Goal: Task Accomplishment & Management: Complete application form

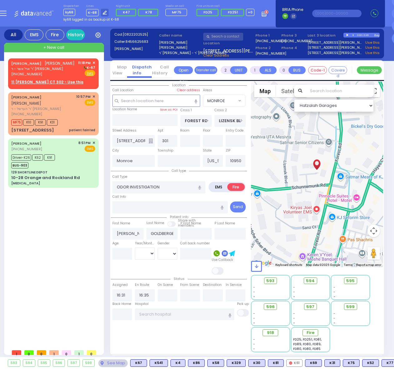
select select "MONROE"
select select
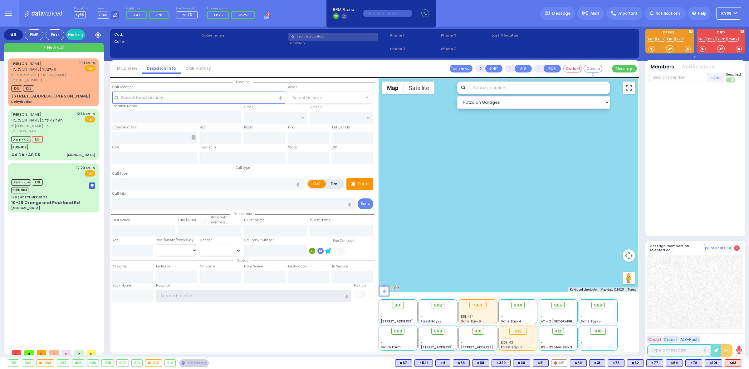
type input "ky68"
click at [394, 50] on div at bounding box center [670, 49] width 6 height 6
click at [287, 57] on div "Cad: Caller: Caller name Phone 1 /" at bounding box center [374, 46] width 523 height 29
click at [394, 15] on button "button" at bounding box center [405, 13] width 8 height 8
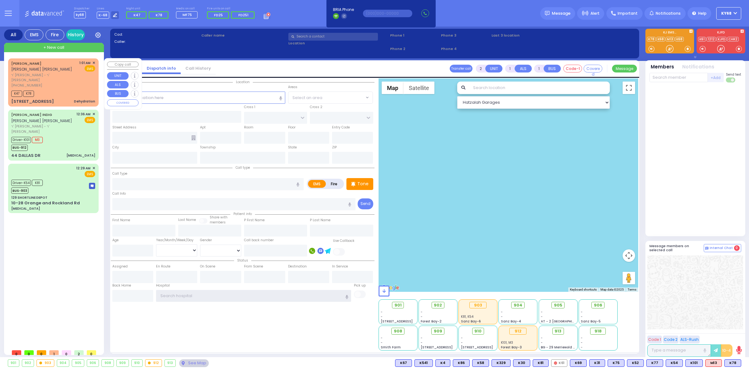
type input "ky68"
click at [37, 64] on link "[PERSON_NAME]" at bounding box center [26, 63] width 30 height 5
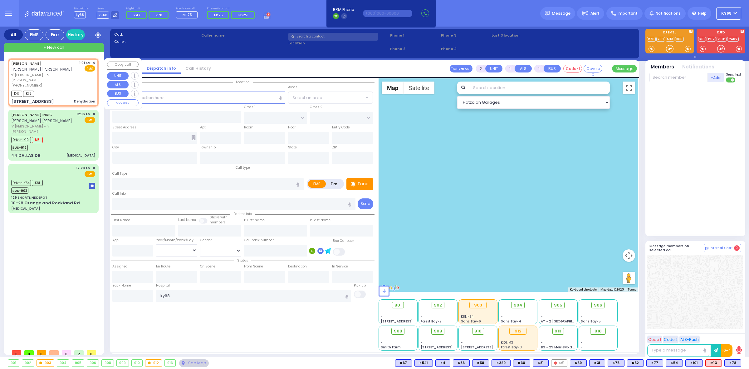
type input "1"
select select
type input "Dehydration"
radio input "true"
type input "MENACHEM MENDEL"
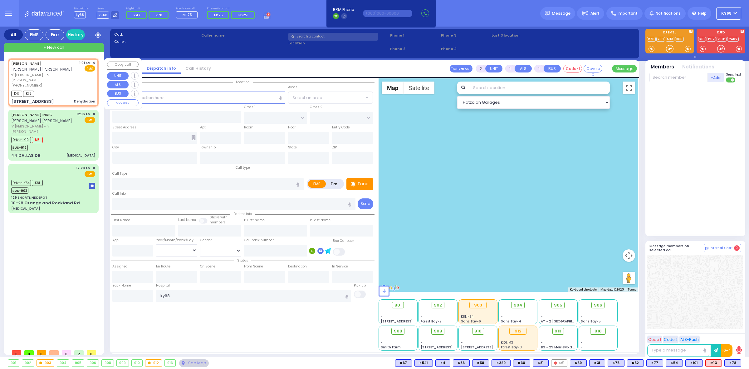
type input "HOLTZER"
select select
type input "01:01"
type input "01:02"
type input "ACRES RD"
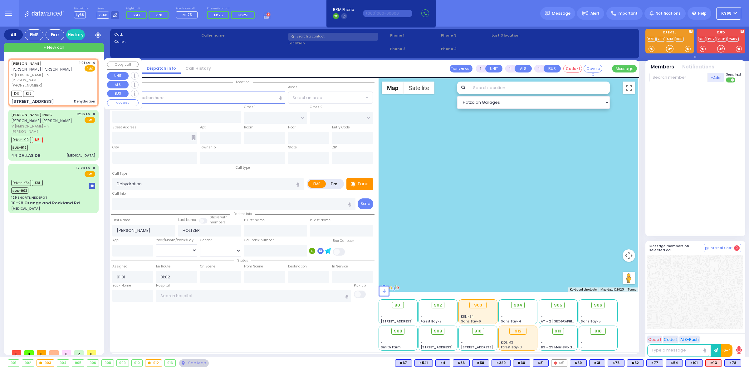
type input "6 LEMBERG CT"
type input "105"
type input "Monroe"
type input "[US_STATE]"
type input "10950"
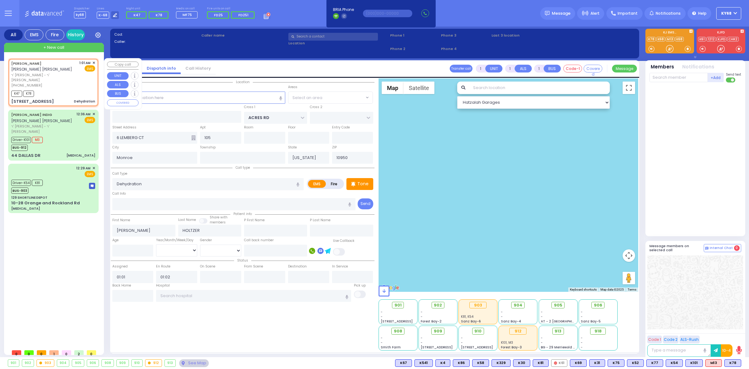
select select "Hatzalah Garages"
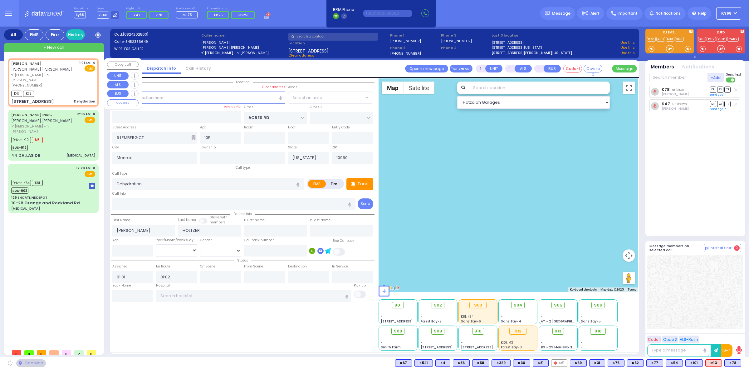
select select "PALM TREE"
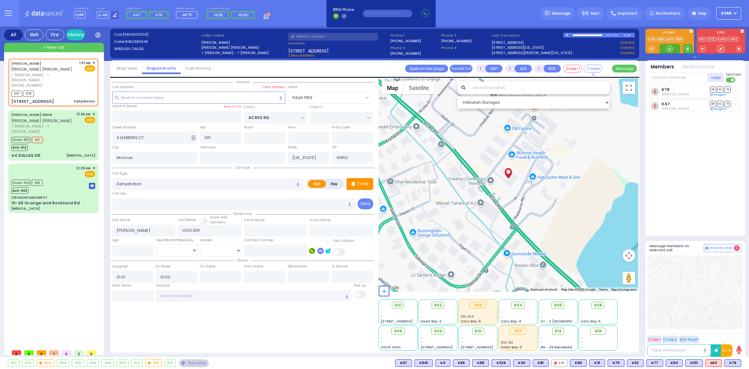
click at [686, 49] on span at bounding box center [688, 49] width 6 height 6
click at [667, 48] on div at bounding box center [670, 49] width 6 height 6
click at [682, 351] on textarea at bounding box center [679, 350] width 64 height 12
type textarea "going to?"
click at [673, 50] on div at bounding box center [670, 48] width 21 height 9
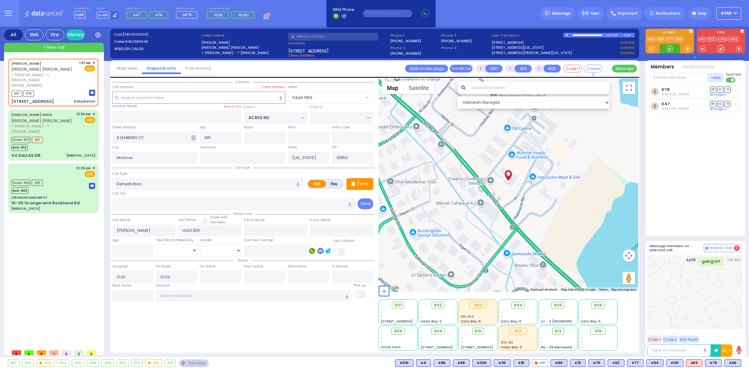
click at [673, 50] on div at bounding box center [670, 48] width 21 height 9
click at [739, 362] on button at bounding box center [739, 362] width 3 height 7
click at [734, 334] on icon at bounding box center [735, 335] width 7 height 7
click at [671, 52] on div at bounding box center [670, 49] width 6 height 6
click at [669, 46] on div at bounding box center [670, 49] width 6 height 6
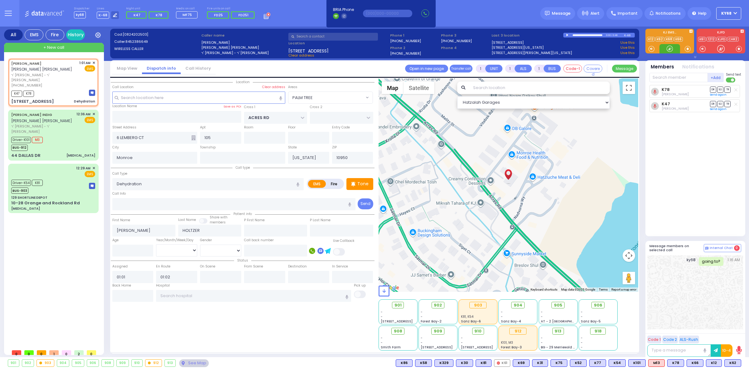
click at [668, 49] on div at bounding box center [670, 49] width 6 height 6
click at [695, 361] on span "K66" at bounding box center [695, 362] width 16 height 7
click at [730, 363] on span "K62" at bounding box center [733, 362] width 16 height 7
select select
radio input "true"
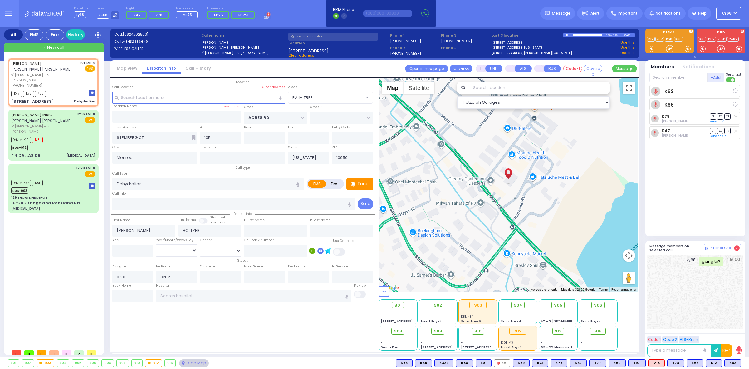
select select
select select "Hatzalah Garages"
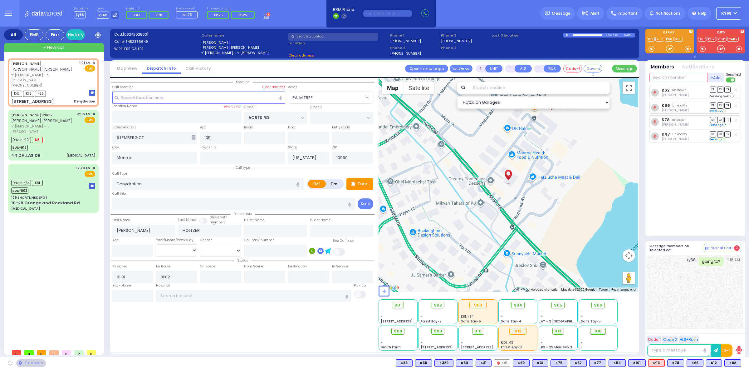
click at [666, 76] on input "text" at bounding box center [679, 77] width 58 height 9
type input "23"
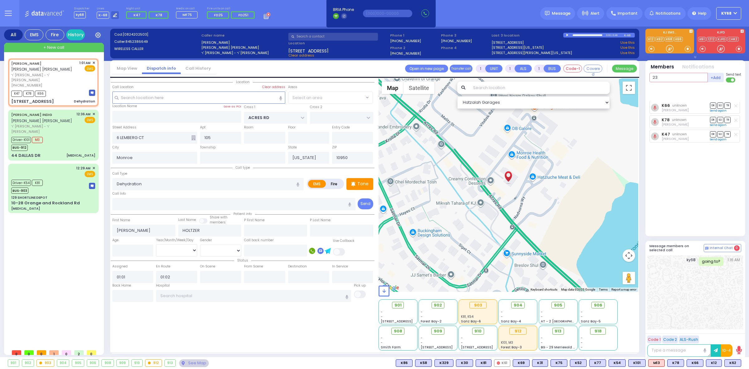
select select "PALM TREE"
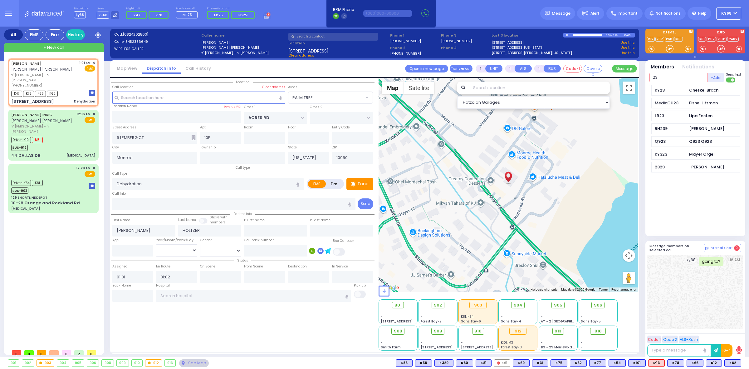
select select
radio input "true"
select select
select select "PALM TREE"
select select "Hatzalah Garages"
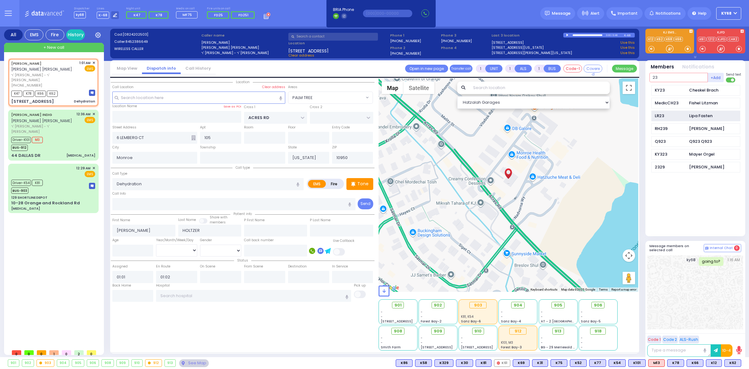
type input "23"
click at [676, 113] on div "LR23" at bounding box center [670, 116] width 31 height 6
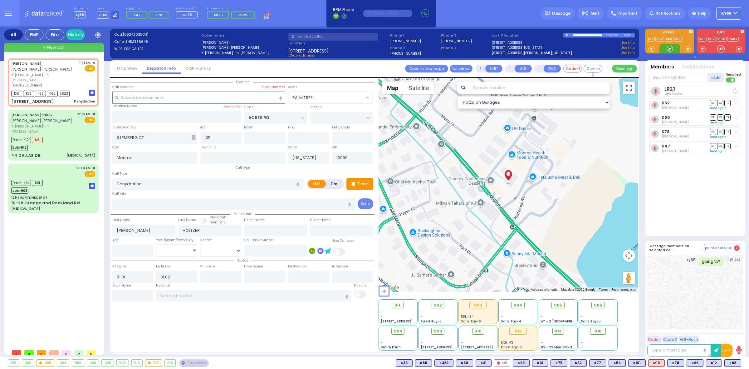
select select
radio input "true"
select select
select select "Hatzalah Garages"
select select "PALM TREE"
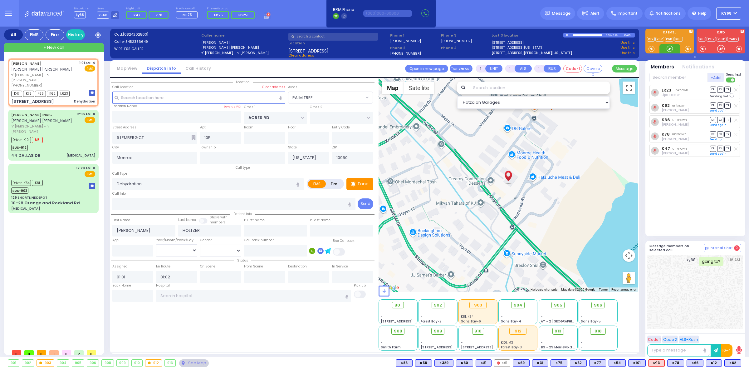
click at [673, 48] on div at bounding box center [670, 49] width 6 height 6
click at [670, 50] on div at bounding box center [670, 49] width 6 height 6
click at [734, 362] on span "MF75" at bounding box center [731, 362] width 19 height 7
select select
radio input "true"
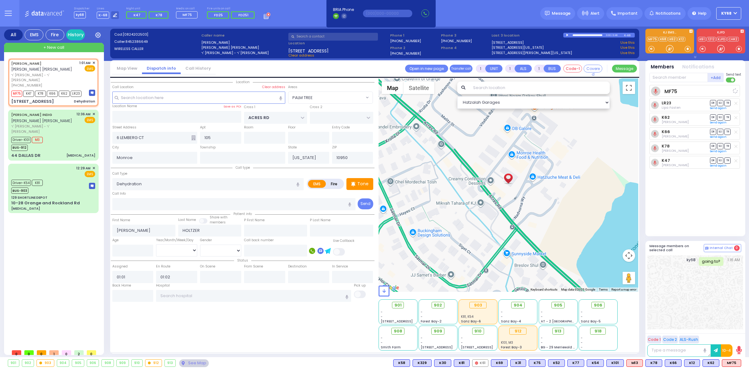
select select
select select "Hatzalah Garages"
select select "PALM TREE"
click at [53, 320] on div "MENACHEM MENDEL HOLTZER מנחם מענדל האלצער ר' ישראל בער - ר' יודא יושע כהן (845)…" at bounding box center [54, 201] width 93 height 287
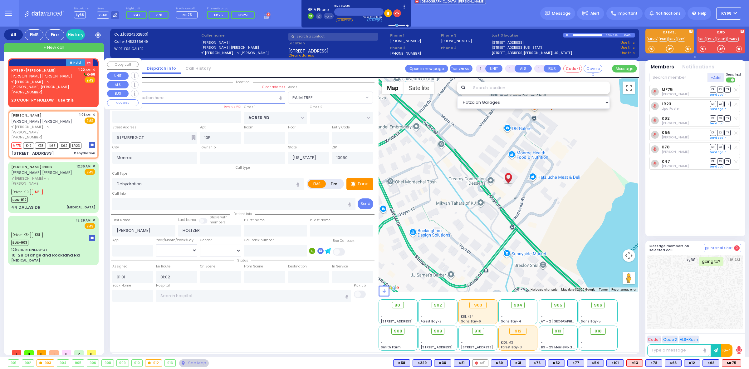
click at [47, 74] on div "KY329 - JOSHUA DUVID WALDMAN יושע דוד וואלדמאן" at bounding box center [43, 73] width 65 height 12
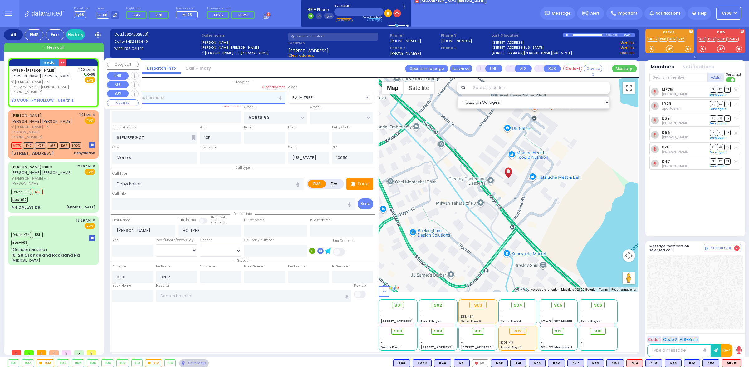
type input "2"
select select
radio input "true"
type input "JOSHUA DUVID"
type input "WALDMAN"
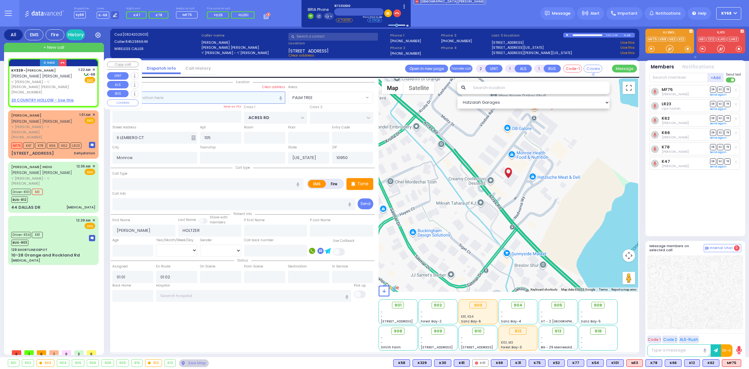
select select
type input "01:22"
select select "Hatzalah Garages"
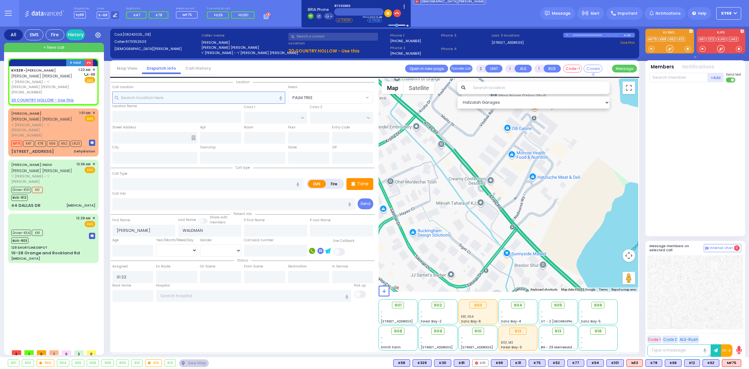
select select
radio input "true"
select select
select select "Hatzalah Garages"
click at [44, 245] on div "129 SHORTLINE DEPOT" at bounding box center [53, 247] width 84 height 5
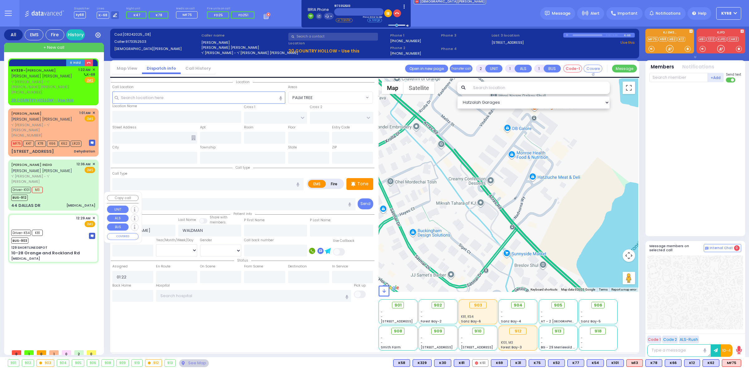
type input "6"
select select
type input "[MEDICAL_DATA]"
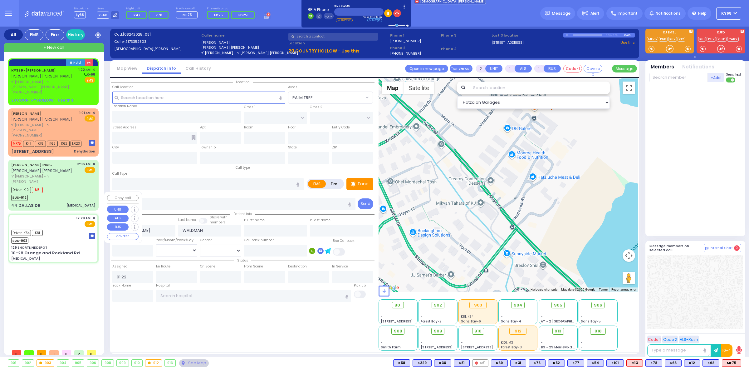
radio input "true"
type input "Sylvia"
type input "Goldstein"
type input "69"
select select "Year"
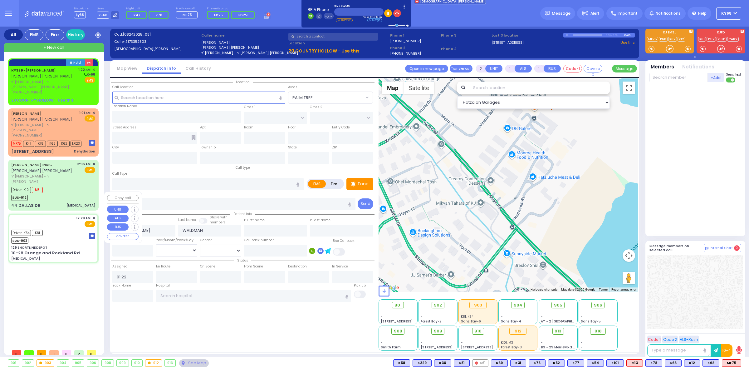
select select "[DEMOGRAPHIC_DATA]"
type input "00:29"
type input "00:33"
type input "00:40"
type input "00:56"
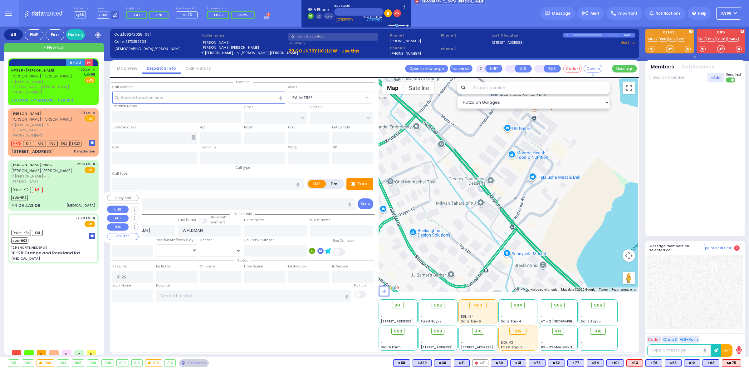
type input "01:40"
type input "01:50"
type input "NYU Langone Medical Center"
select select "Hatzalah Garages"
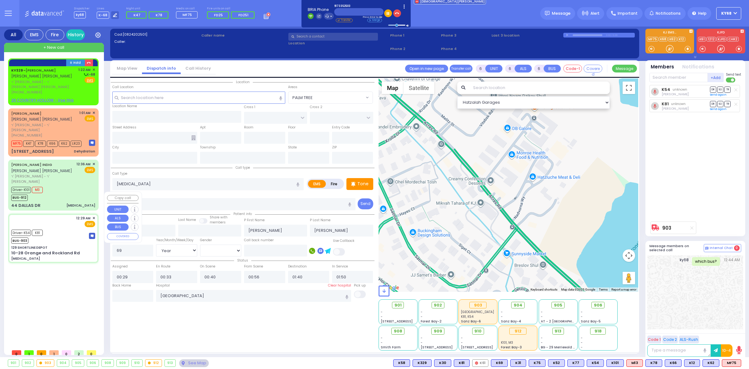
type input "129 SHORTLINE DEPOT"
type input "10-28 Orange and Rockland Rd"
type input "Monroe"
type input "[US_STATE]"
type input "10950"
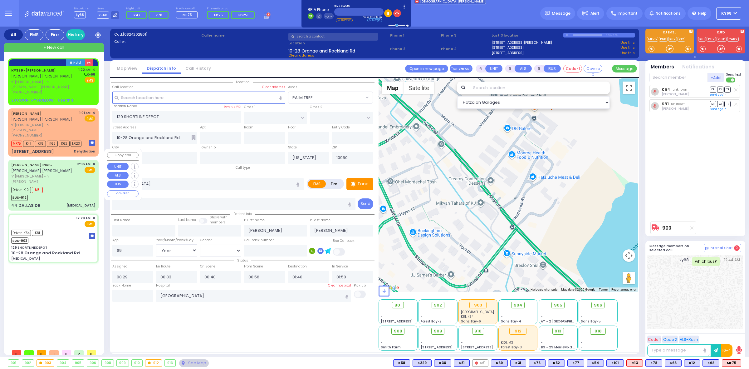
click at [41, 193] on div "BUS-912" at bounding box center [27, 197] width 32 height 8
select select
type input "[MEDICAL_DATA]"
radio input "true"
type input "ARON HERSH"
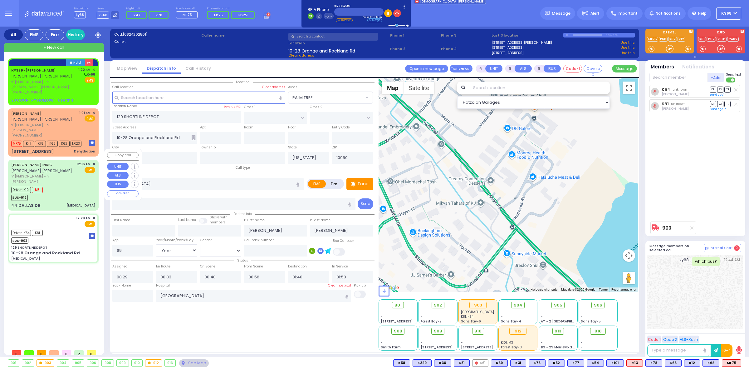
type input "INDIG"
type input "Hershel"
type input "INDIG"
type input "39"
select select "Year"
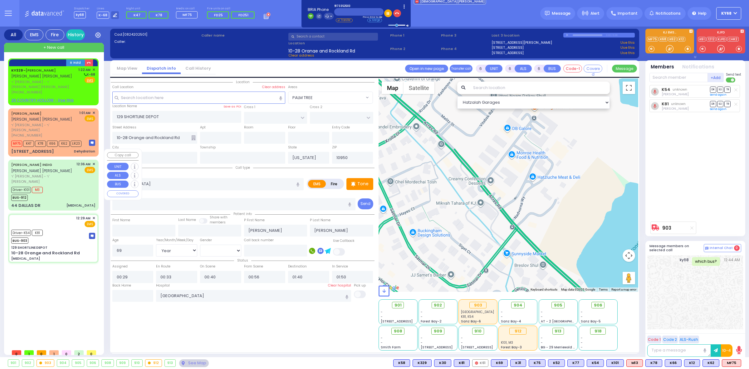
select select "[DEMOGRAPHIC_DATA]"
type input "00:36"
type input "00:37"
type input "00:46"
type input "00:58"
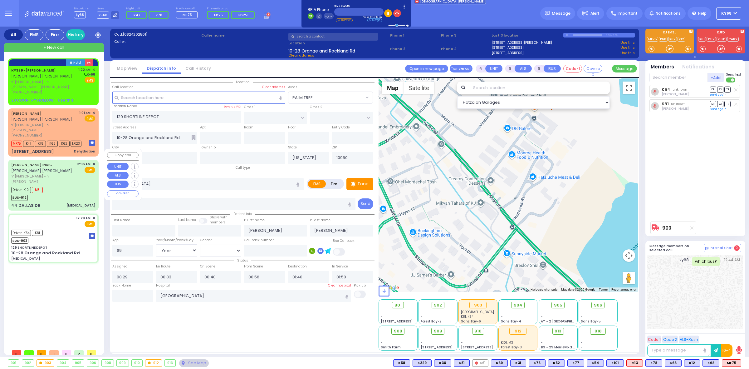
type input "[GEOGRAPHIC_DATA]"
select select "Hatzalah Garages"
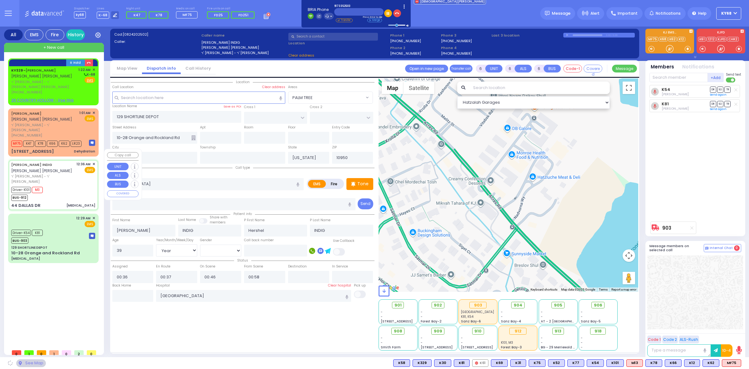
type input "AUSTIN COURT"
type input "DUELK AVE"
type input "44 DALLAS DR"
select select "[GEOGRAPHIC_DATA]"
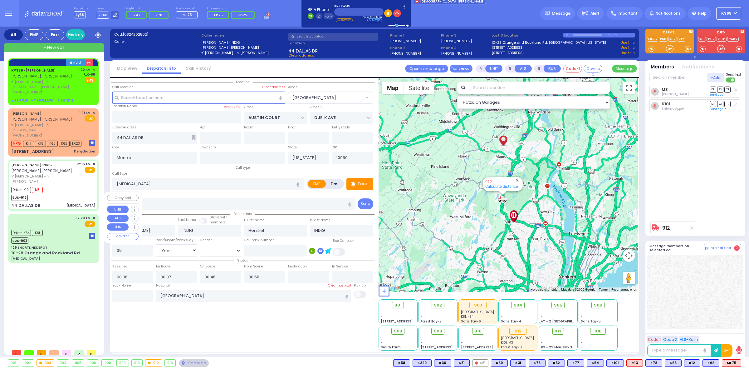
click at [42, 236] on div "BUS-903" at bounding box center [27, 240] width 32 height 8
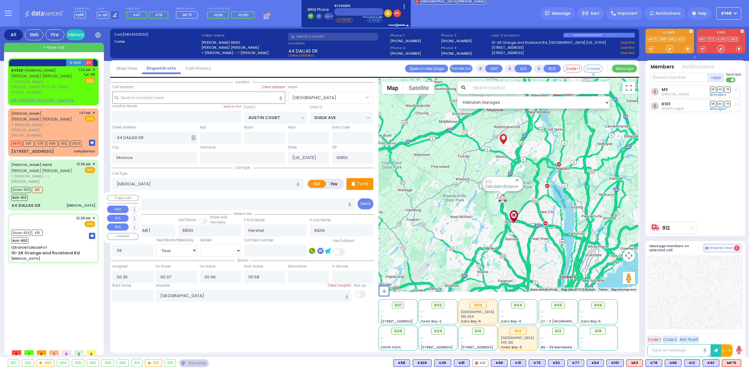
select select
type input "[MEDICAL_DATA]"
radio input "true"
type input "Sylvia"
type input "Goldstein"
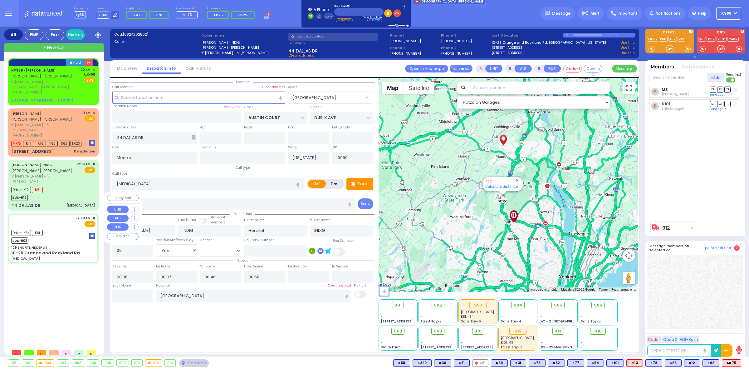
type input "69"
select select "Year"
select select "[DEMOGRAPHIC_DATA]"
type input "00:29"
type input "00:33"
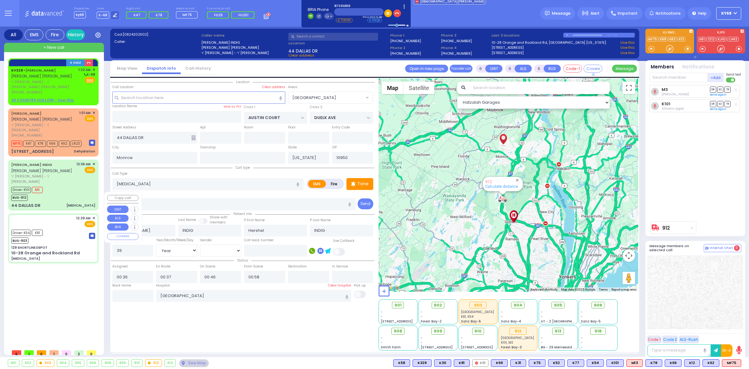
type input "00:40"
type input "00:56"
type input "01:40"
type input "01:50"
type input "[GEOGRAPHIC_DATA]"
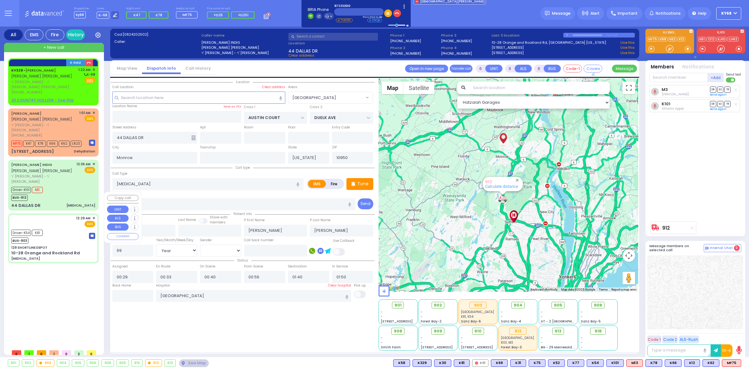
select select "Hatzalah Garages"
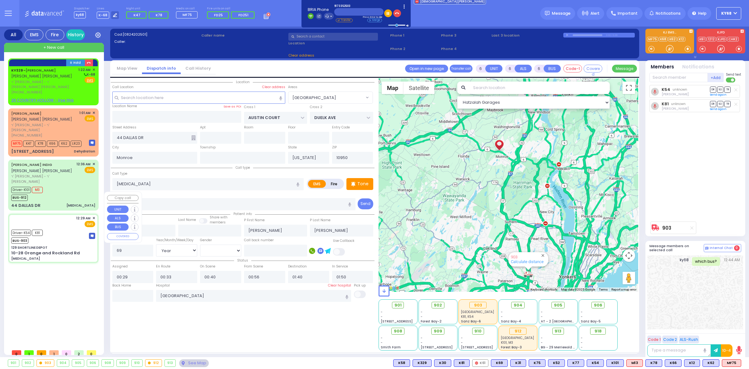
type input "129 SHORTLINE DEPOT"
type input "10-28 Orange and Rockland Rd"
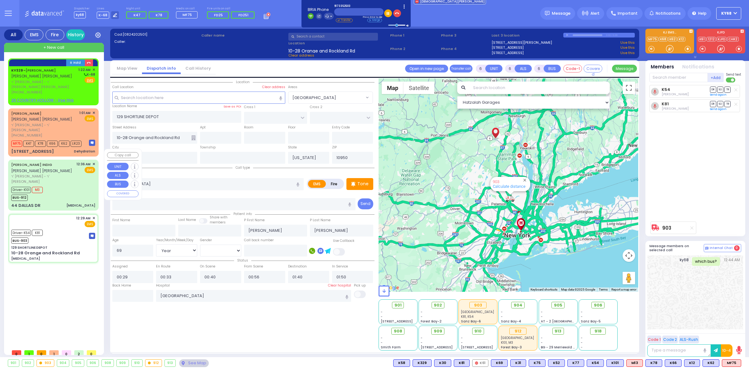
click at [43, 185] on div "Driver-K101 M3 BUS-912" at bounding box center [28, 193] width 34 height 16
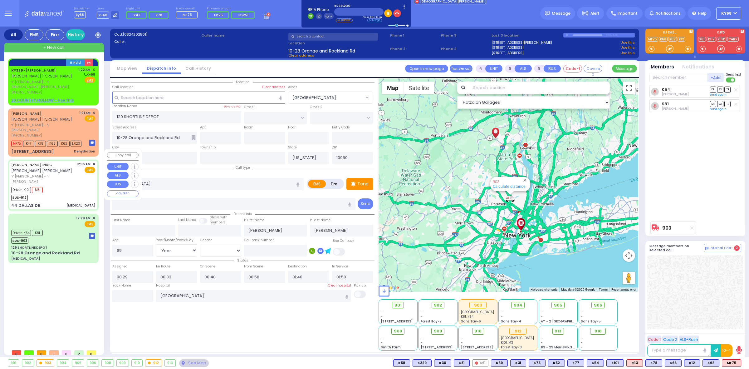
select select
type input "[MEDICAL_DATA]"
radio input "true"
type input "ARON HERSH"
type input "INDIG"
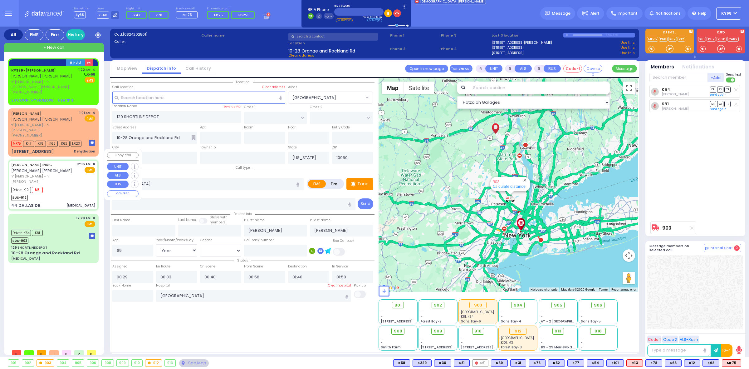
type input "Hershel"
type input "INDIG"
type input "39"
select select "Year"
select select "[DEMOGRAPHIC_DATA]"
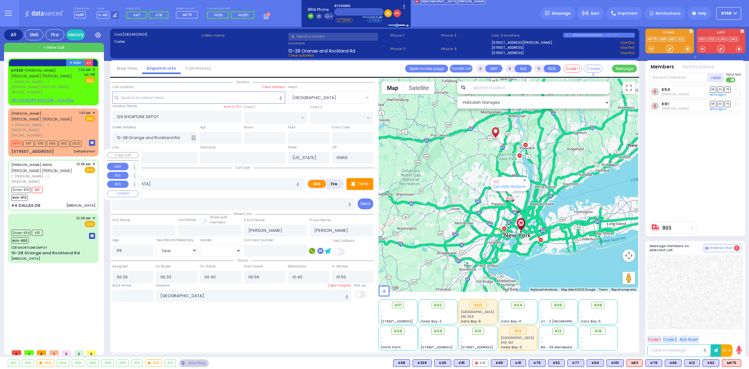
type input "00:36"
type input "00:37"
type input "00:46"
type input "00:58"
type input "[GEOGRAPHIC_DATA]"
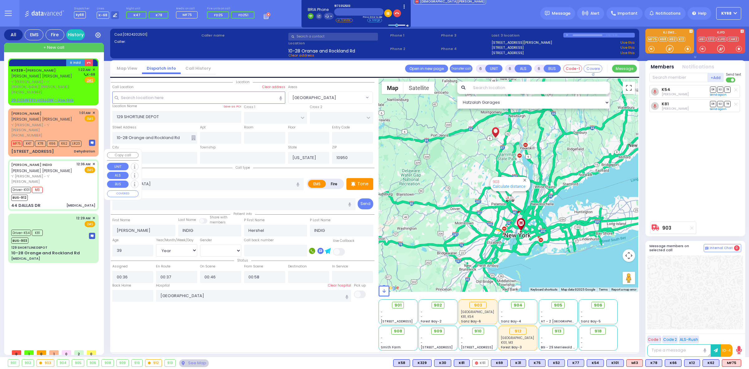
select select "Hatzalah Garages"
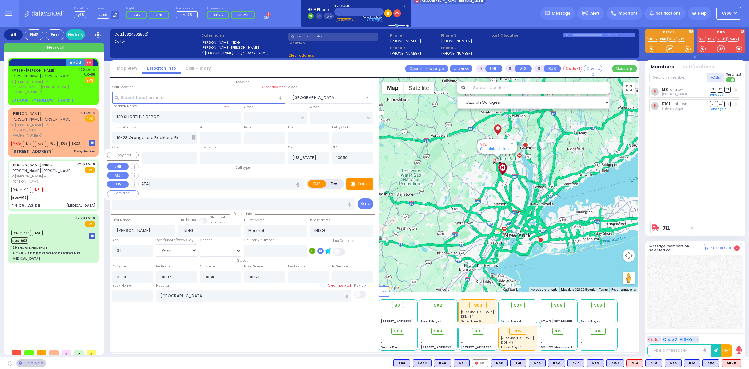
type input "AUSTIN COURT"
type input "DUELK AVE"
type input "44 DALLAS DR"
select select "[GEOGRAPHIC_DATA]"
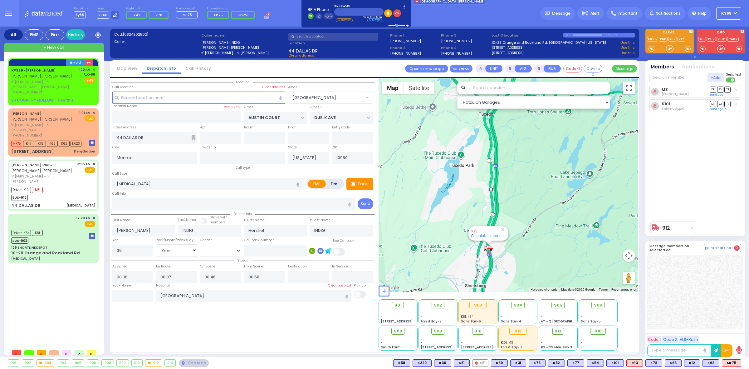
select select
radio input "true"
select select "Year"
select select "[DEMOGRAPHIC_DATA]"
select select "Hatzalah Garages"
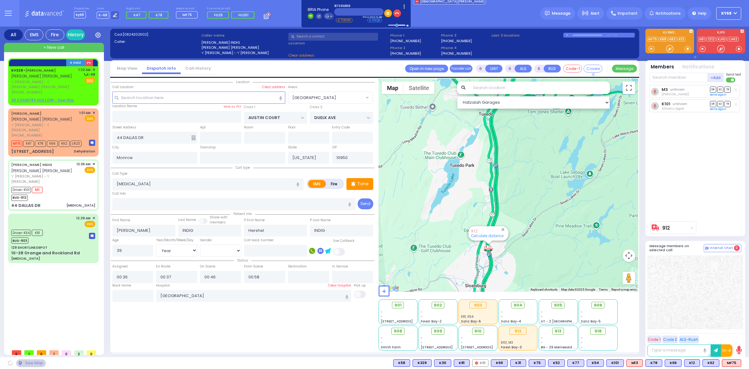
select select "[GEOGRAPHIC_DATA]"
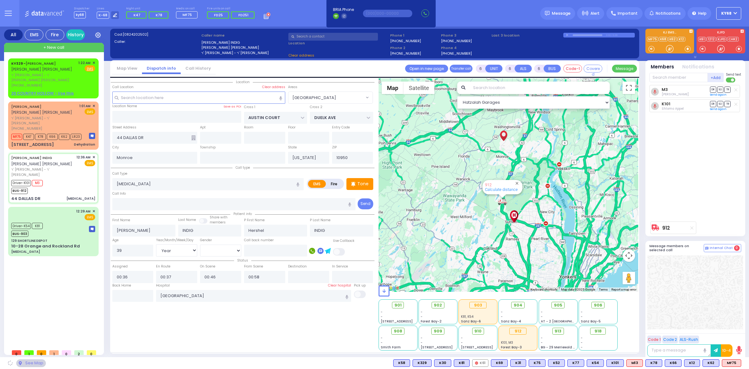
select select
radio input "true"
select select "Year"
select select "[DEMOGRAPHIC_DATA]"
select select "Hatzalah Garages"
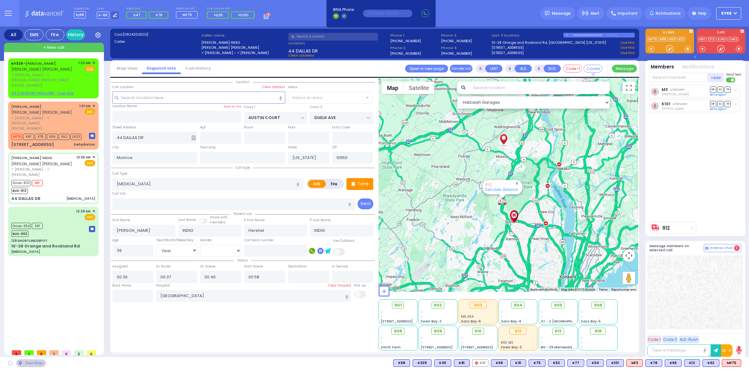
select select "[GEOGRAPHIC_DATA]"
select select
radio input "true"
select select "Year"
select select "[DEMOGRAPHIC_DATA]"
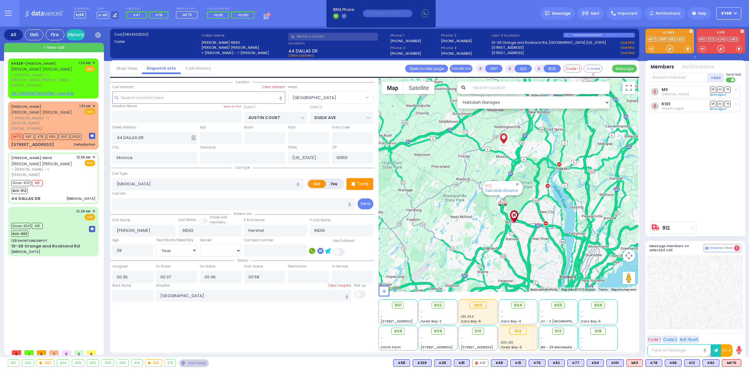
select select "Hatzalah Garages"
select select "[GEOGRAPHIC_DATA]"
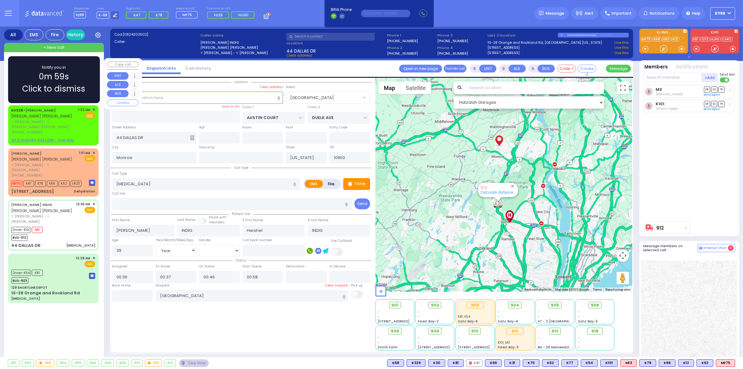
click at [93, 108] on span "✕" at bounding box center [93, 109] width 3 height 5
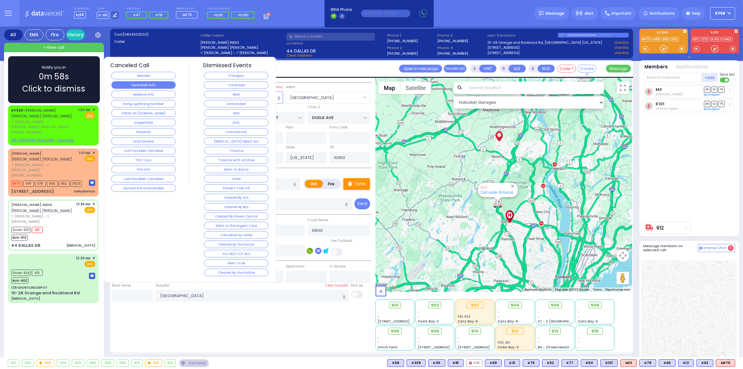
click at [159, 87] on button "Hatzalah Info" at bounding box center [143, 84] width 64 height 7
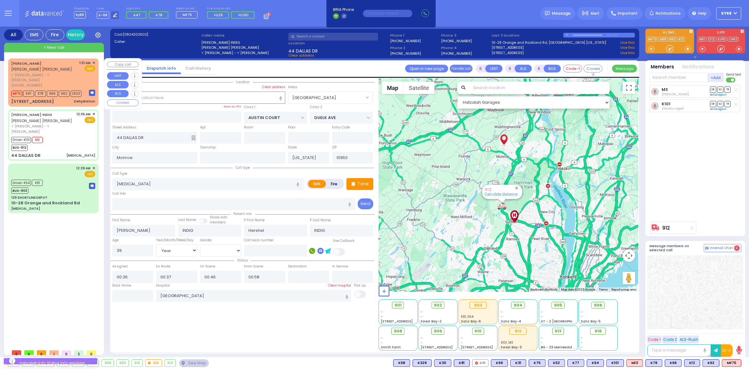
click at [41, 89] on div "MF75 K47 K78 K66 K62 LR23" at bounding box center [46, 93] width 70 height 8
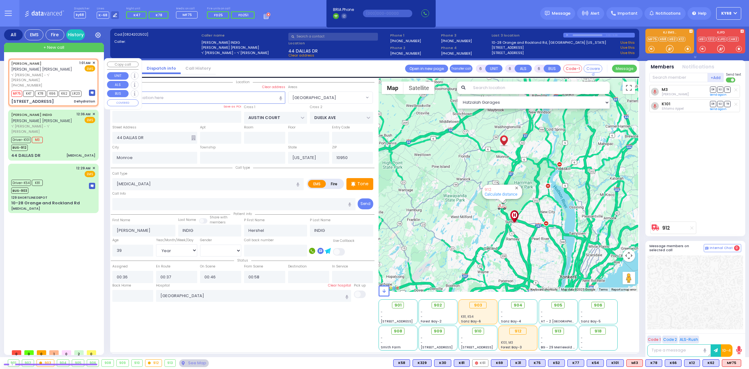
type input "1"
select select
type input "Dehydration"
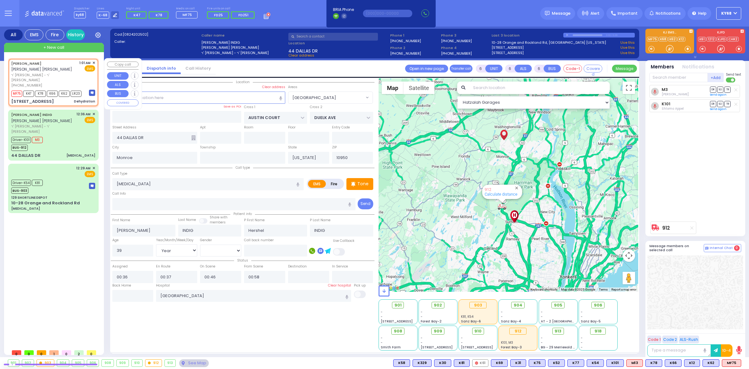
radio input "true"
type input "MENACHEM MENDEL"
type input "HOLTZER"
select select
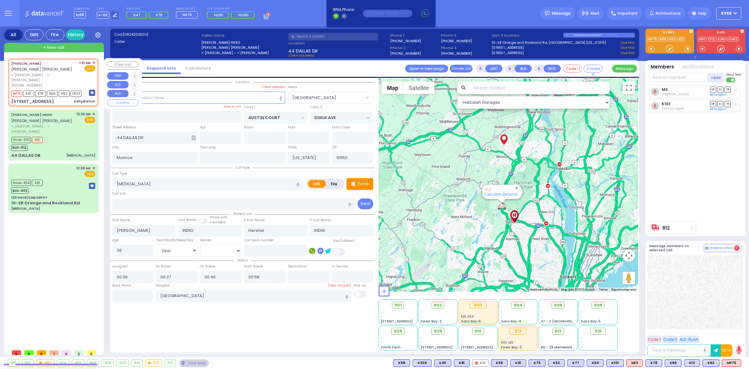
type input "01:01"
type input "01:02"
select select "Hatzalah Garages"
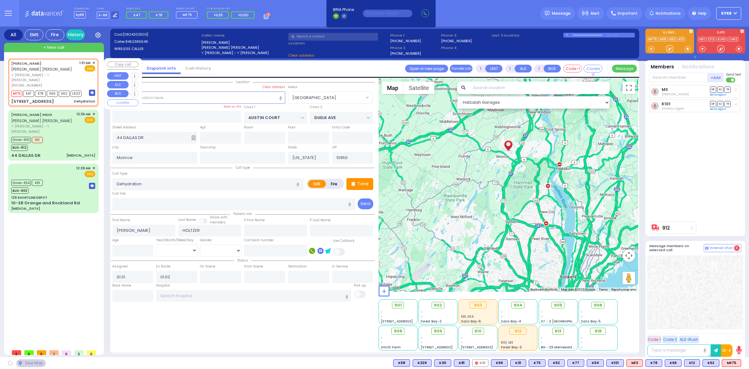
type input "ACRES RD"
type input "6 LEMBERG CT"
type input "105"
select select "PALM TREE"
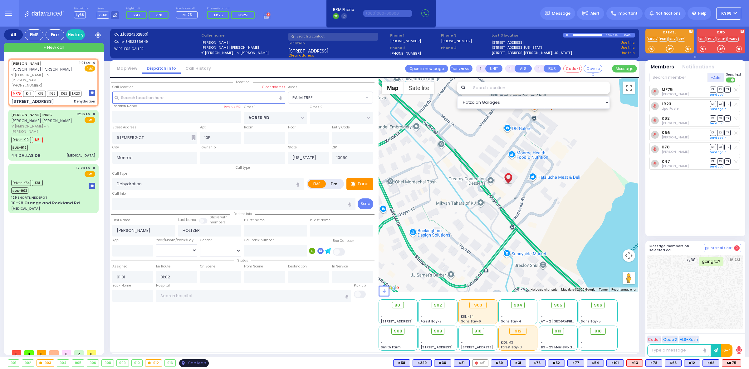
click at [204, 363] on div "See Map" at bounding box center [193, 363] width 29 height 8
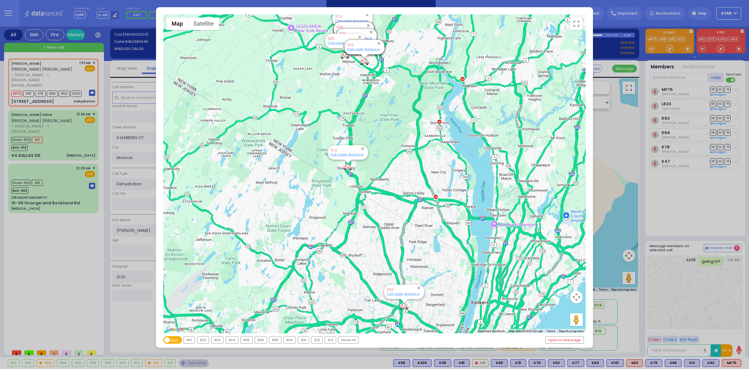
drag, startPoint x: 48, startPoint y: 169, endPoint x: 48, endPoint y: 163, distance: 5.3
click at [48, 169] on div "← Move left → Move right ↑ Move up ↓ Move down + Zoom in - Zoom out Home Jump l…" at bounding box center [374, 184] width 749 height 369
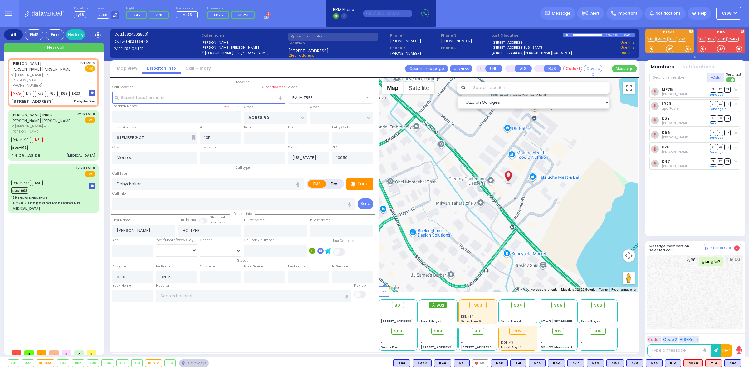
click at [436, 302] on span "902" at bounding box center [440, 305] width 8 height 6
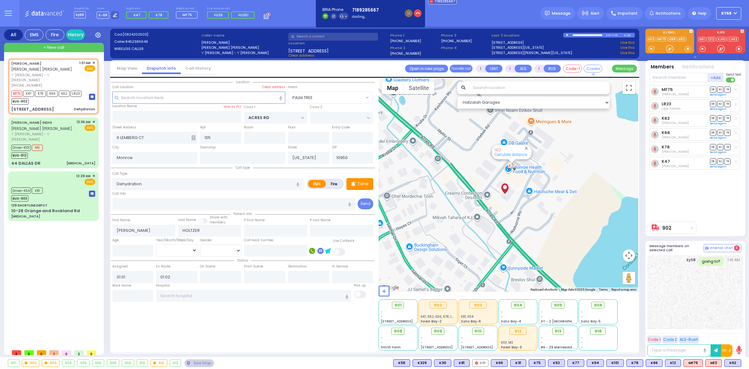
click at [350, 37] on input "text" at bounding box center [333, 37] width 90 height 8
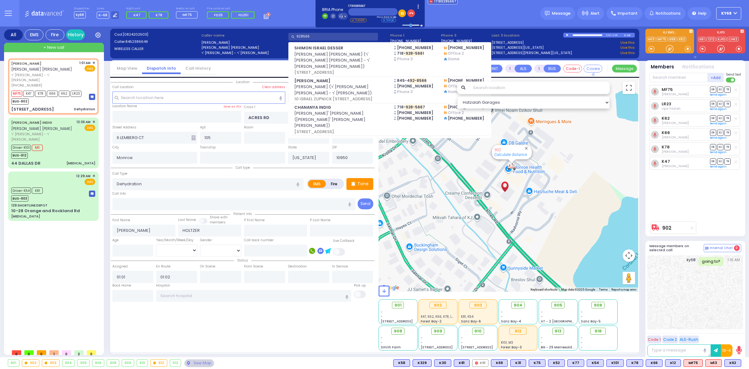
click at [294, 19] on div "Dispatcher ky68 shift has started. Are you ? Lines K-68" at bounding box center [374, 13] width 749 height 27
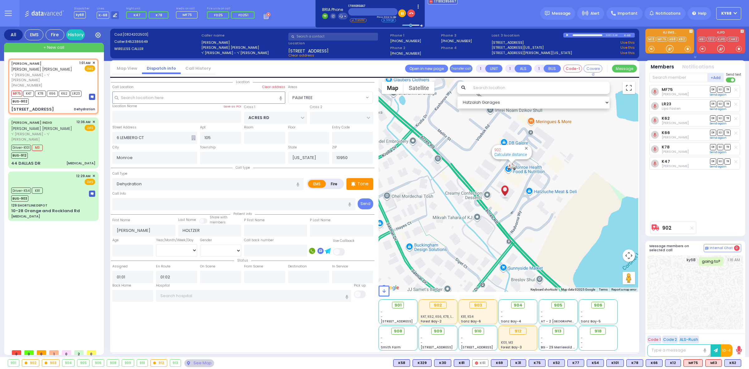
click at [333, 37] on input "text" at bounding box center [333, 37] width 90 height 8
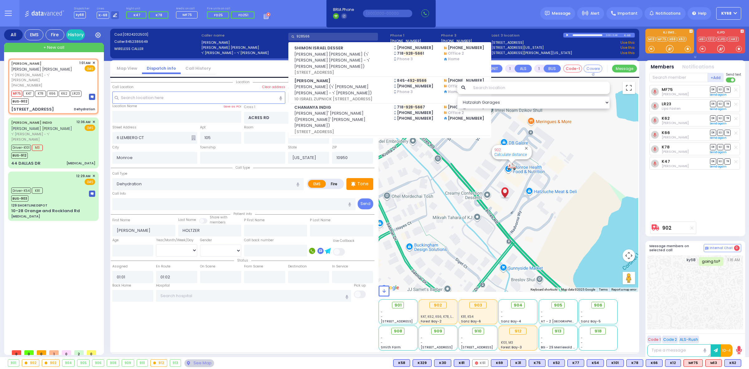
click at [308, 0] on div "Dispatcher ky68 shift has started. Are you ? Lines K-68" at bounding box center [374, 13] width 749 height 27
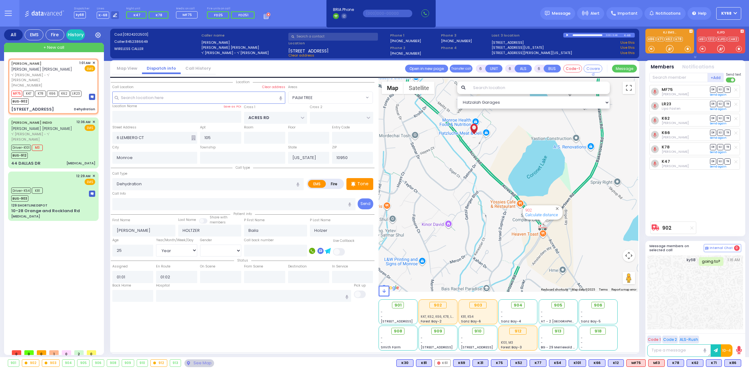
click at [81, 254] on div "MENACHEM MENDEL HOLTZER מנחם מענדל האלצער ר' ישראל בער - ר' יודא יושע כהן (845)…" at bounding box center [54, 201] width 93 height 287
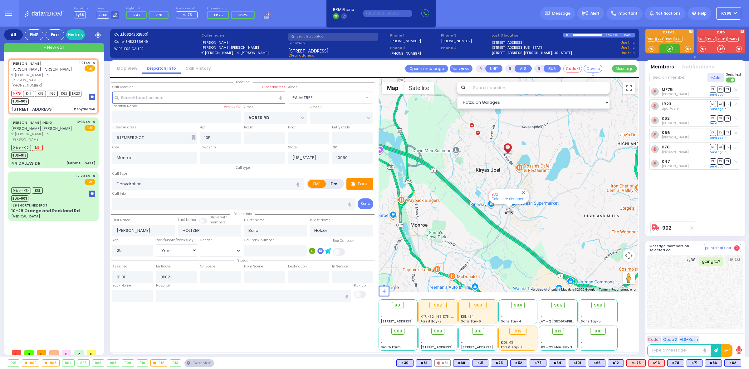
click at [670, 46] on div at bounding box center [670, 49] width 6 height 6
click at [190, 297] on input "text" at bounding box center [253, 296] width 195 height 12
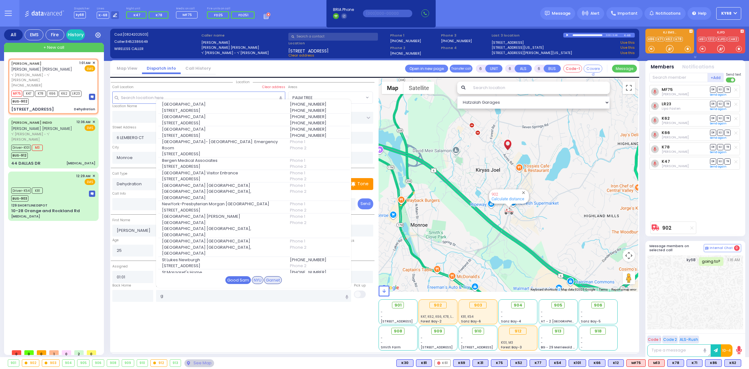
click at [239, 277] on div "Good Sam" at bounding box center [238, 280] width 26 height 8
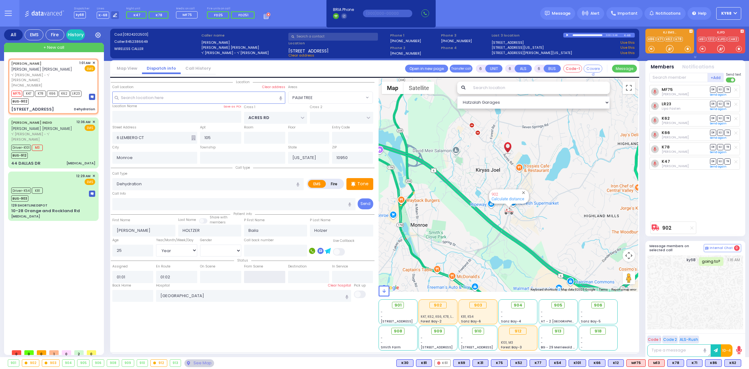
click at [254, 276] on input "text" at bounding box center [264, 277] width 41 height 12
click at [232, 263] on div "On Scene" at bounding box center [221, 273] width 44 height 20
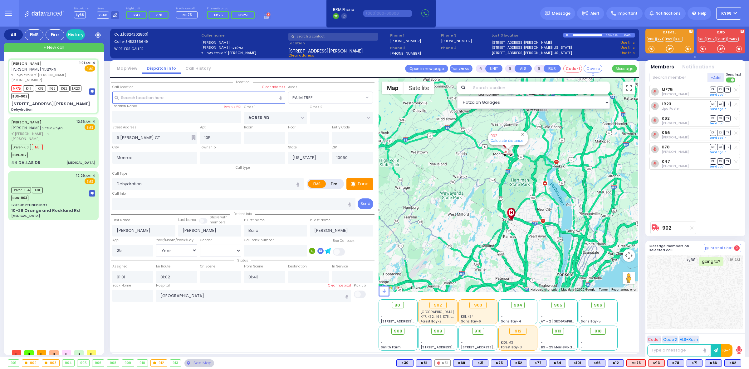
select select "PALM TREE"
select select "Year"
select select "[DEMOGRAPHIC_DATA]"
select select
radio input "true"
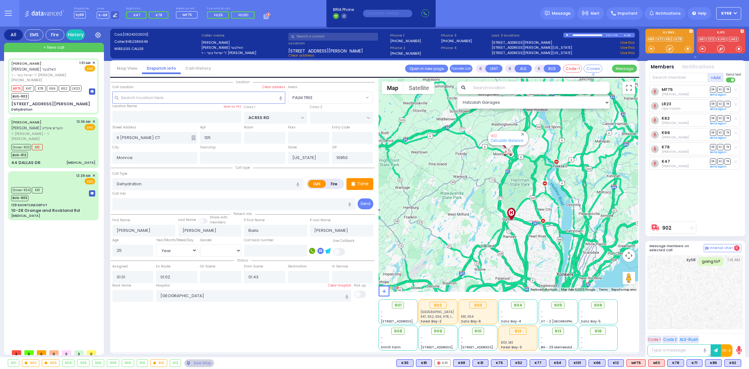
select select "Year"
select select "[DEMOGRAPHIC_DATA]"
select select "Hatzalah Garages"
select select "PALM TREE"
select select
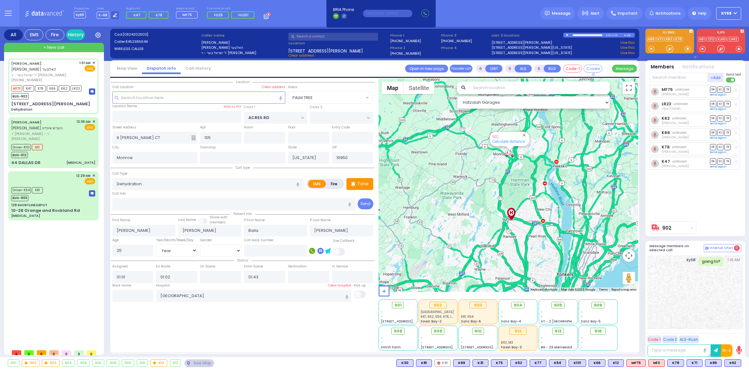
radio input "true"
select select "Year"
select select "[DEMOGRAPHIC_DATA]"
select select "Hatzalah Garages"
select select "PALM TREE"
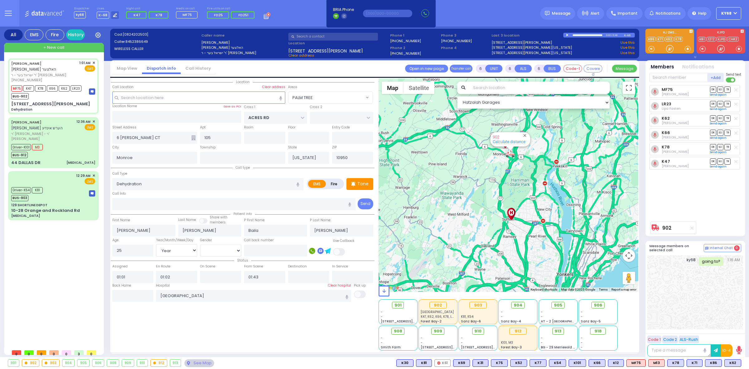
select select
radio input "true"
select select "Year"
select select "[DEMOGRAPHIC_DATA]"
select select "Hatzalah Garages"
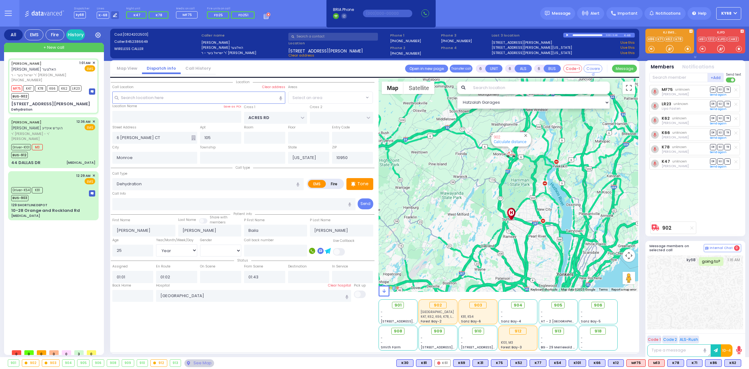
select select "PALM TREE"
select select
radio input "true"
select select "Year"
select select "[DEMOGRAPHIC_DATA]"
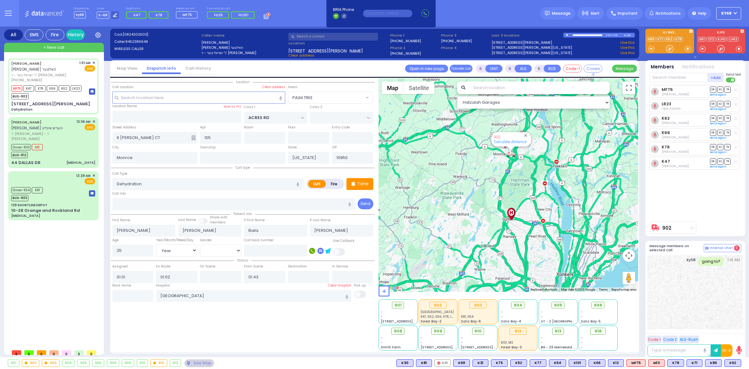
select select "Hatzalah Garages"
select select "PALM TREE"
select select
radio input "true"
select select "Year"
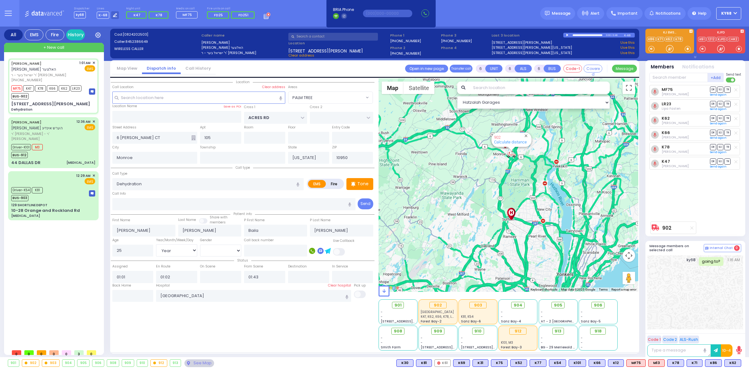
select select "[DEMOGRAPHIC_DATA]"
select select "Hatzalah Garages"
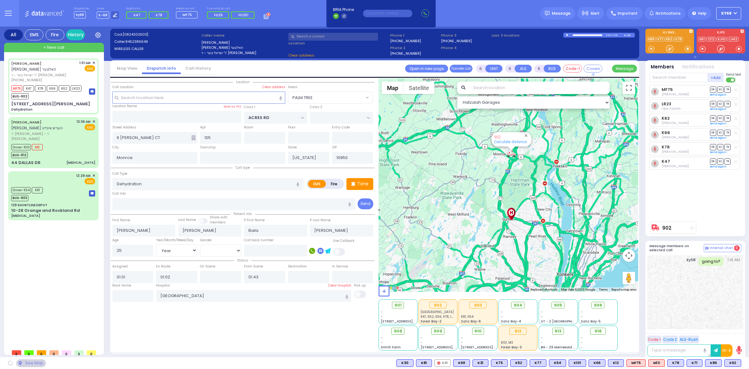
select select "PALM TREE"
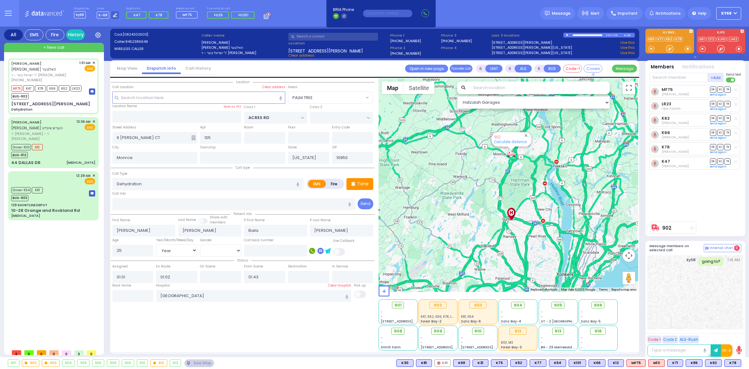
select select
radio input "true"
select select "Year"
select select "[DEMOGRAPHIC_DATA]"
select select "Hatzalah Garages"
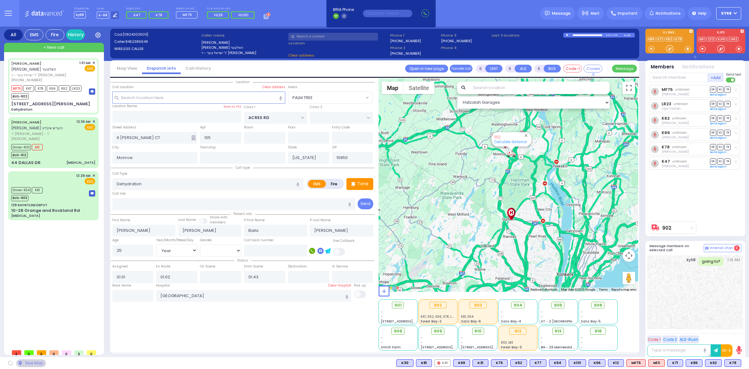
select select "PALM TREE"
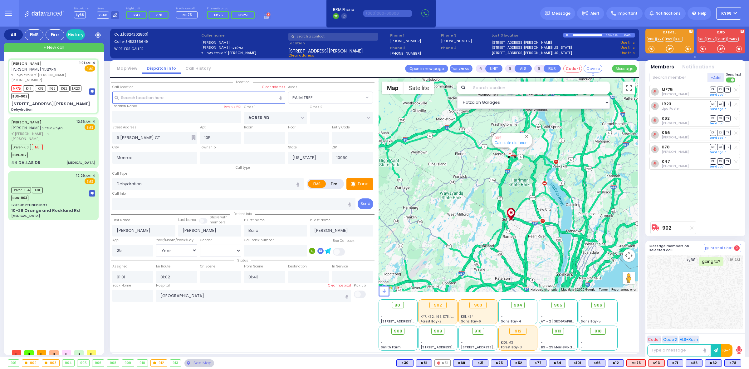
select select
radio input "true"
select select "Year"
select select "[DEMOGRAPHIC_DATA]"
select select "Hatzalah Garages"
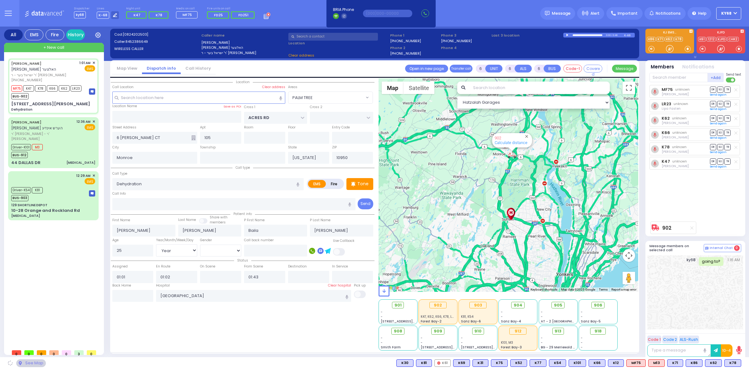
select select "PALM TREE"
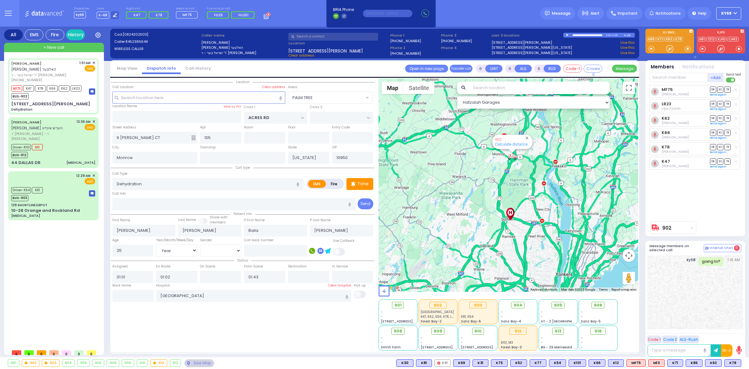
select select
radio input "true"
select select "Year"
select select "[DEMOGRAPHIC_DATA]"
select select "Hatzalah Garages"
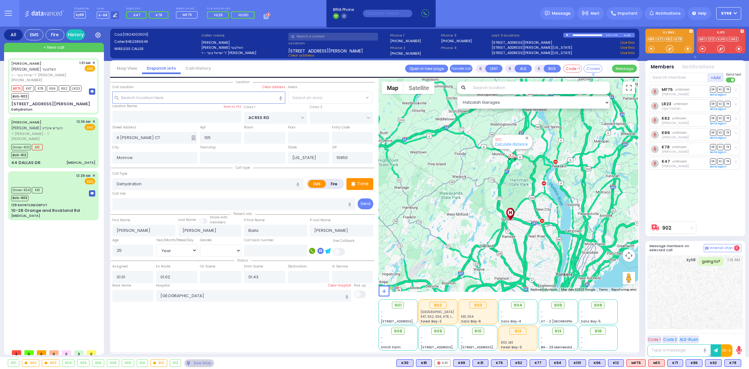
select select "PALM TREE"
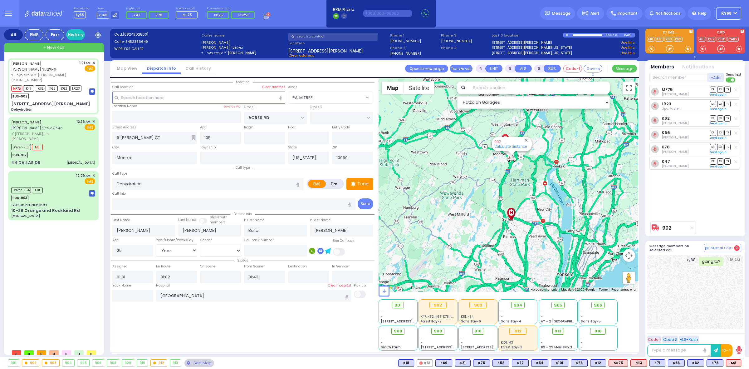
select select
radio input "true"
select select "Year"
select select "[DEMOGRAPHIC_DATA]"
select select "Hatzalah Garages"
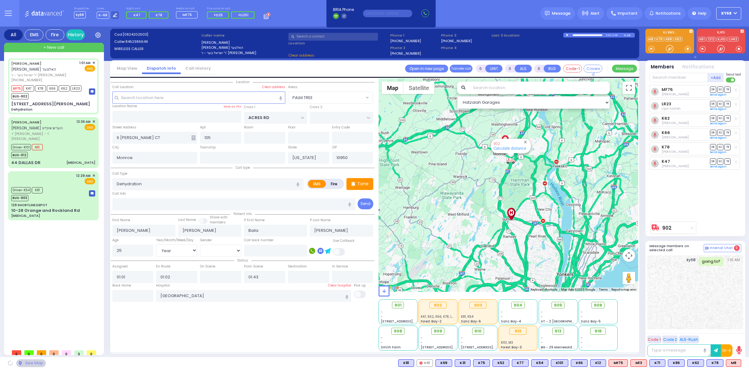
select select "PALM TREE"
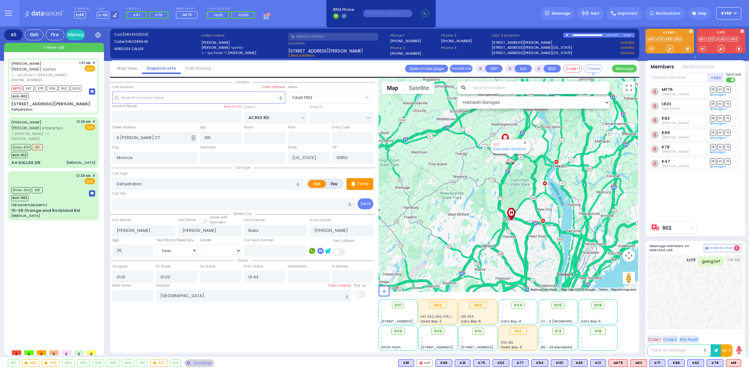
select select
radio input "true"
select select "Year"
select select "[DEMOGRAPHIC_DATA]"
select select "Hatzalah Garages"
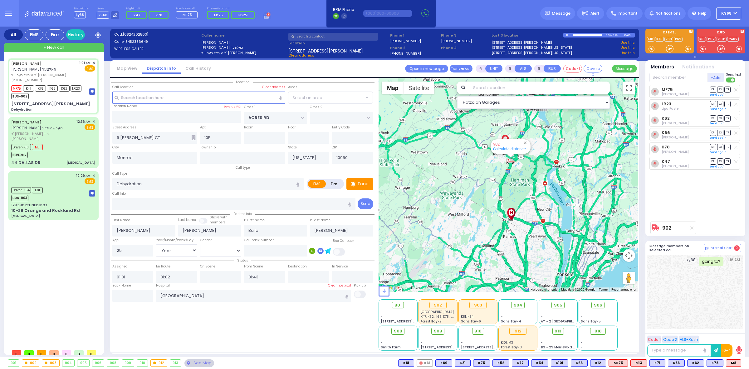
select select "PALM TREE"
select select
radio input "true"
select select "Year"
select select "[DEMOGRAPHIC_DATA]"
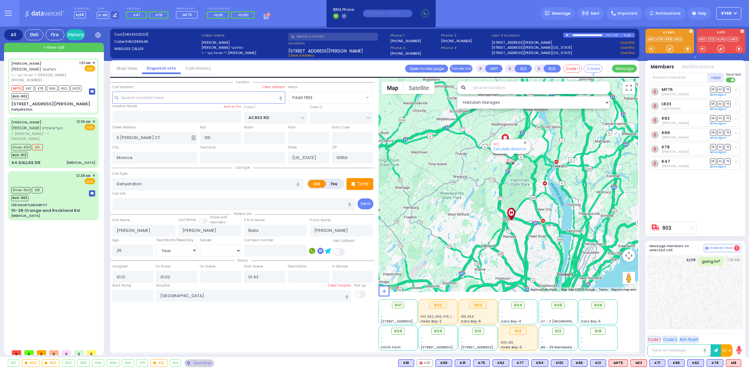
select select "PALM TREE"
select select "Hatzalah Garages"
select select
radio input "true"
select select "Year"
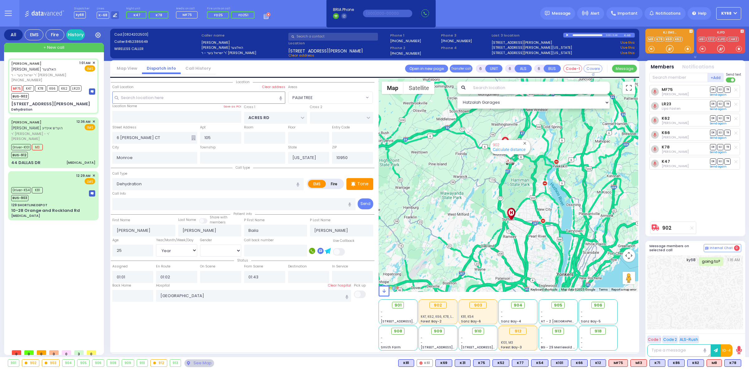
select select "[DEMOGRAPHIC_DATA]"
select select "Hatzalah Garages"
select select "PALM TREE"
select select
radio input "true"
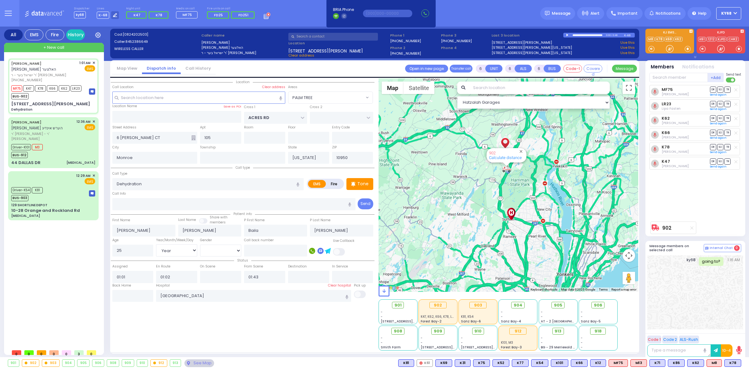
select select "Year"
select select "[DEMOGRAPHIC_DATA]"
select select "Hatzalah Garages"
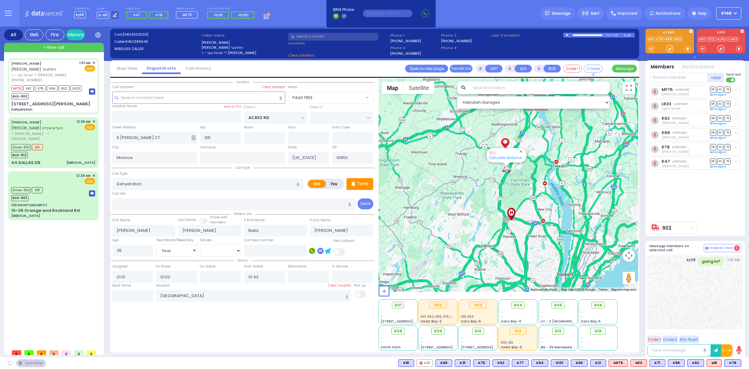
select select "PALM TREE"
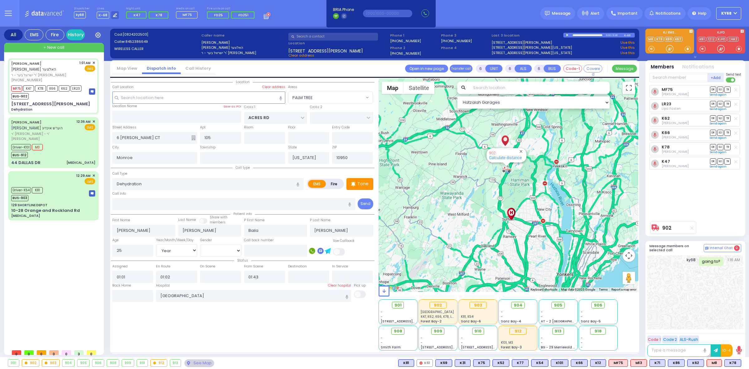
select select
radio input "true"
select select "Year"
select select "[DEMOGRAPHIC_DATA]"
select select "PALM TREE"
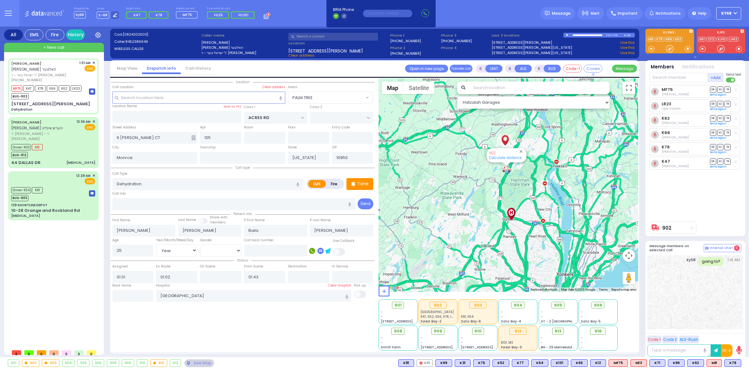
select select "Hatzalah Garages"
select select
radio input "true"
select select "Year"
select select "[DEMOGRAPHIC_DATA]"
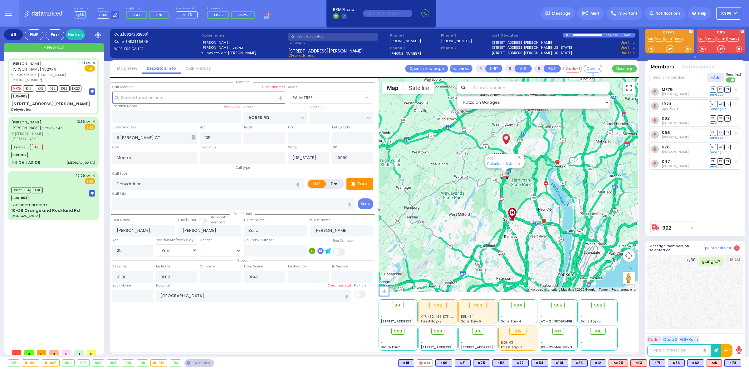
select select "Hatzalah Garages"
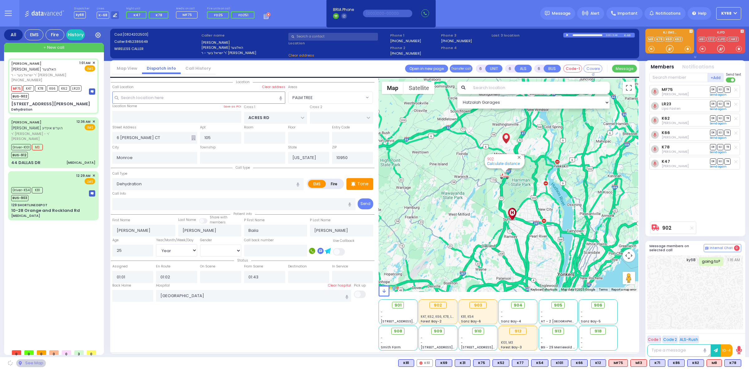
select select
radio input "true"
select select "Year"
select select "[DEMOGRAPHIC_DATA]"
select select "Hatzalah Garages"
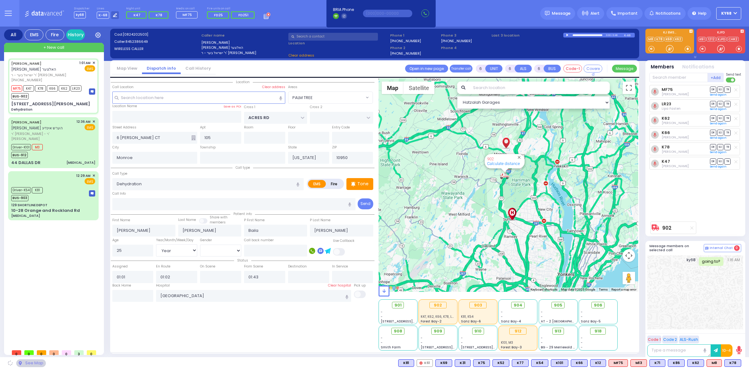
select select "PALM TREE"
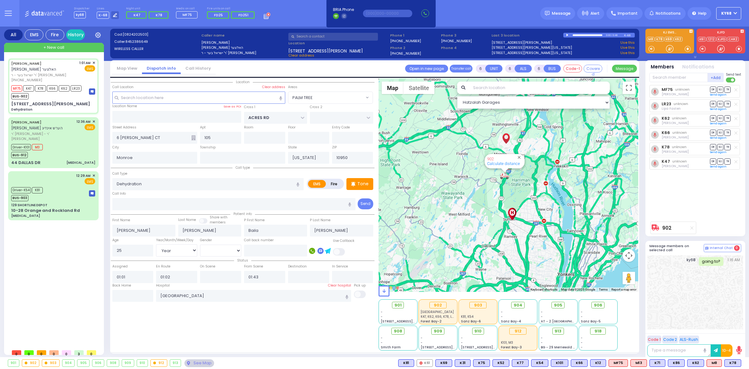
select select
radio input "true"
select select "Year"
select select "[DEMOGRAPHIC_DATA]"
select select "PALM TREE"
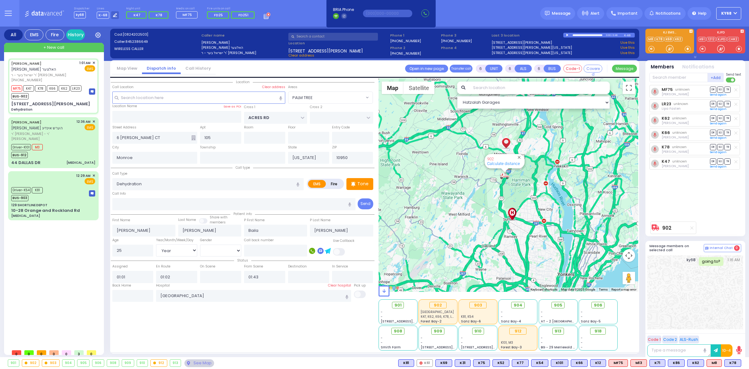
select select "Hatzalah Garages"
select select
radio input "true"
select select "Year"
select select "[DEMOGRAPHIC_DATA]"
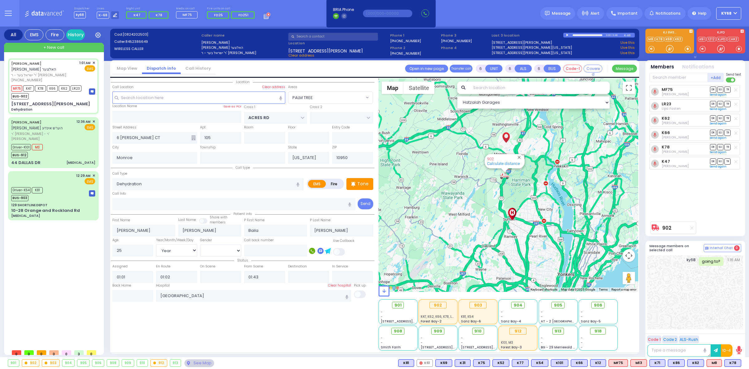
select select "PALM TREE"
select select "Hatzalah Garages"
select select
radio input "true"
select select "Year"
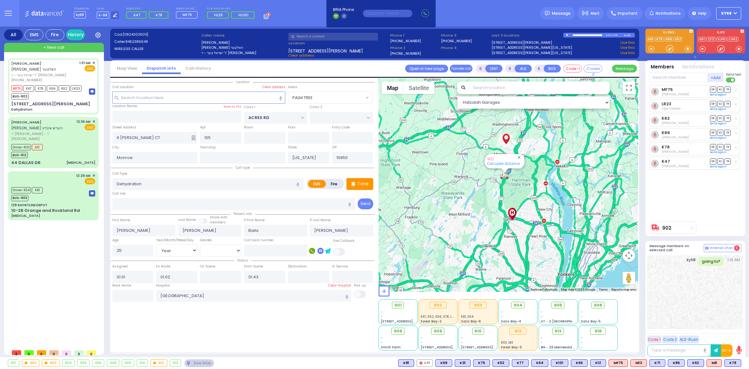
select select "[DEMOGRAPHIC_DATA]"
select select "Hatzalah Garages"
select select "PALM TREE"
select select
radio input "true"
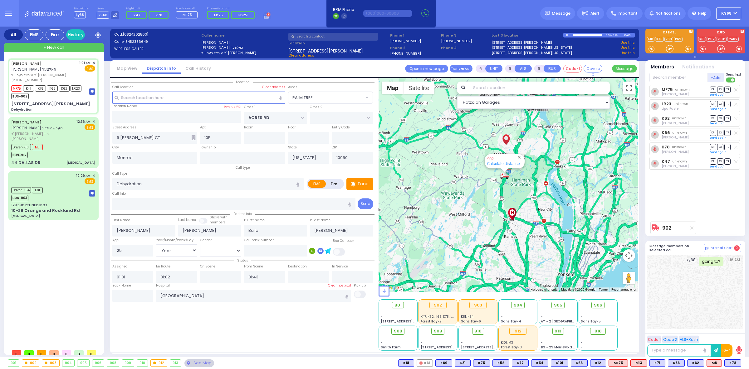
select select "Year"
select select "[DEMOGRAPHIC_DATA]"
select select "PALM TREE"
select select "Hatzalah Garages"
select select
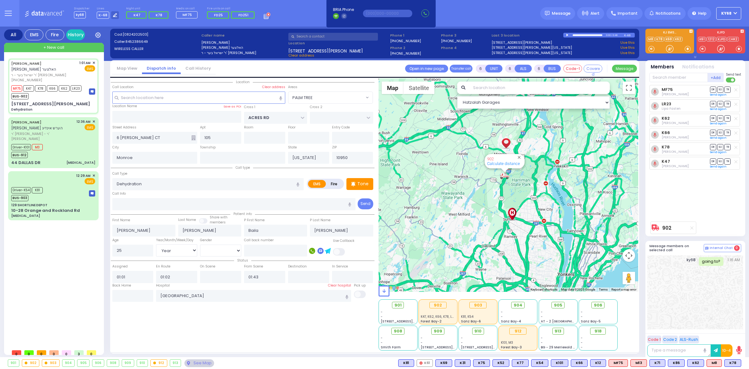
radio input "true"
select select "Year"
select select "[DEMOGRAPHIC_DATA]"
radio input "true"
select select "Year"
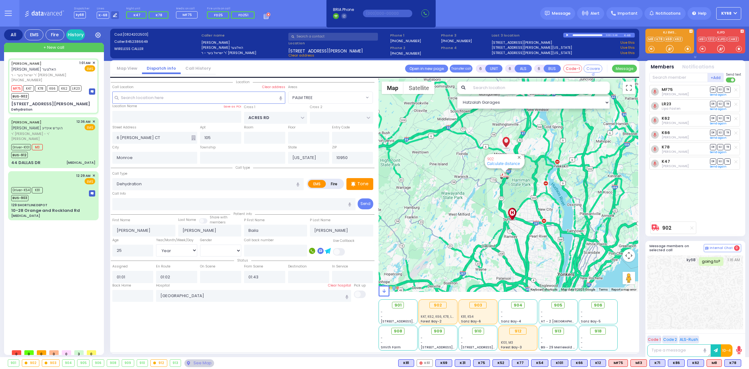
select select "[DEMOGRAPHIC_DATA]"
select select "PALM TREE"
select select "Hatzalah Garages"
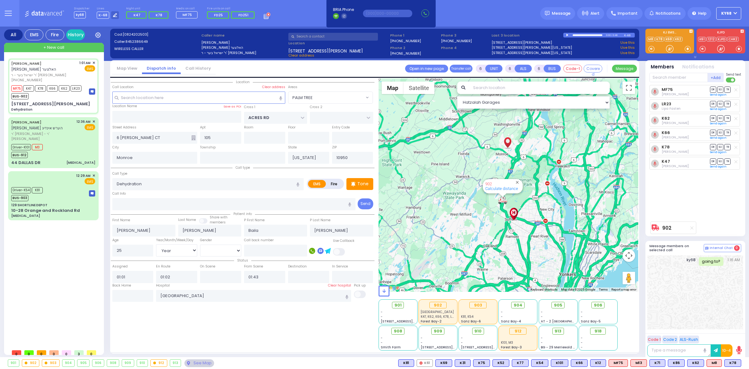
select select
radio input "true"
select select "Year"
select select "[DEMOGRAPHIC_DATA]"
select select "Hatzalah Garages"
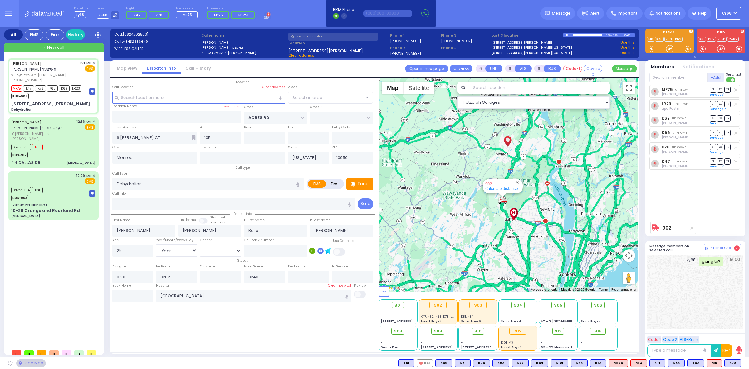
select select "PALM TREE"
select select
radio input "true"
select select "Year"
select select "[DEMOGRAPHIC_DATA]"
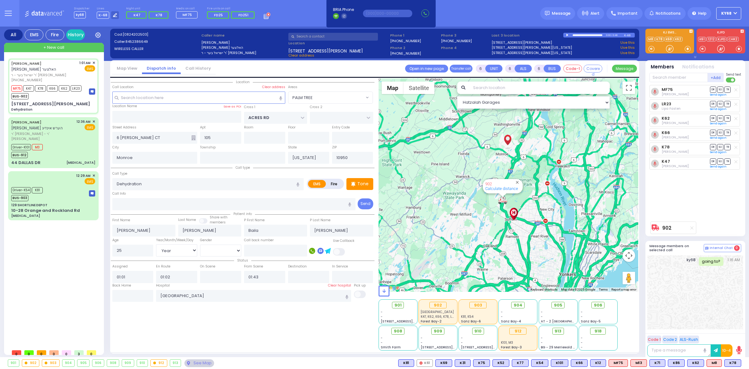
select select "Hatzalah Garages"
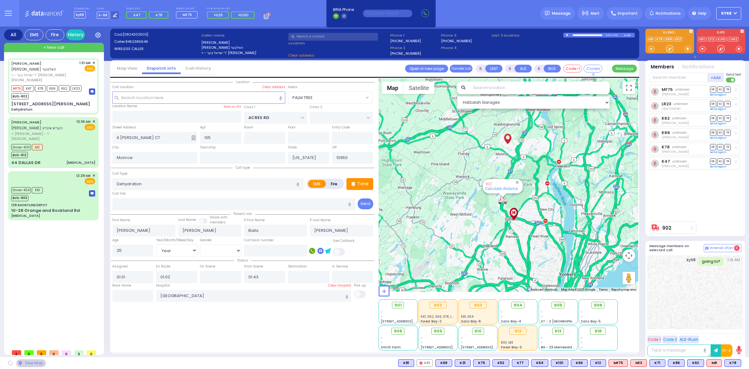
select select "PALM TREE"
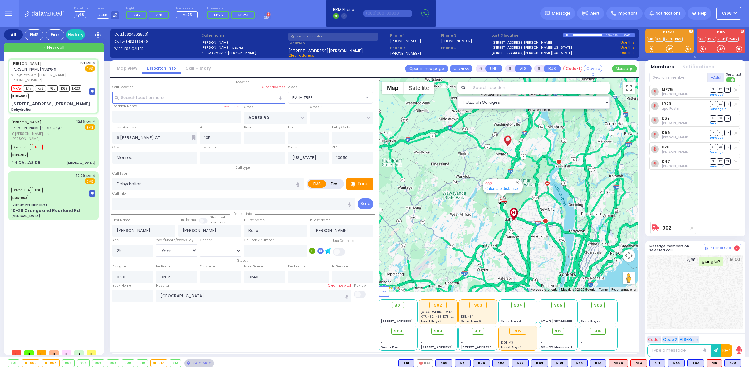
select select
radio input "true"
select select "Year"
select select "[DEMOGRAPHIC_DATA]"
select select "Hatzalah Garages"
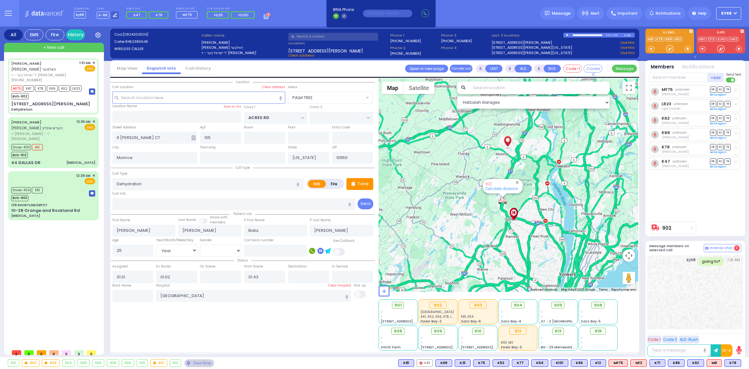
select select "PALM TREE"
select select
radio input "true"
select select "Year"
select select "[DEMOGRAPHIC_DATA]"
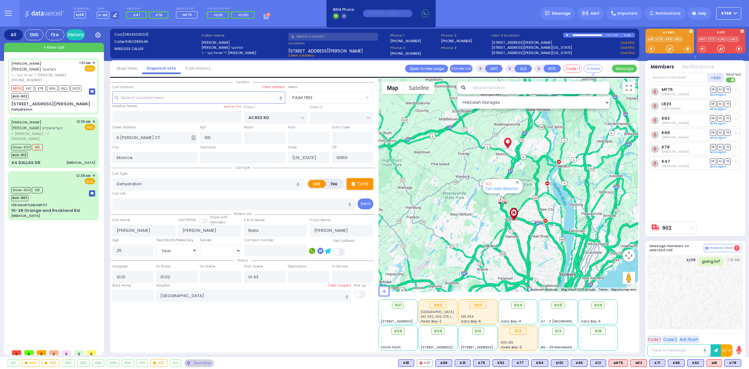
select select "Hatzalah Garages"
select select "PALM TREE"
select select
radio input "true"
select select "Year"
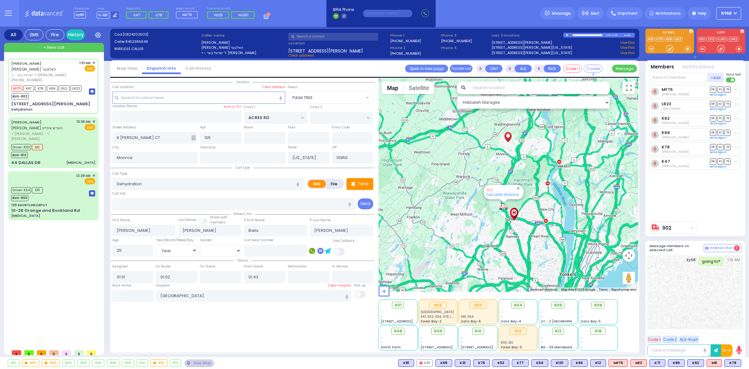
select select "[DEMOGRAPHIC_DATA]"
select select "Hatzalah Garages"
select select "PALM TREE"
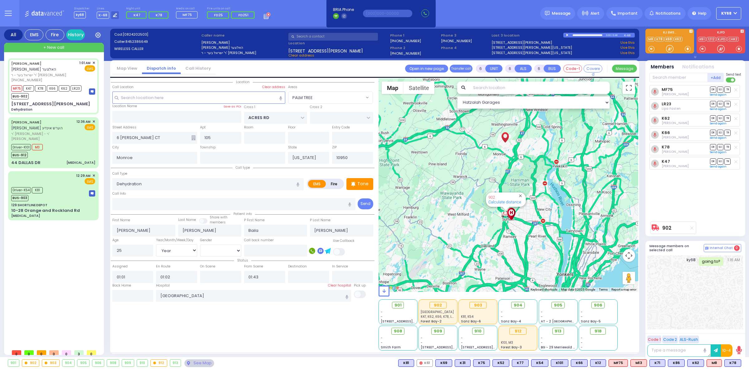
select select
radio input "true"
select select "Year"
select select "[DEMOGRAPHIC_DATA]"
select select "Hatzalah Garages"
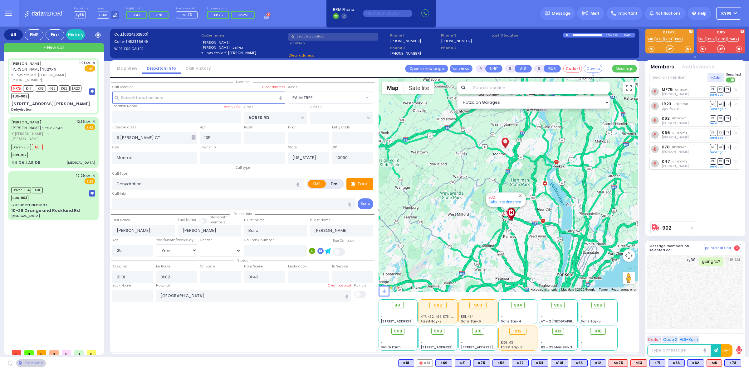
select select
radio input "true"
select select "Year"
select select "[DEMOGRAPHIC_DATA]"
select select "Hatzalah Garages"
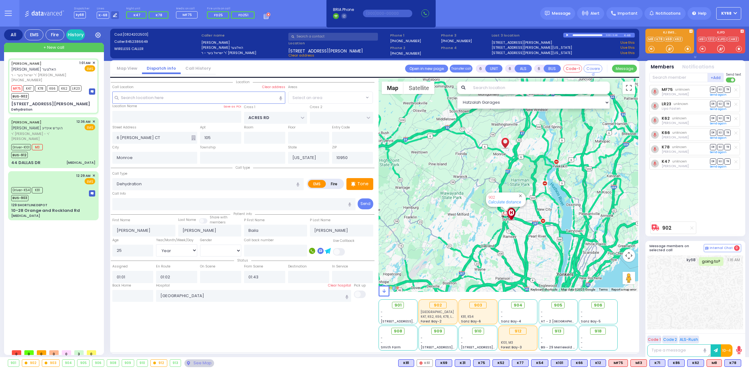
select select "PALM TREE"
select select
radio input "true"
select select "Year"
select select "[DEMOGRAPHIC_DATA]"
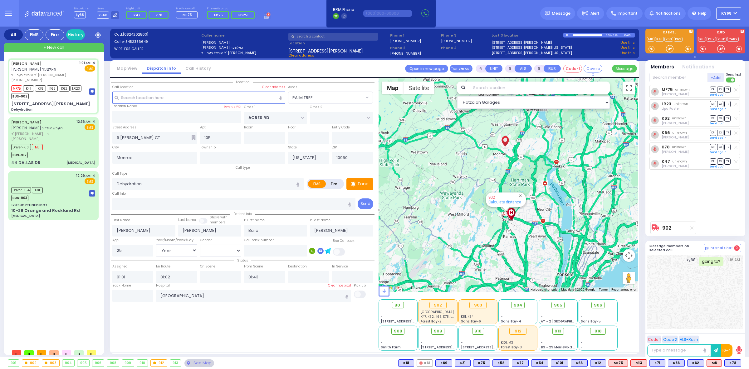
select select "Hatzalah Garages"
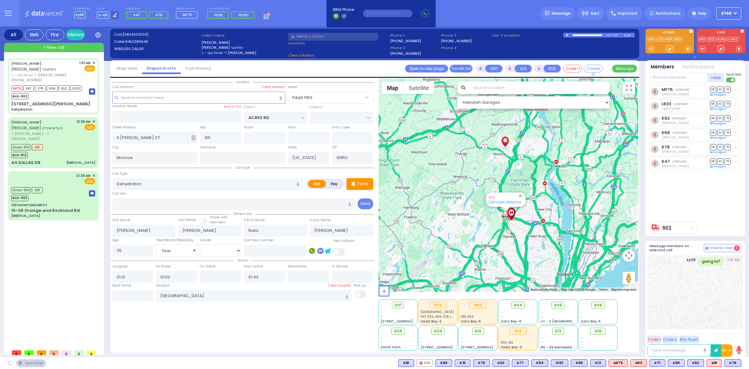
select select "PALM TREE"
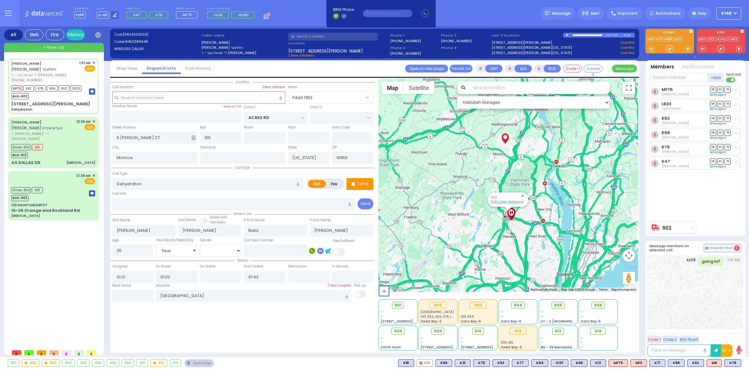
select select
radio input "true"
select select "Year"
select select "[DEMOGRAPHIC_DATA]"
select select "Hatzalah Garages"
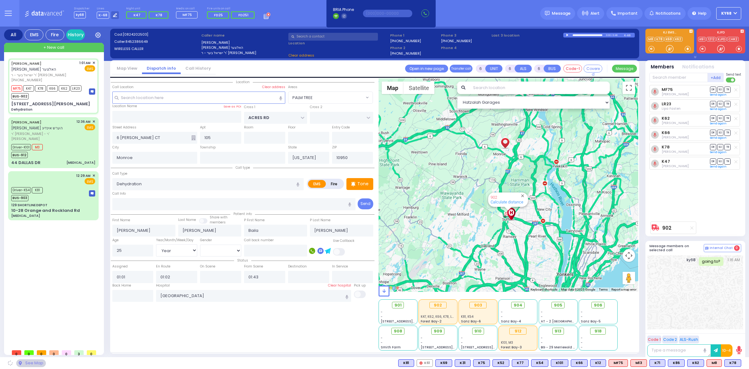
select select "PALM TREE"
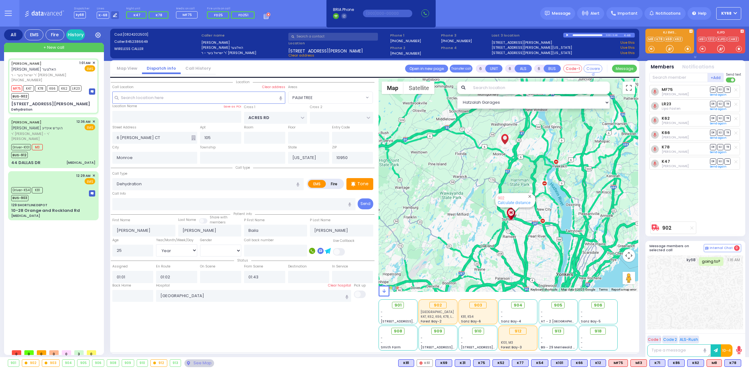
select select
radio input "true"
select select "Year"
select select "[DEMOGRAPHIC_DATA]"
select select "PALM TREE"
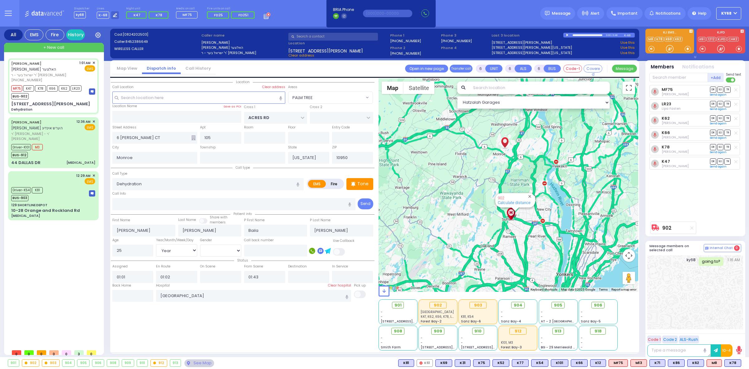
select select "Hatzalah Garages"
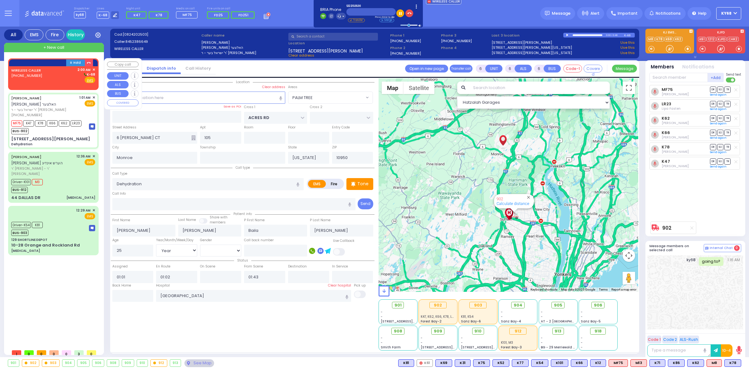
click at [44, 72] on div "WIRELESS CALLER (551) 215-0500 2:00 AM ✕ K-68" at bounding box center [53, 75] width 84 height 16
type input "2"
type input "1"
select select
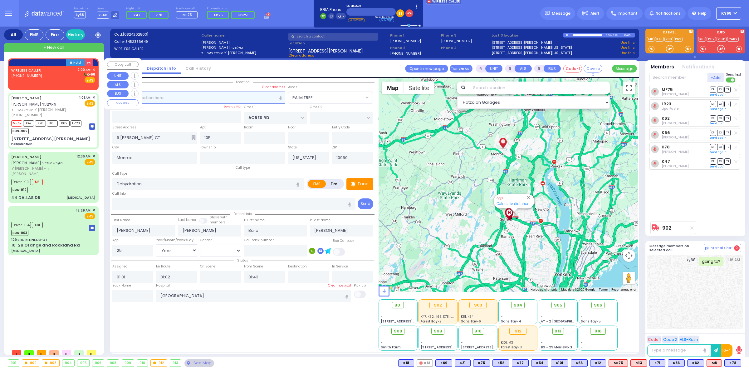
radio input "true"
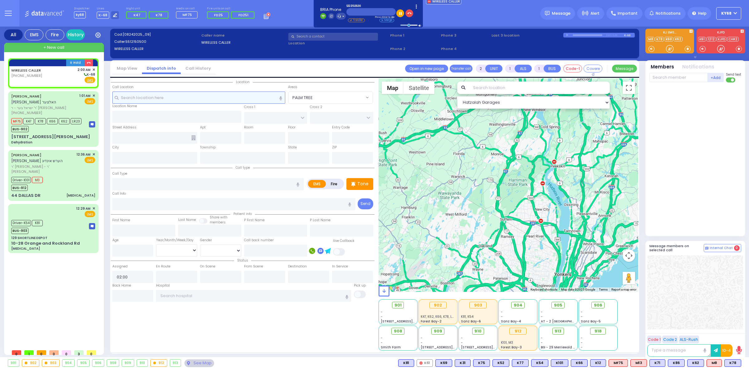
click at [178, 100] on input "text" at bounding box center [198, 97] width 173 height 12
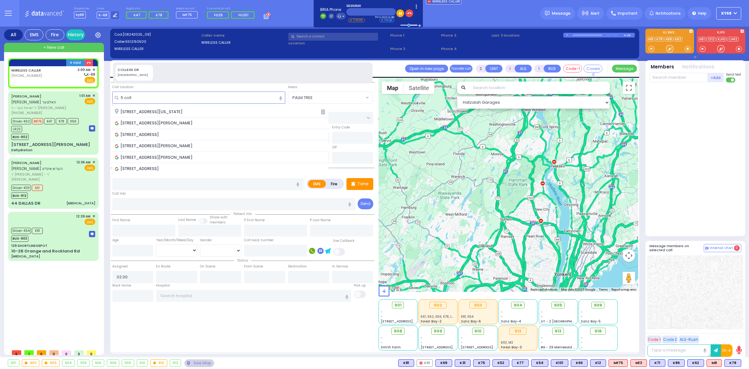
click at [173, 120] on div "5 College Drive, Highland Mills, NY, USA" at bounding box center [221, 123] width 218 height 12
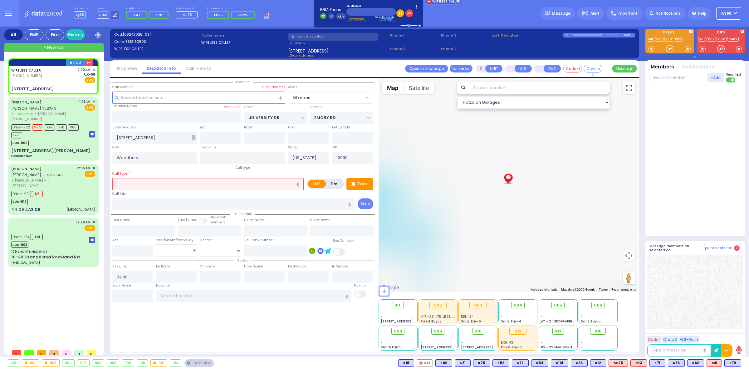
click at [135, 184] on input "text" at bounding box center [207, 184] width 191 height 12
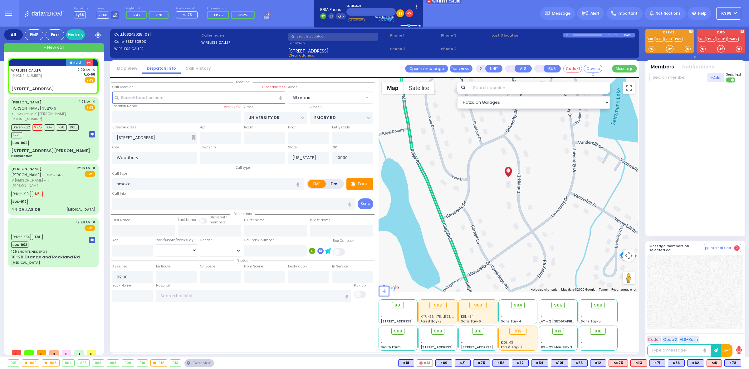
click at [335, 183] on label "Fire" at bounding box center [334, 184] width 17 height 8
click at [229, 182] on input "smoke" at bounding box center [207, 184] width 191 height 12
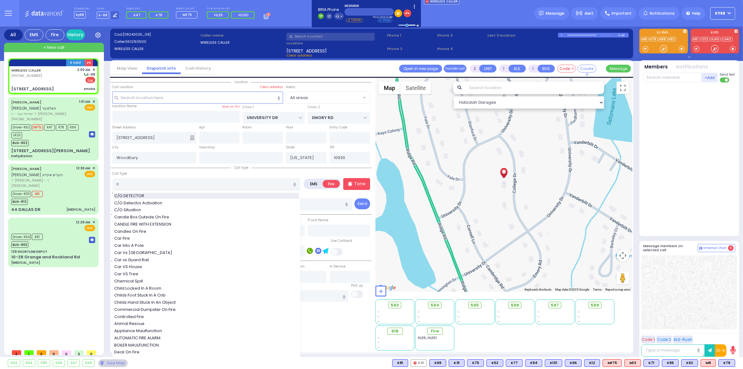
click at [205, 196] on div "C/O DETECTOR" at bounding box center [206, 196] width 185 height 6
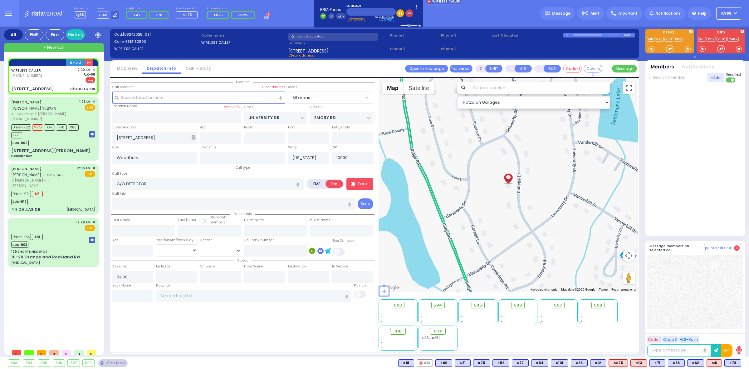
click at [405, 13] on button "button" at bounding box center [409, 13] width 8 height 8
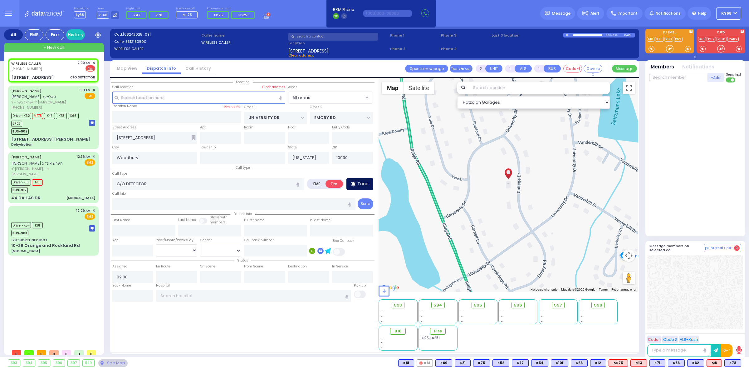
click at [356, 183] on icon at bounding box center [353, 183] width 4 height 7
click at [695, 184] on div at bounding box center [696, 158] width 93 height 146
click at [735, 365] on span "CAR3" at bounding box center [731, 362] width 19 height 7
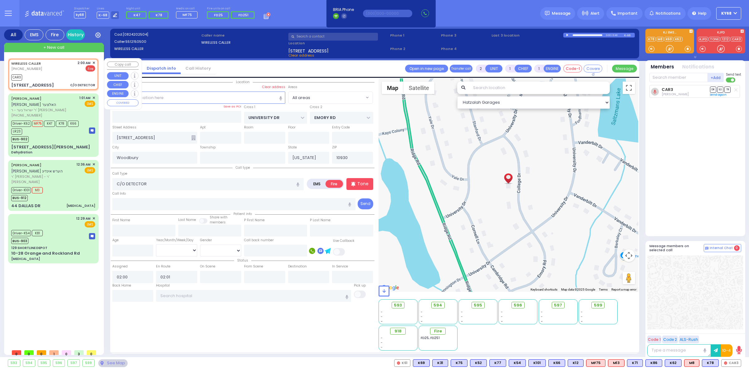
click at [94, 63] on span "✕" at bounding box center [93, 62] width 3 height 5
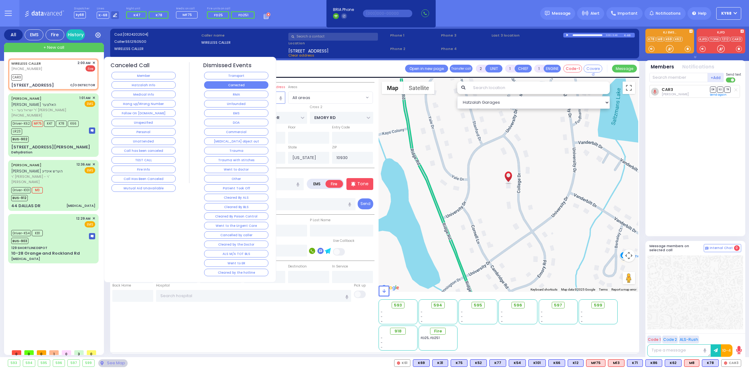
click at [247, 88] on button "Corrected" at bounding box center [236, 84] width 64 height 7
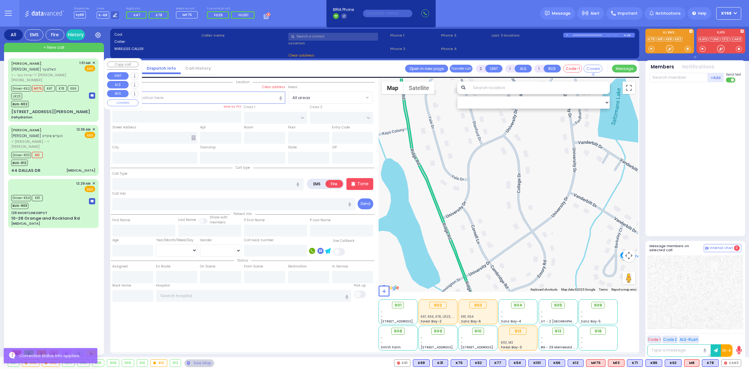
click at [61, 89] on span "K78" at bounding box center [61, 88] width 11 height 6
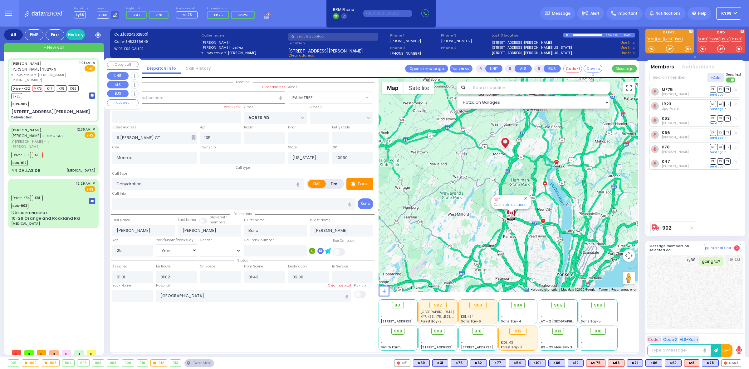
click at [93, 61] on span "✕" at bounding box center [93, 62] width 3 height 5
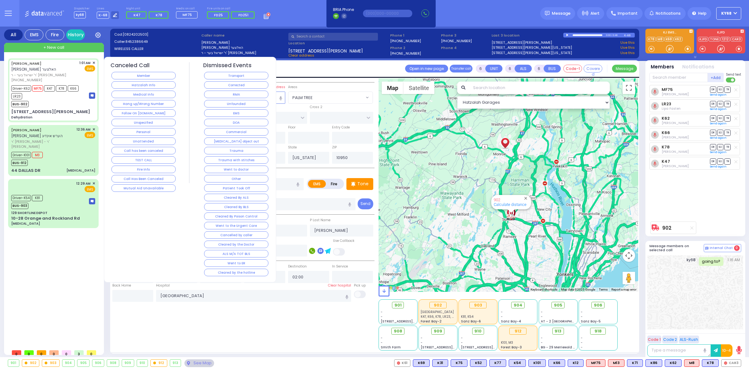
click at [52, 181] on div "12:29 AM ✕ EMS" at bounding box center [53, 187] width 84 height 12
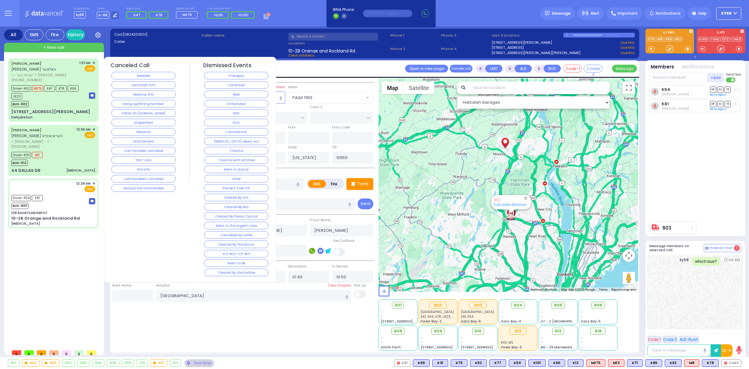
click at [187, 318] on div "Location ZIP" at bounding box center [243, 214] width 264 height 272
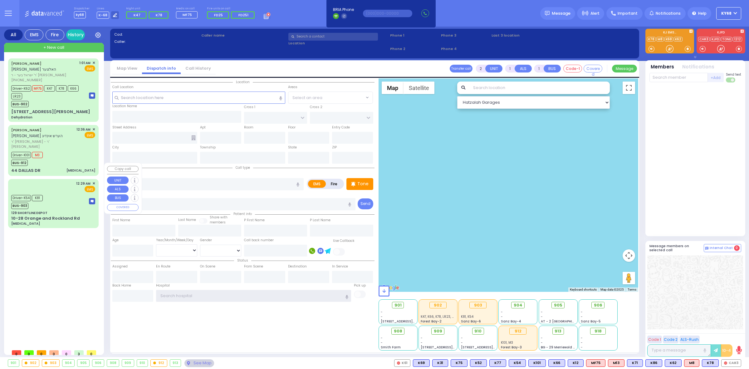
type input "ky68"
click at [54, 193] on div "Driver-K54 K81 BUS-903" at bounding box center [53, 201] width 84 height 16
type input "6"
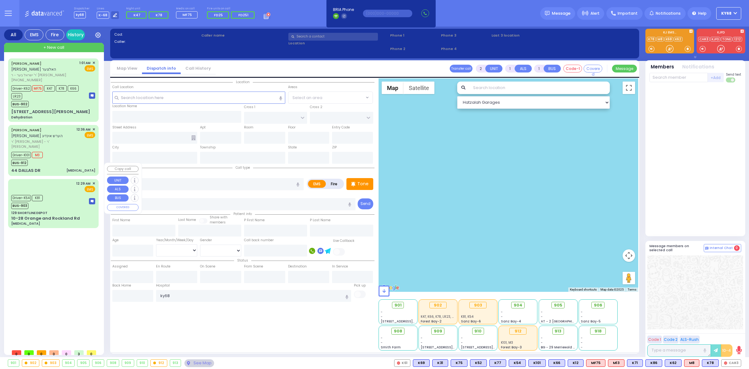
select select
type input "[MEDICAL_DATA]"
radio input "true"
type input "[PERSON_NAME]"
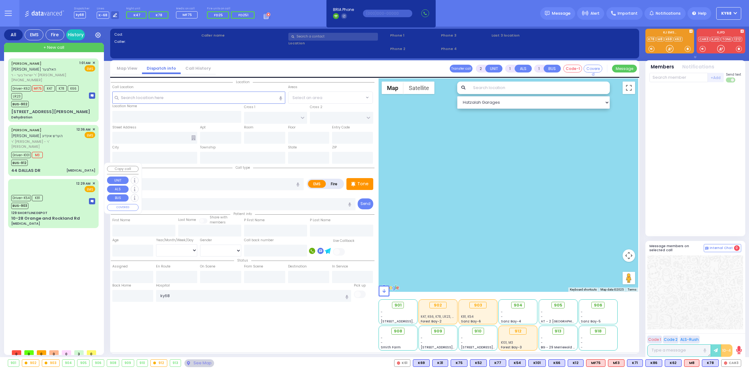
type input "69"
select select "Year"
select select "[DEMOGRAPHIC_DATA]"
type input "00:29"
type input "00:33"
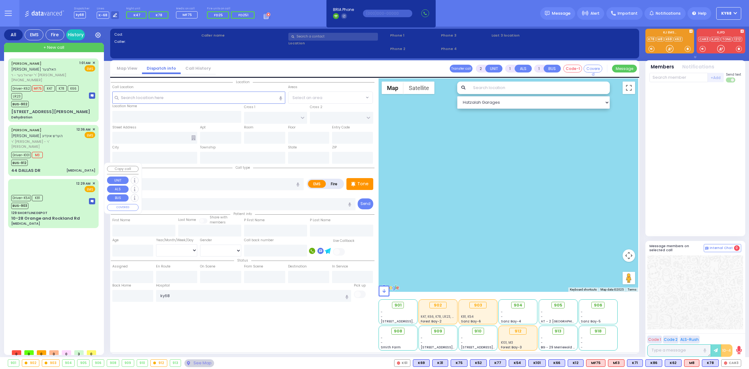
type input "00:40"
type input "00:56"
type input "01:40"
type input "01:50"
type input "[GEOGRAPHIC_DATA]"
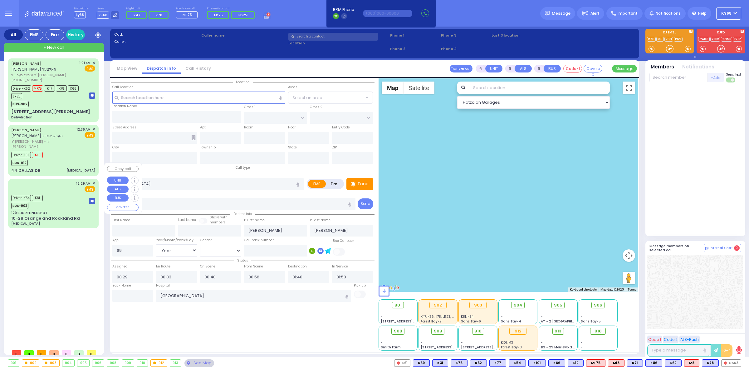
select select "Hatzalah Garages"
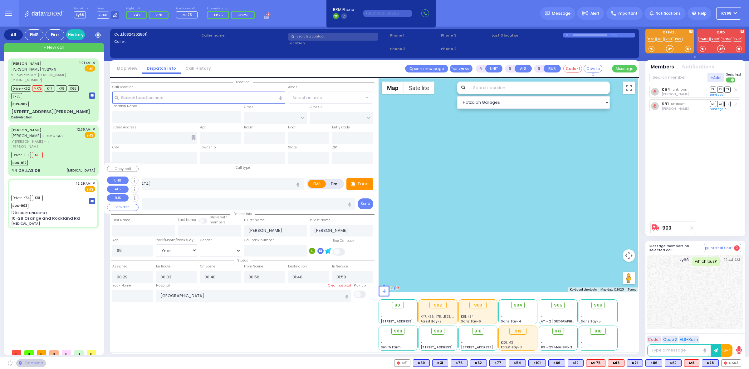
type input "129 SHORTLINE DEPOT"
type input "10-28 Orange and Rockland Rd"
type input "Monroe"
type input "[US_STATE]"
type input "10950"
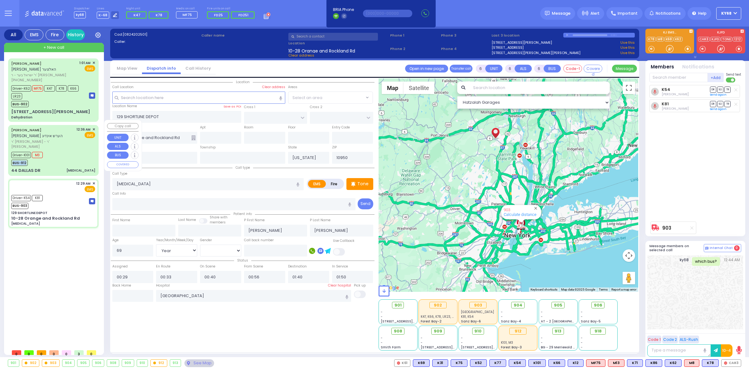
click at [43, 150] on div "Driver-K101 M3 BUS-912" at bounding box center [28, 158] width 34 height 16
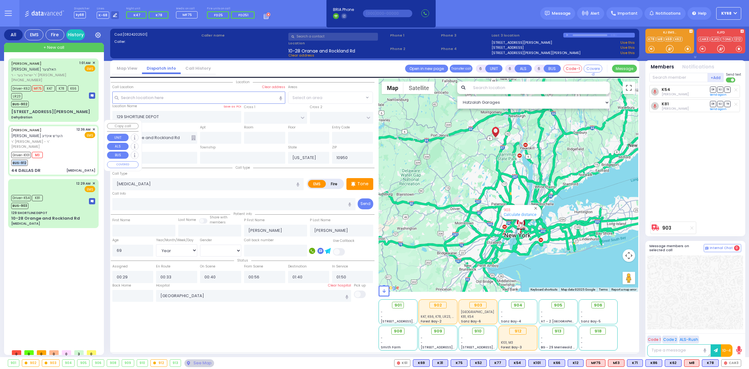
select select
type input "[MEDICAL_DATA]"
radio input "true"
type input "[PERSON_NAME]"
type input "INDIG"
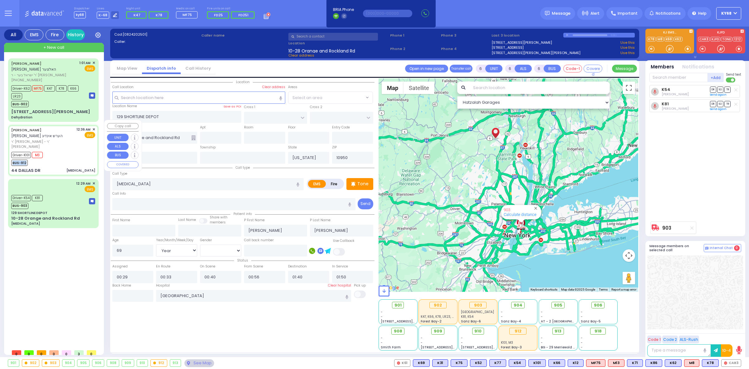
type input "Hershel"
type input "INDIG"
type input "39"
select select "Year"
select select "[DEMOGRAPHIC_DATA]"
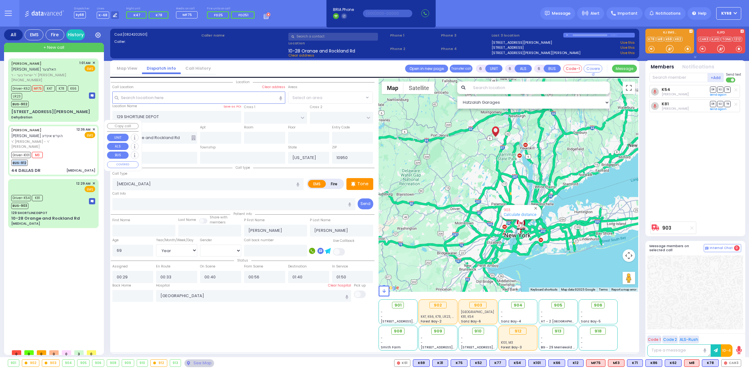
type input "00:36"
type input "00:37"
type input "00:46"
type input "00:58"
type input "01:32"
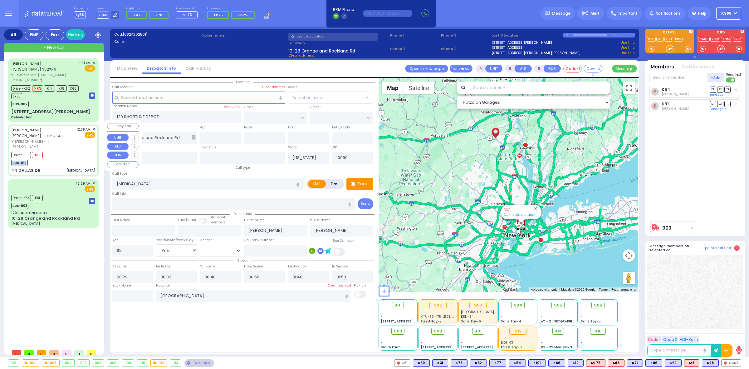
type input "[GEOGRAPHIC_DATA]"
type input "AUSTIN COURT"
type input "DUELK AVE"
type input "44 DALLAS DR"
select select "Hatzalah Garages"
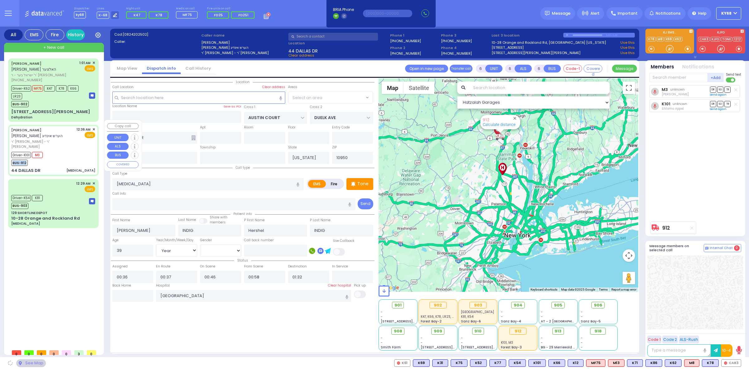
select select "[GEOGRAPHIC_DATA]"
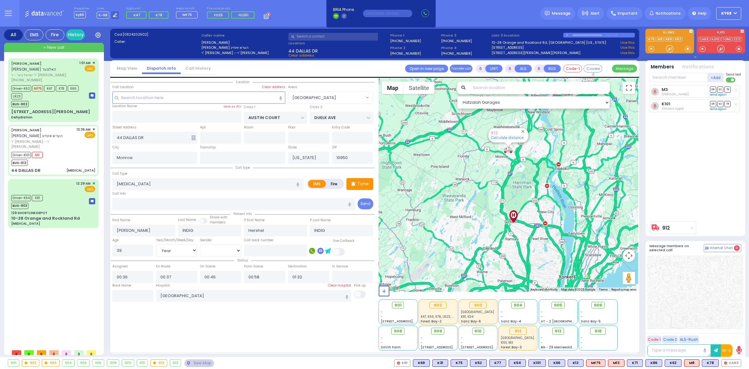
click at [252, 333] on div "Location All areas" at bounding box center [243, 214] width 264 height 272
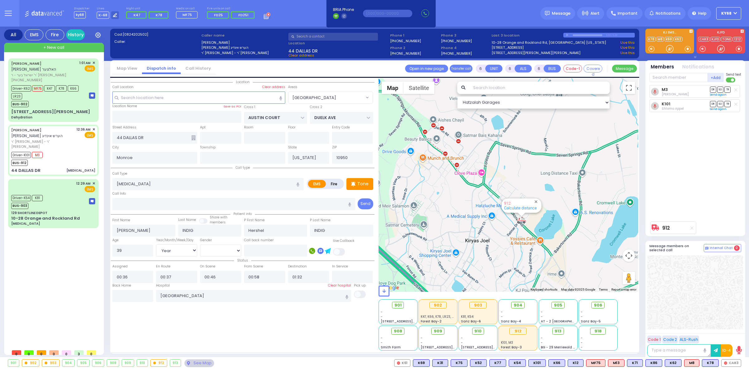
drag, startPoint x: 493, startPoint y: 156, endPoint x: 549, endPoint y: 239, distance: 100.1
click at [549, 239] on div "912 Calculate distance" at bounding box center [509, 184] width 260 height 213
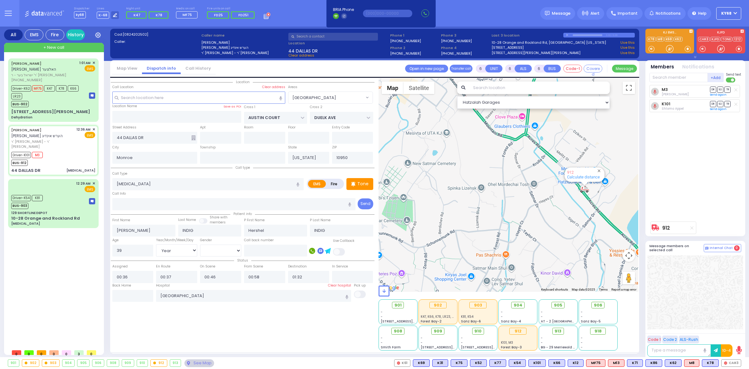
drag, startPoint x: 501, startPoint y: 239, endPoint x: 581, endPoint y: 232, distance: 79.9
click at [581, 232] on div "912 Calculate distance" at bounding box center [509, 184] width 260 height 213
click at [311, 8] on div "Dispatcher ky68 shift has started. Are you ? Lines K-68" at bounding box center [374, 13] width 749 height 27
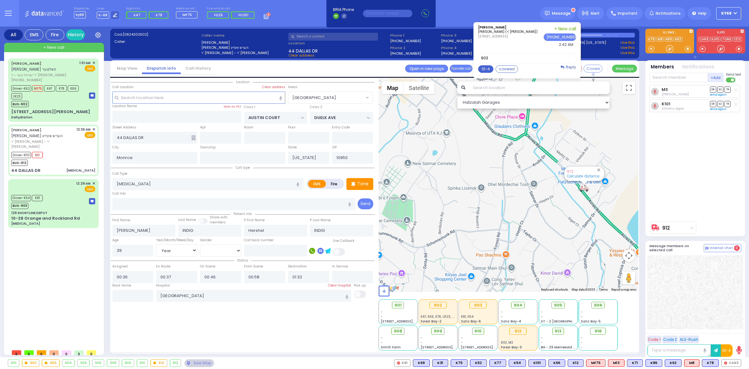
click at [488, 71] on button "10-4" at bounding box center [485, 68] width 15 height 7
type textarea "10-4 thank you"
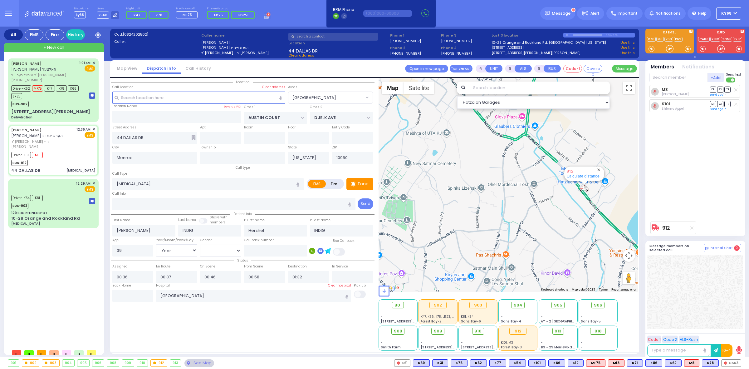
click at [0, 0] on button "Send" at bounding box center [0, 0] width 0 height 0
click at [34, 201] on div "BUS-903" at bounding box center [27, 205] width 32 height 8
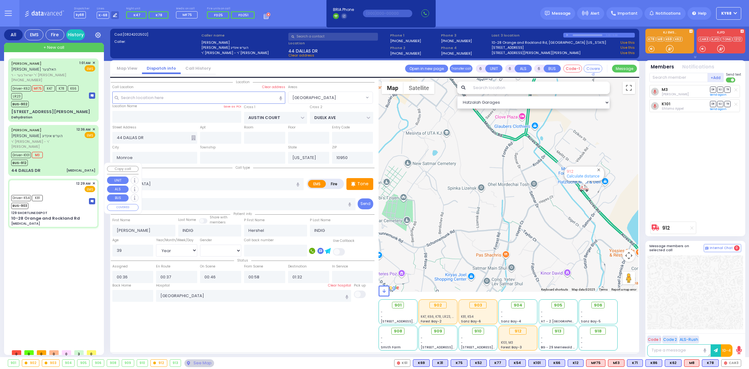
select select
type input "[MEDICAL_DATA]"
radio input "true"
type input "Sylvia"
type input "Goldstein"
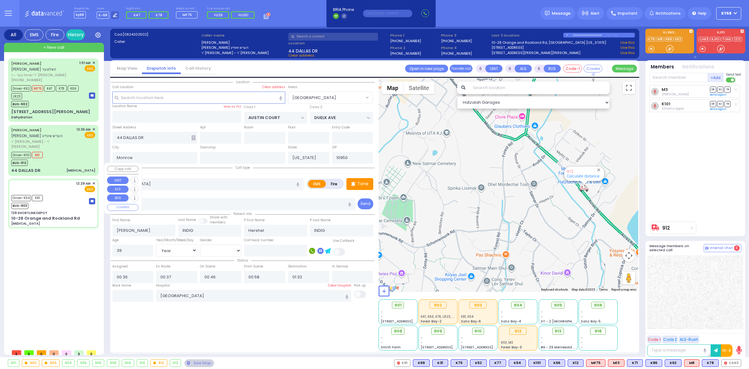
type input "69"
select select "Year"
select select "[DEMOGRAPHIC_DATA]"
type input "00:29"
type input "00:33"
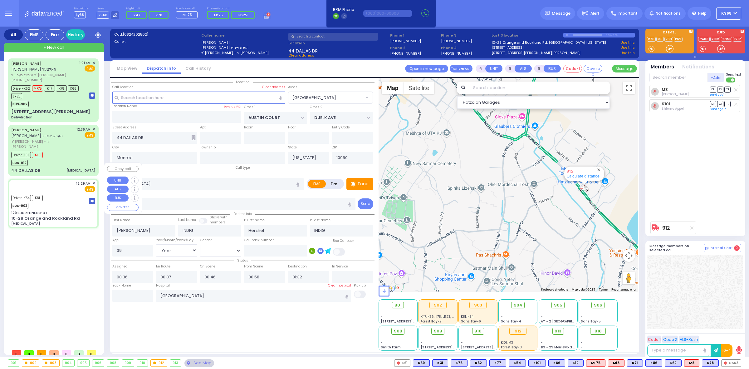
type input "00:40"
type input "00:56"
type input "01:40"
type input "01:50"
type input "NYU Langone Medical Center"
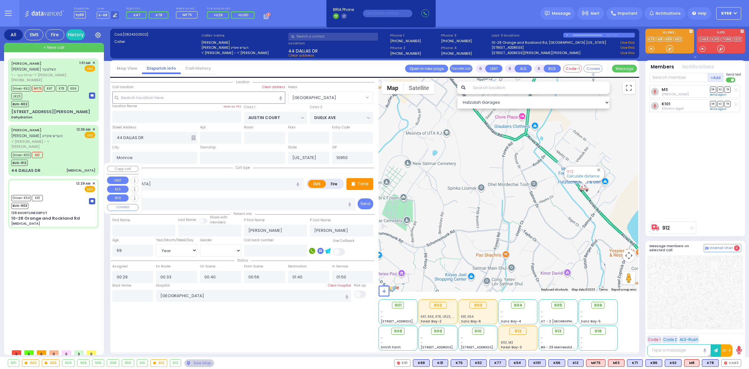
select select "Hatzalah Garages"
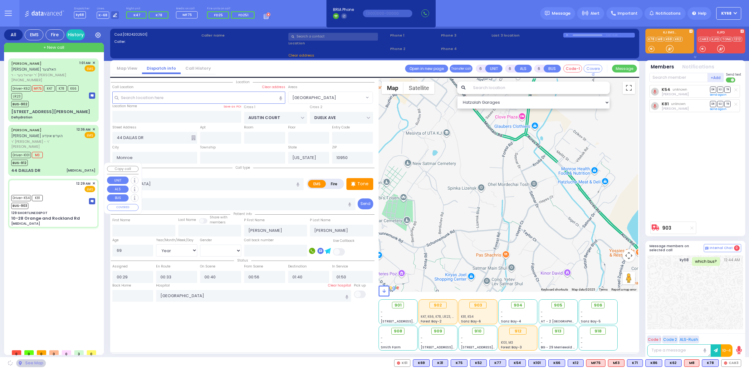
type input "129 SHORTLINE DEPOT"
type input "10-28 Orange and Rockland Rd"
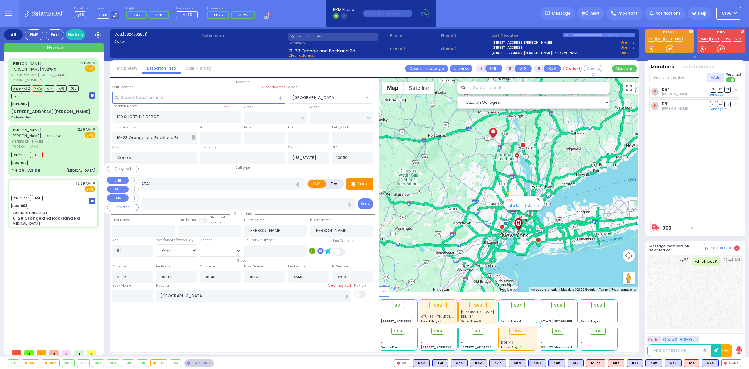
click at [93, 181] on span "✕" at bounding box center [93, 183] width 3 height 5
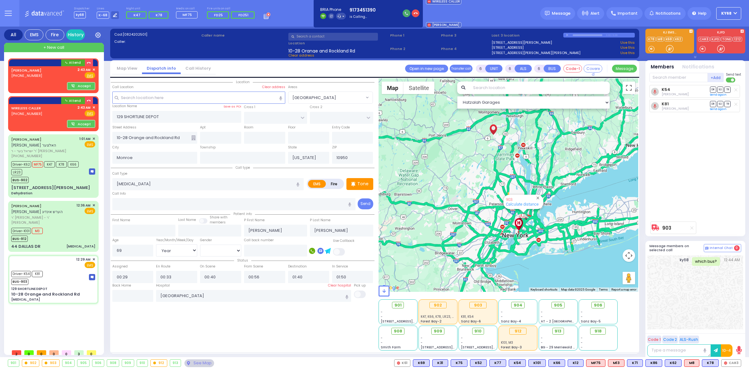
click at [405, 13] on icon "button" at bounding box center [406, 13] width 3 height 3
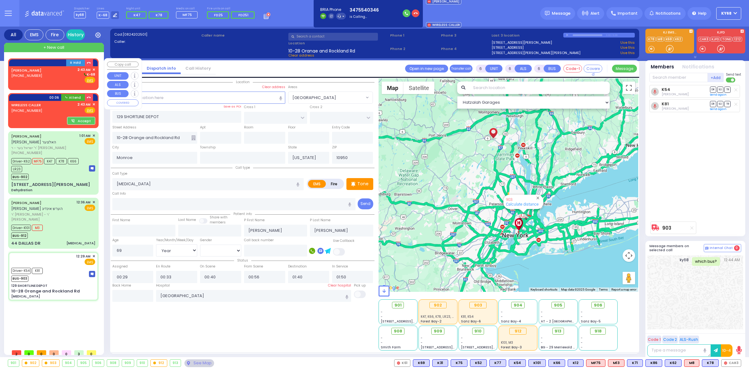
click at [49, 72] on div "LANDAU JOEL (917) 345-1390 2:43 AM ✕ K-68" at bounding box center [53, 75] width 84 height 16
type input "2"
type input "1"
select select
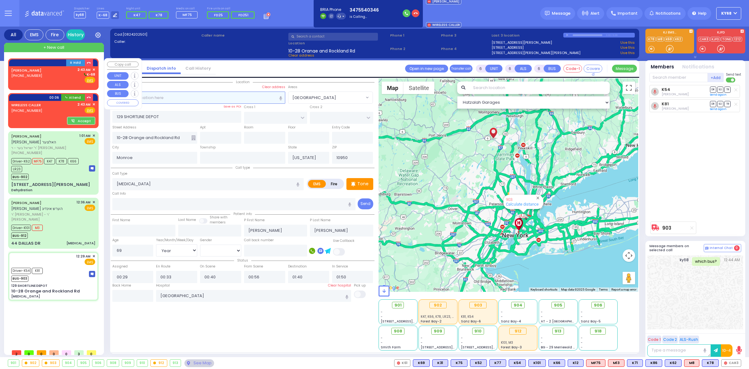
radio input "true"
select select
type input "02:43"
select select "Hatzalah Garages"
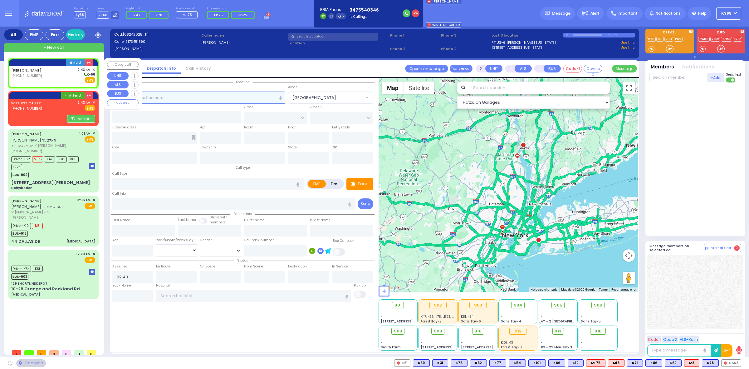
select select
radio input "true"
select select
select select "Hatzalah Garages"
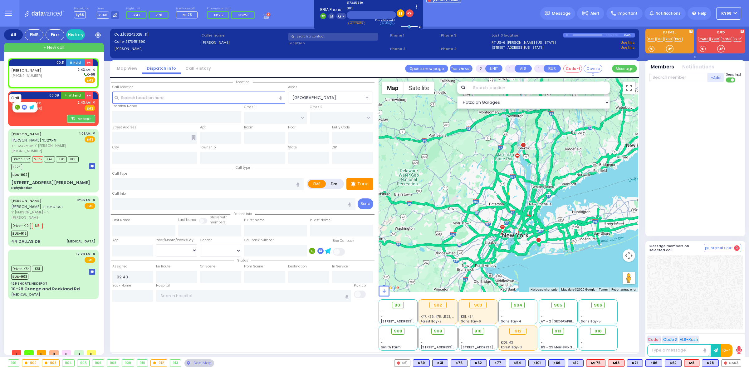
click at [17, 108] on rect at bounding box center [17, 107] width 5 height 5
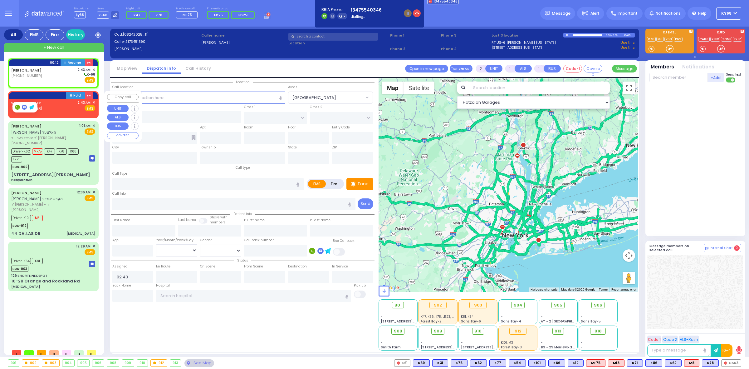
click at [37, 108] on div at bounding box center [24, 107] width 25 height 11
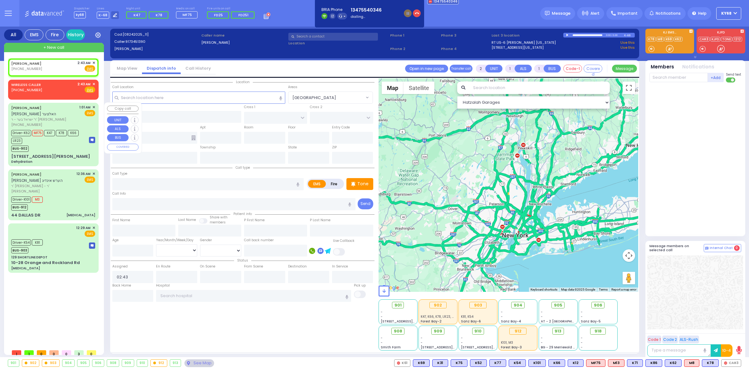
select select
radio input "true"
select select
select select "Hatzalah Garages"
click at [53, 87] on div "WIRELESS CALLER (347) 554-0346 2:43 AM ✕ Fire EMS" at bounding box center [53, 87] width 84 height 12
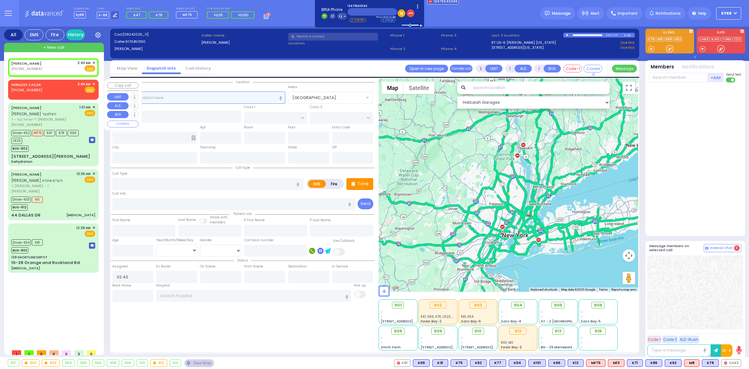
select select
radio input "true"
select select
select select "Hatzalah Garages"
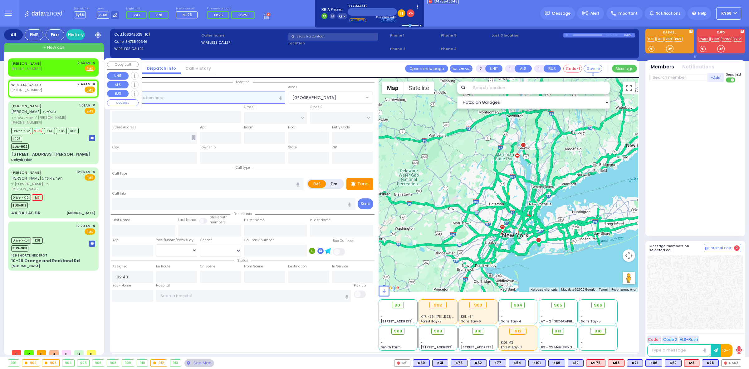
select select
radio input "true"
select select
select select "Hatzalah Garages"
click at [93, 61] on span "✕" at bounding box center [93, 62] width 3 height 5
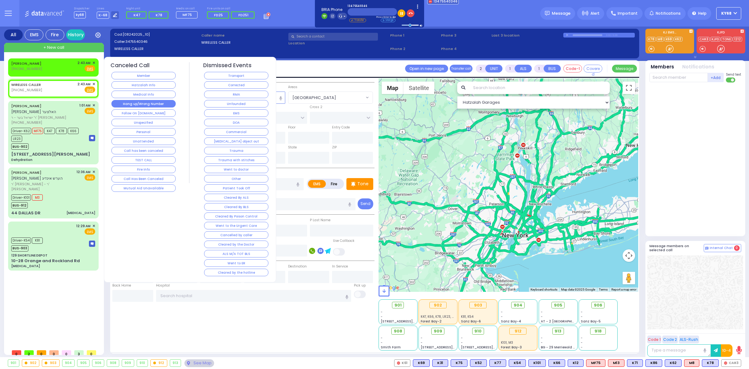
click at [167, 105] on button "Hang up/Wrong Number" at bounding box center [143, 103] width 64 height 7
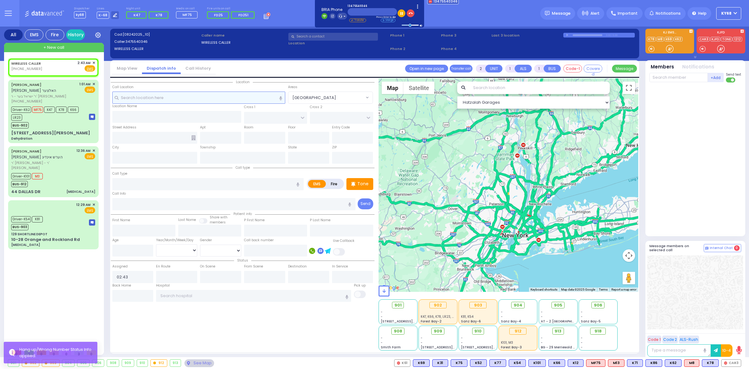
click at [165, 99] on input "text" at bounding box center [198, 97] width 173 height 12
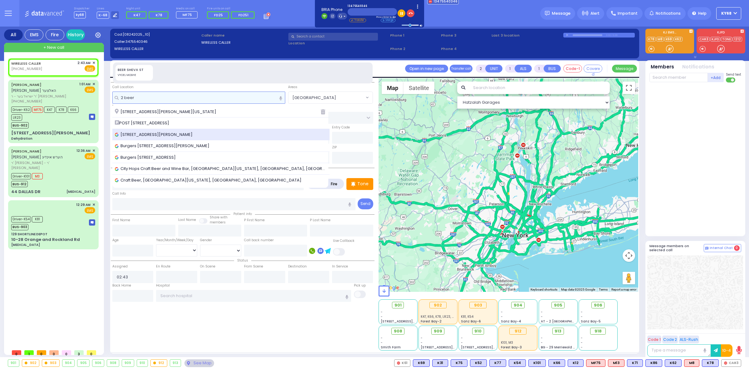
type input "2 beer"
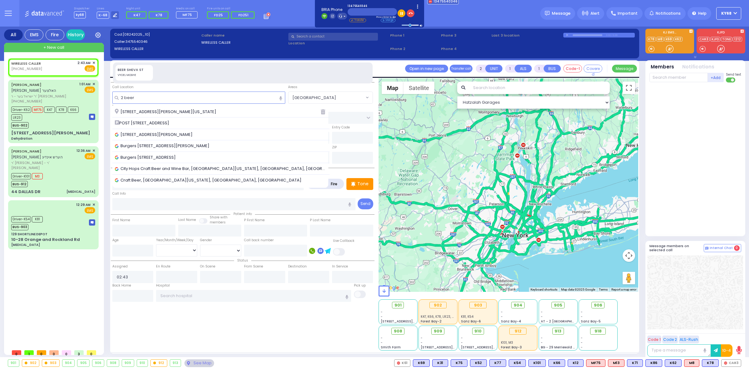
click at [158, 134] on span "2 Beer Sheva Street, Kiryas Joel, NY, USA" at bounding box center [155, 134] width 80 height 6
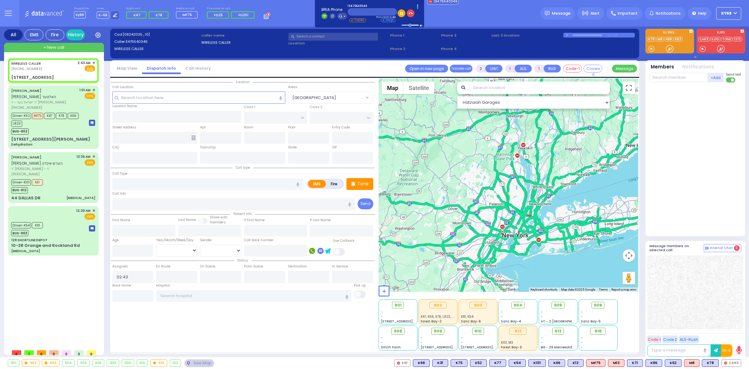
select select
radio input "true"
select select
type input "CHUST RD"
type input "BEER SHEVA"
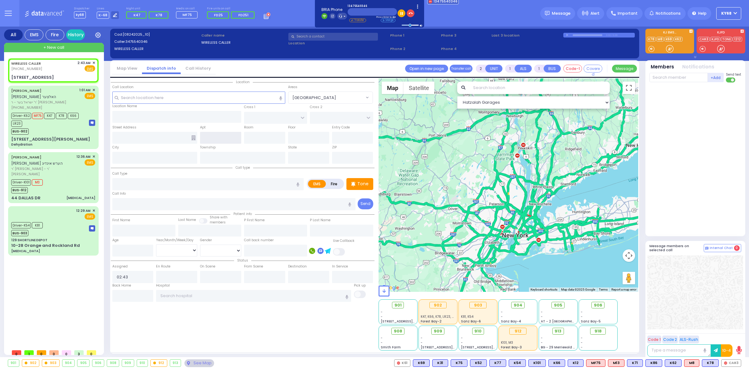
type input "[STREET_ADDRESS]"
type input "[PERSON_NAME]"
type input "[US_STATE]"
type input "10950"
select select "Hatzalah Garages"
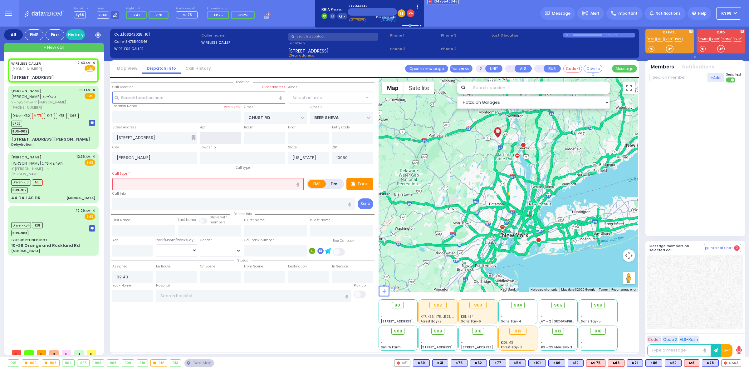
select select "VYOEL MOSHE"
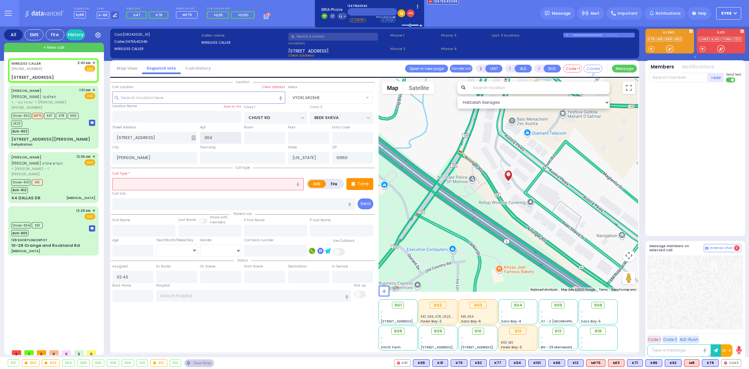
type input "304"
click at [141, 190] on div "Call Info" at bounding box center [233, 200] width 243 height 20
click at [141, 186] on input "text" at bounding box center [207, 184] width 191 height 12
select select
radio input "true"
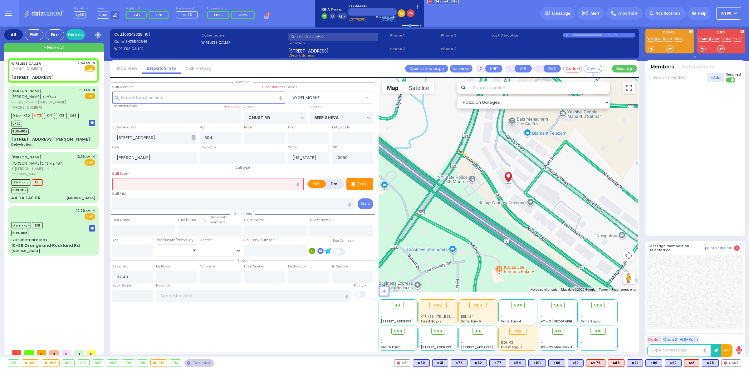
select select
select select "Hatzalah Garages"
select select "VYOEL MOSHE"
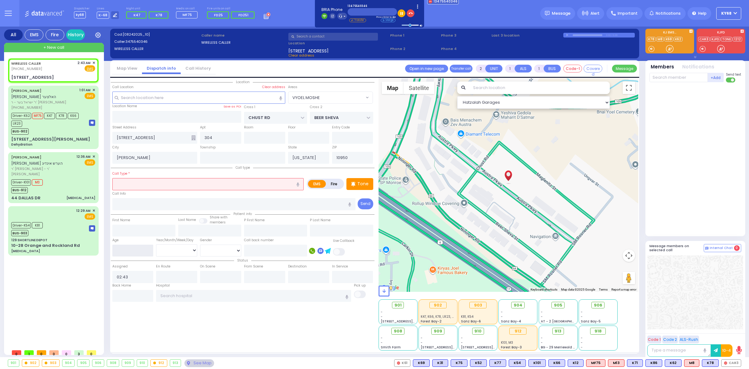
click at [141, 252] on input "number" at bounding box center [132, 250] width 41 height 12
select select
radio input "true"
select select
select select "Hatzalah Garages"
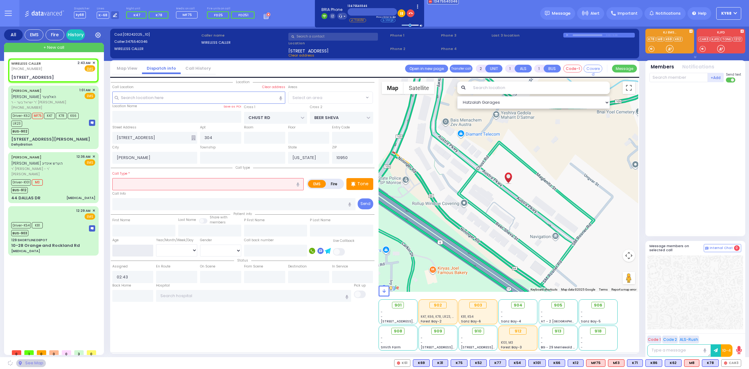
select select "VYOEL MOSHE"
click at [136, 182] on input "text" at bounding box center [207, 184] width 191 height 12
select select
radio input "true"
select select
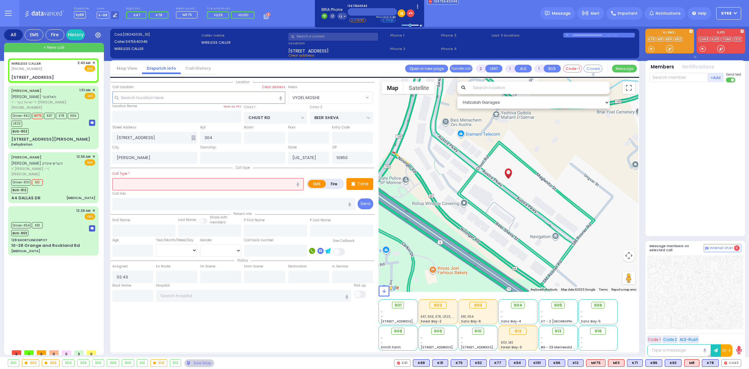
select select "Hatzalah Garages"
type input "s"
select select "VYOEL MOSHE"
click at [173, 195] on div "Seizures" at bounding box center [208, 196] width 188 height 6
type input "Seizures"
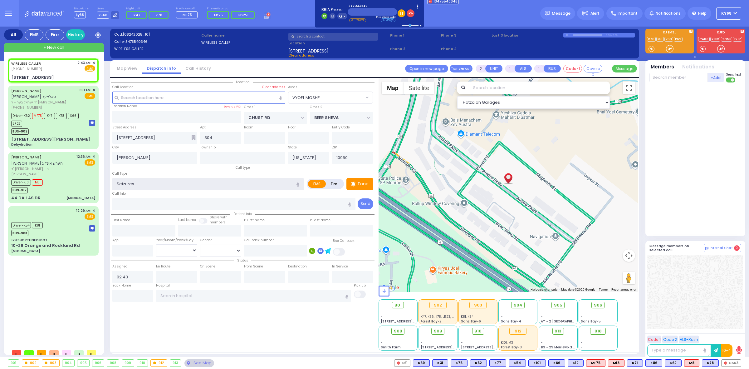
type input "3"
type input "2"
click at [144, 253] on input "number" at bounding box center [132, 250] width 41 height 12
select select
radio input "true"
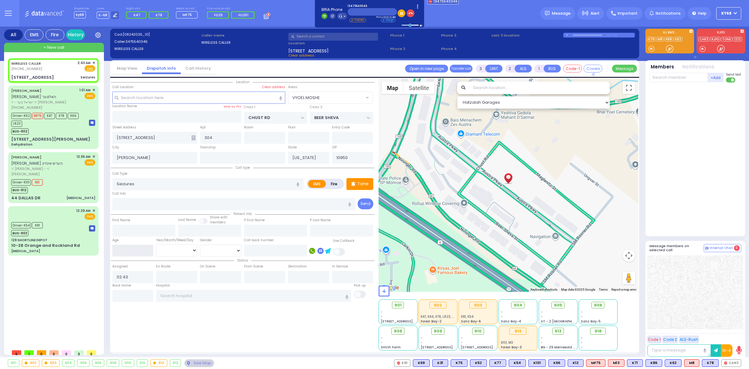
select select
select select "Hatzalah Garages"
select select "VYOEL MOSHE"
click at [131, 251] on input "number" at bounding box center [132, 250] width 41 height 12
type input "25"
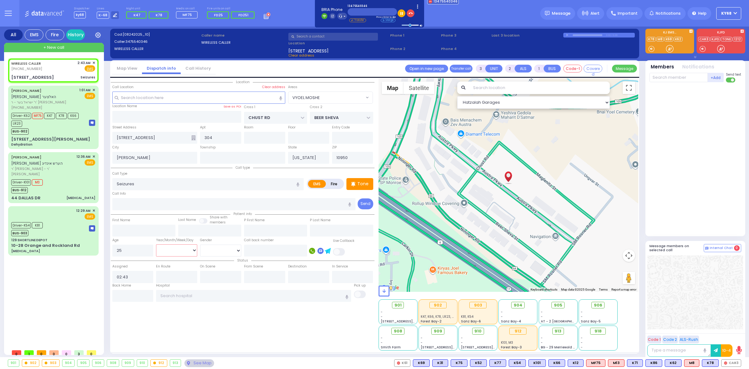
click at [170, 255] on select "Year Month Week Day" at bounding box center [176, 250] width 41 height 12
select select "Year"
click at [156, 244] on select "Year Month Week Day" at bounding box center [176, 250] width 41 height 12
select select
radio input "true"
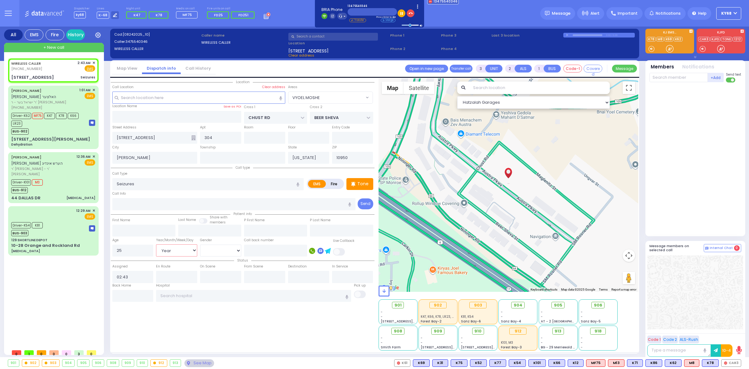
select select
select select "Hatzalah Garages"
click at [213, 250] on select "Male Female" at bounding box center [220, 250] width 41 height 12
radio input "true"
select select "Year"
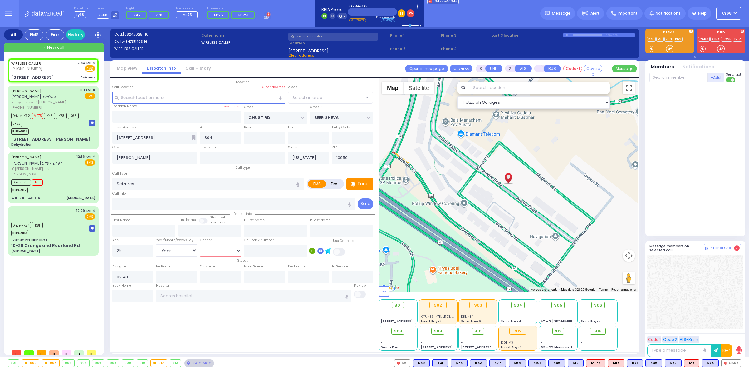
select select
select select "Hatzalah Garages"
select select "VYOEL MOSHE"
select select "[DEMOGRAPHIC_DATA]"
click at [200, 244] on select "Male Female" at bounding box center [220, 250] width 41 height 12
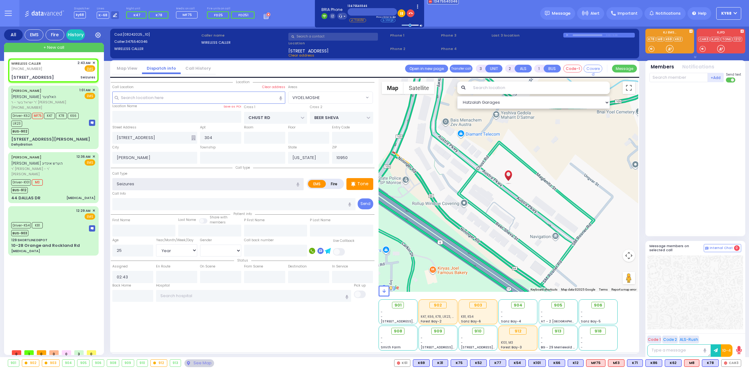
select select
radio input "true"
select select "Year"
select select "[DEMOGRAPHIC_DATA]"
select select "Hatzalah Garages"
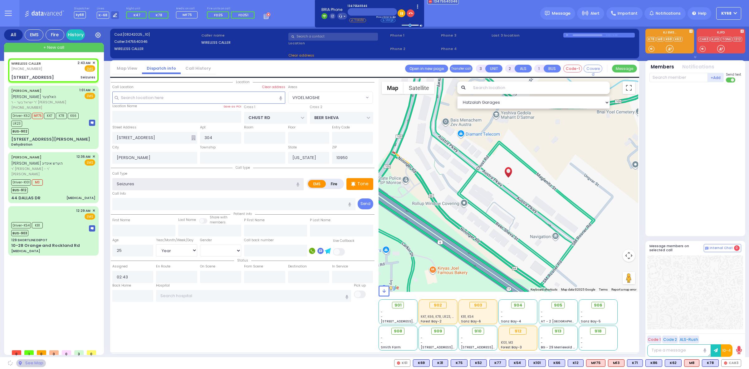
click at [145, 180] on input "Seizures" at bounding box center [207, 184] width 191 height 12
select select "VYOEL MOSHE"
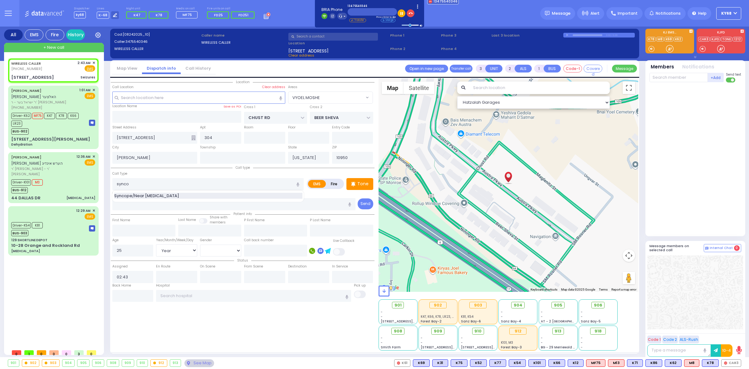
click at [142, 194] on span "Syncope/Near [MEDICAL_DATA]" at bounding box center [147, 196] width 67 height 6
type input "Syncope/Near [MEDICAL_DATA]"
type input "2"
type input "1"
click at [163, 194] on div "Call Info" at bounding box center [233, 200] width 243 height 20
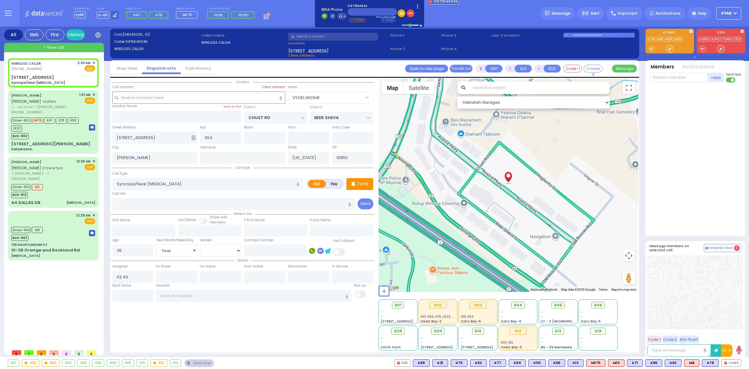
select select
radio input "true"
select select "Year"
select select "[DEMOGRAPHIC_DATA]"
select select "Hatzalah Garages"
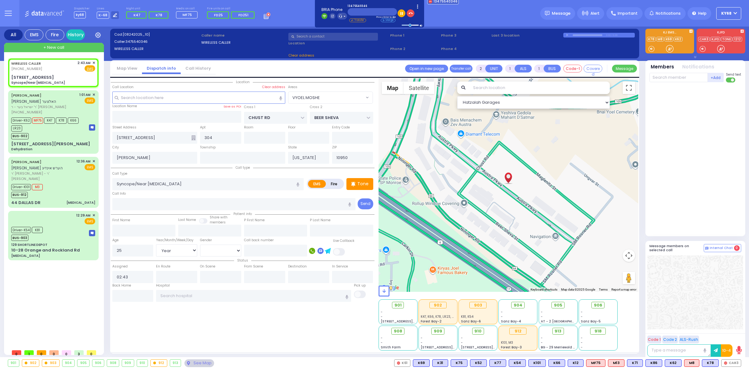
select select "VYOEL MOSHE"
drag, startPoint x: 164, startPoint y: 194, endPoint x: 167, endPoint y: 139, distance: 55.3
click at [167, 139] on div "Location 304" at bounding box center [243, 214] width 264 height 272
click at [169, 128] on div "Street Address 2 Beer Sheva St" at bounding box center [155, 134] width 88 height 20
click at [410, 13] on icon "button" at bounding box center [411, 13] width 4 height 4
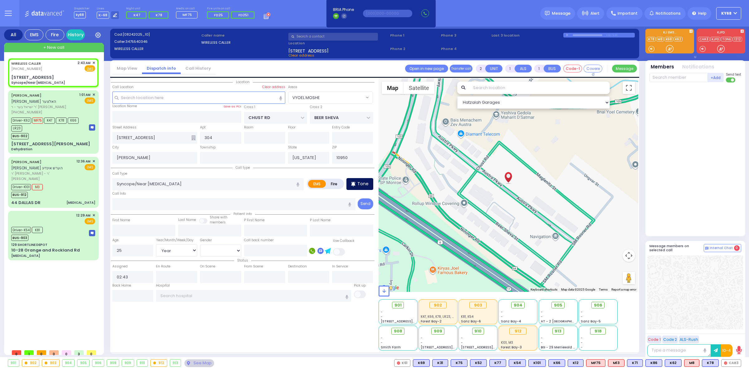
click at [367, 179] on div "Tone" at bounding box center [359, 184] width 27 height 12
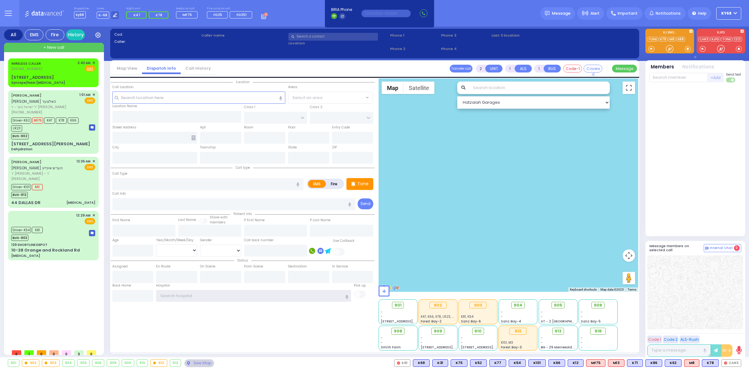
type input "ky68"
click at [670, 49] on div at bounding box center [670, 49] width 6 height 6
click at [30, 69] on span "[PHONE_NUMBER]" at bounding box center [26, 68] width 31 height 5
select select
type input "Syncope/Near [MEDICAL_DATA]"
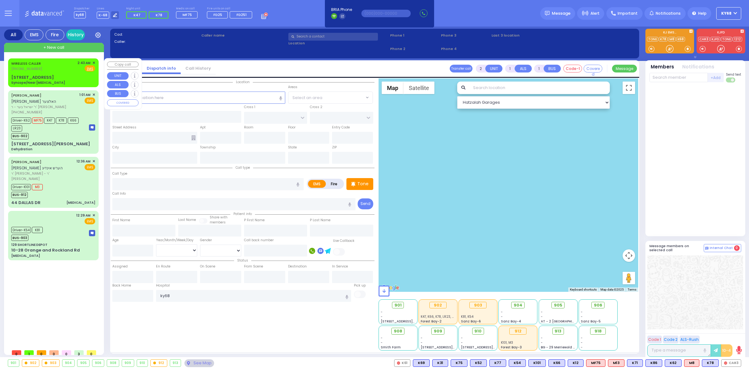
radio input "true"
type input "25"
select select "Year"
select select "[DEMOGRAPHIC_DATA]"
type input "02:43"
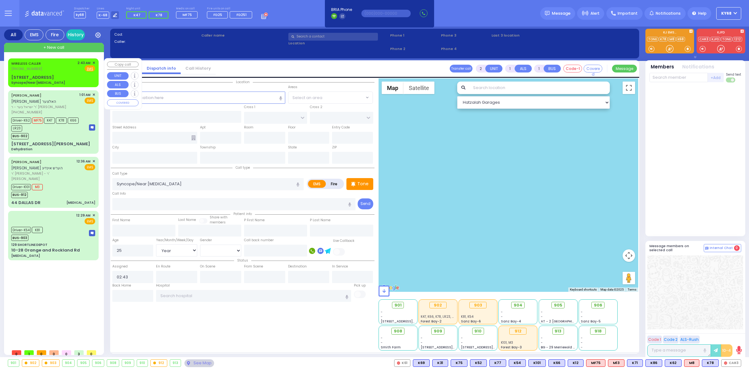
select select "Hatzalah Garages"
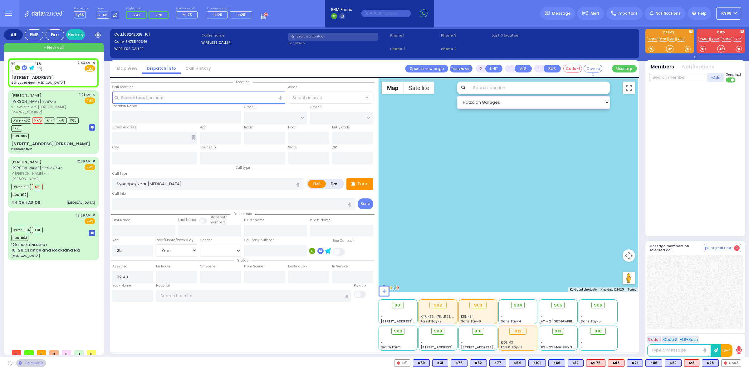
type input "CHUST RD"
type input "BEER SHEVA"
type input "[STREET_ADDRESS]"
type input "304"
type input "[PERSON_NAME]"
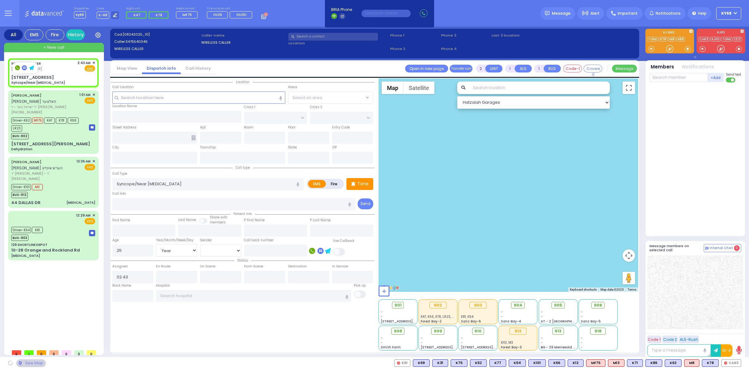
type input "[US_STATE]"
type input "10950"
select select "VYOEL MOSHE"
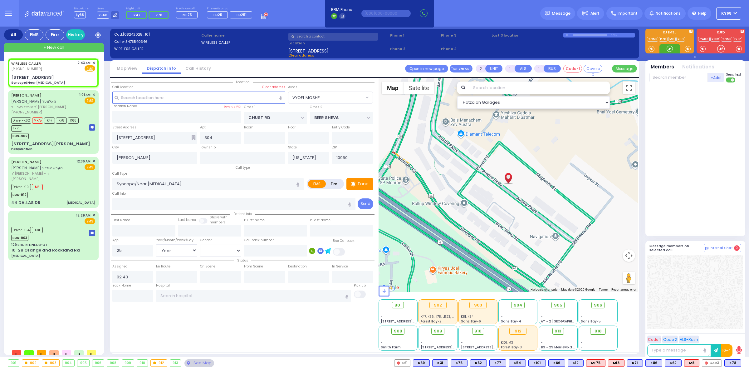
click at [670, 48] on div at bounding box center [670, 49] width 6 height 6
click at [604, 333] on div "918" at bounding box center [598, 330] width 16 height 7
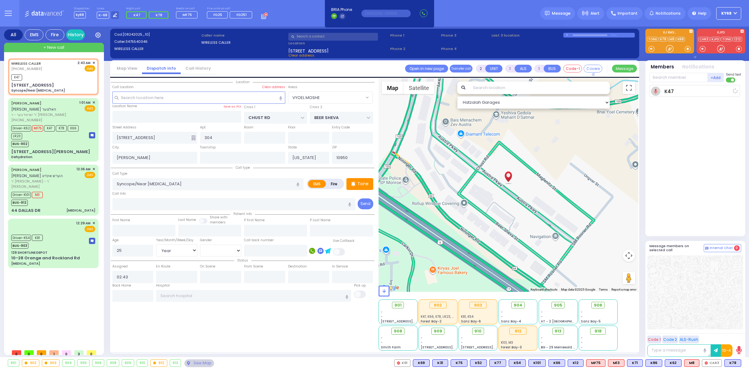
select select
radio input "true"
select select "Year"
select select "[DEMOGRAPHIC_DATA]"
type input "02:45"
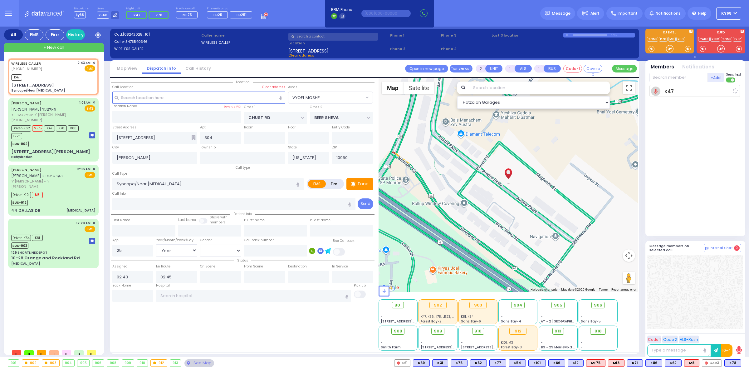
select select "Hatzalah Garages"
select select "VYOEL MOSHE"
select select
radio input "true"
select select "Year"
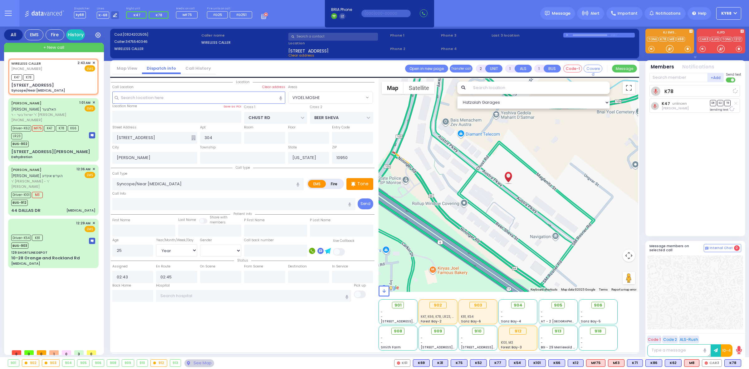
select select "[DEMOGRAPHIC_DATA]"
select select "Hatzalah Garages"
select select "VYOEL MOSHE"
click at [670, 49] on div at bounding box center [670, 49] width 6 height 6
click at [668, 47] on div at bounding box center [670, 49] width 6 height 6
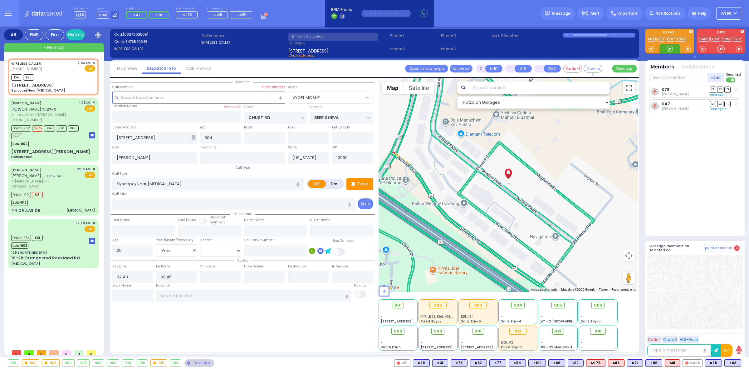
click at [670, 48] on div at bounding box center [670, 49] width 6 height 6
click at [94, 100] on span "✕" at bounding box center [93, 102] width 3 height 5
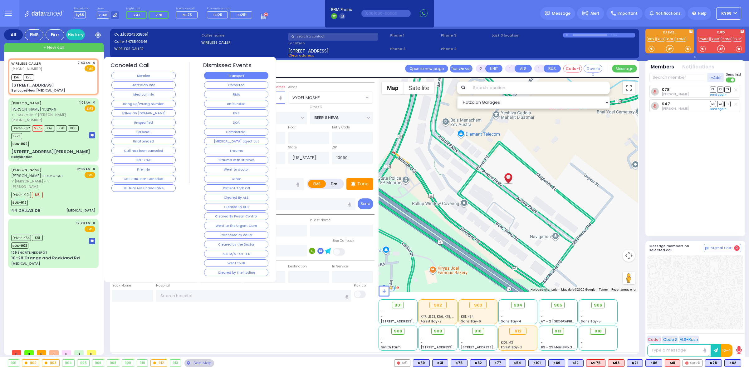
click at [219, 77] on button "Transport" at bounding box center [236, 75] width 64 height 7
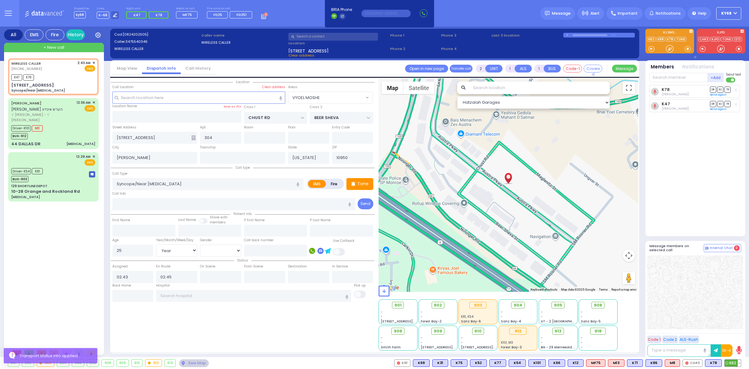
click at [729, 361] on span "K62" at bounding box center [733, 362] width 16 height 7
click at [681, 78] on input "text" at bounding box center [679, 77] width 58 height 9
select select
radio input "true"
select select "Year"
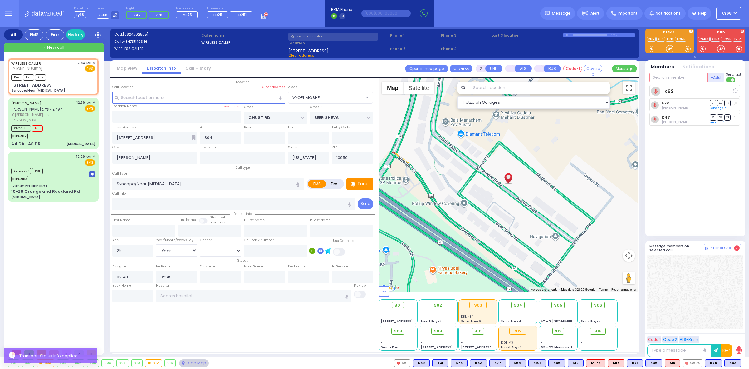
select select "[DEMOGRAPHIC_DATA]"
select select "Hatzalah Garages"
select select "VYOEL MOSHE"
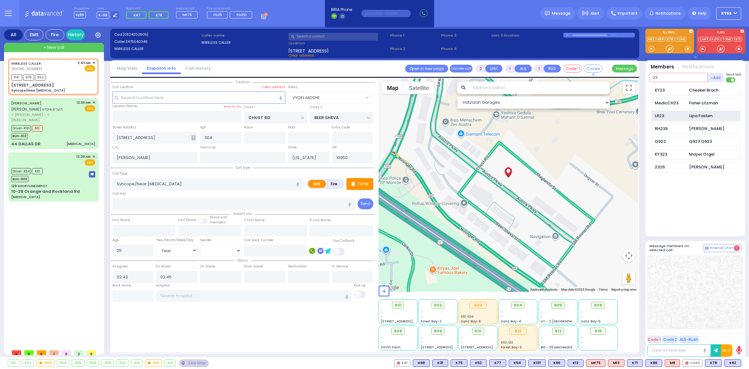
type input "23"
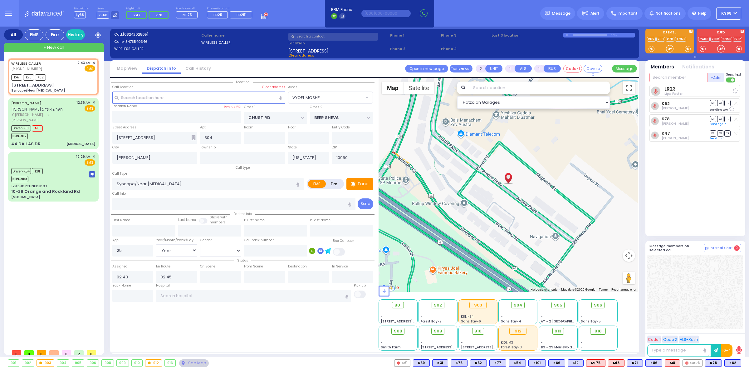
type input "9"
select select
radio input "true"
select select "Year"
select select "[DEMOGRAPHIC_DATA]"
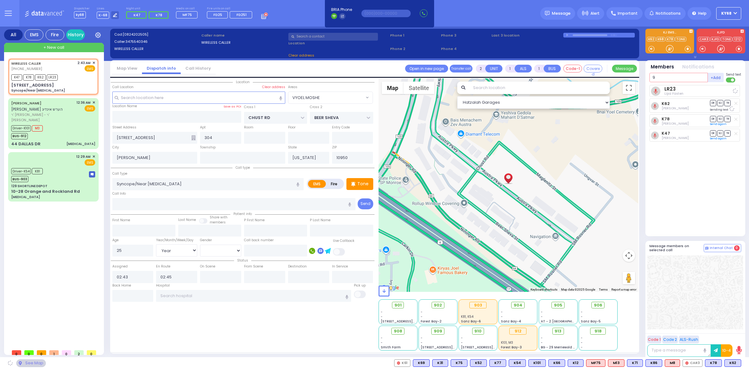
select select "Hatzalah Garages"
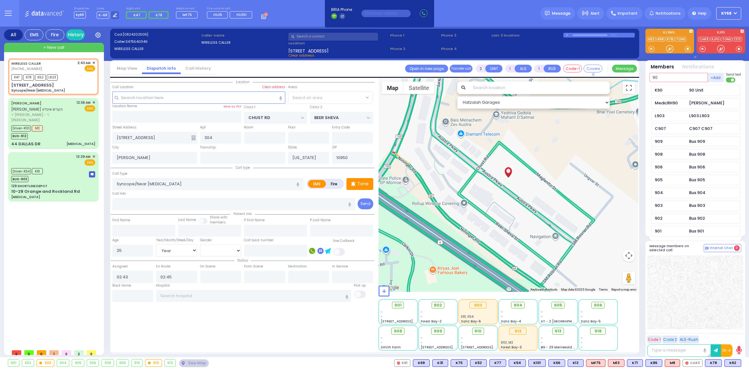
type input "902"
select select "VYOEL MOSHE"
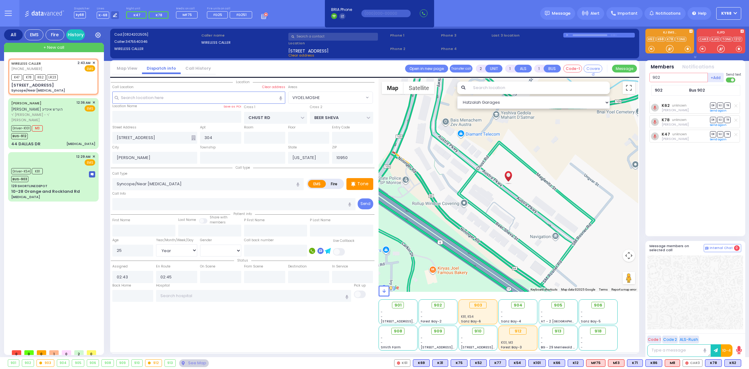
type input "902"
select select
radio input "true"
select select "Year"
select select "[DEMOGRAPHIC_DATA]"
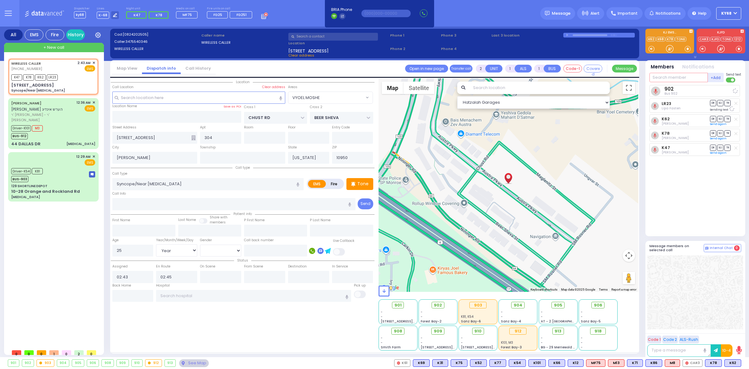
select select "Hatzalah Garages"
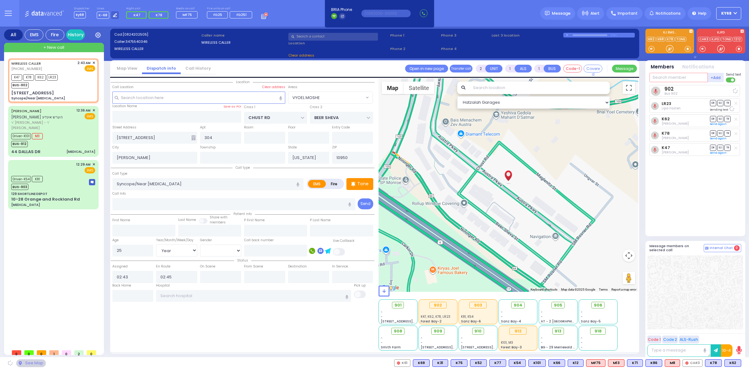
select select "VYOEL MOSHE"
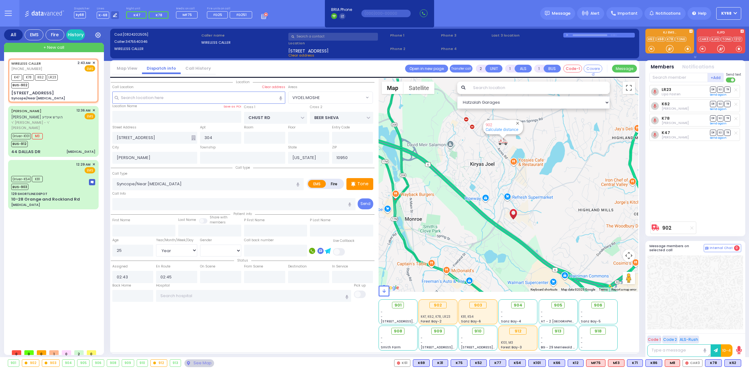
click at [562, 12] on span "Message" at bounding box center [561, 13] width 19 height 6
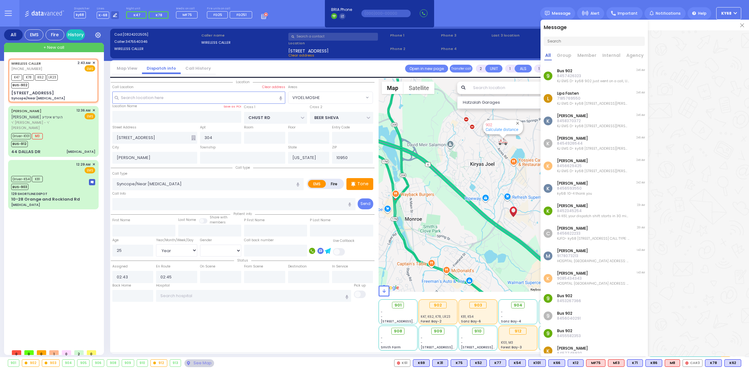
click at [592, 38] on input "text" at bounding box center [594, 41] width 101 height 9
paste input "9173451390"
type input "9173451390"
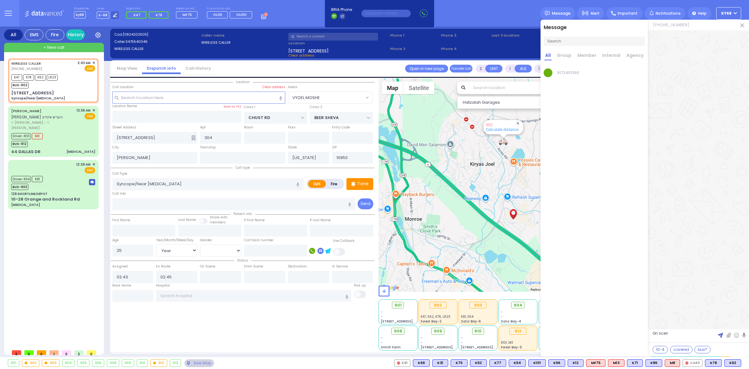
type textarea "On scene"
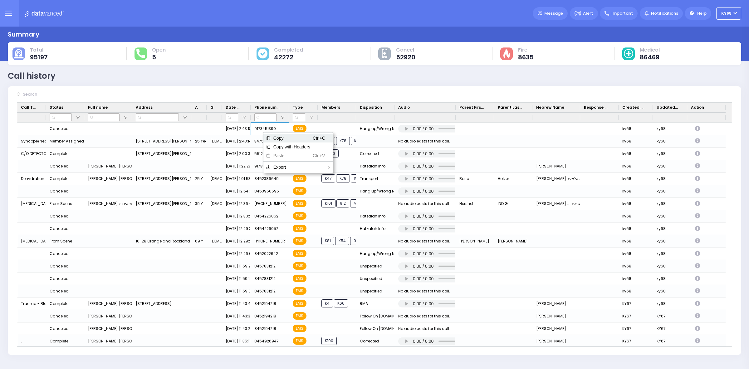
click at [272, 136] on span "Copy" at bounding box center [292, 138] width 42 height 9
drag, startPoint x: 16, startPoint y: 9, endPoint x: 21, endPoint y: 13, distance: 6.5
click at [16, 9] on button at bounding box center [8, 13] width 22 height 27
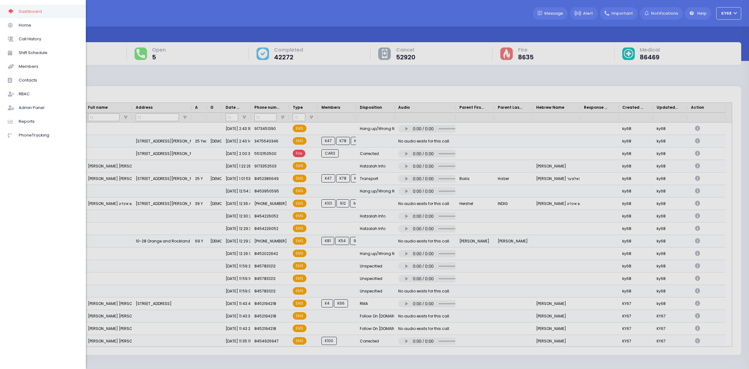
click at [37, 13] on span "Dashboard" at bounding box center [48, 11] width 59 height 8
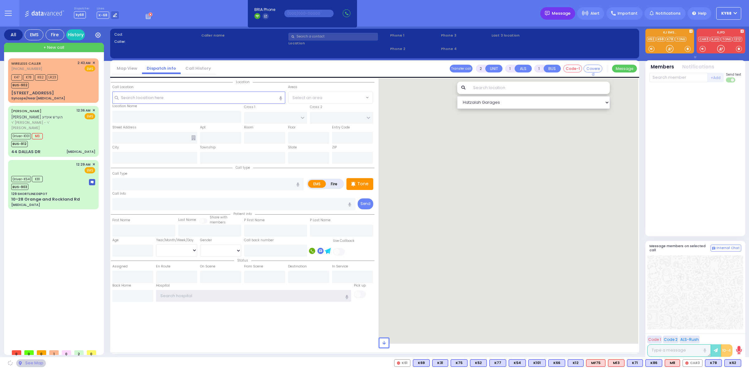
type input "ky68"
click at [569, 9] on div "Message" at bounding box center [557, 13] width 35 height 12
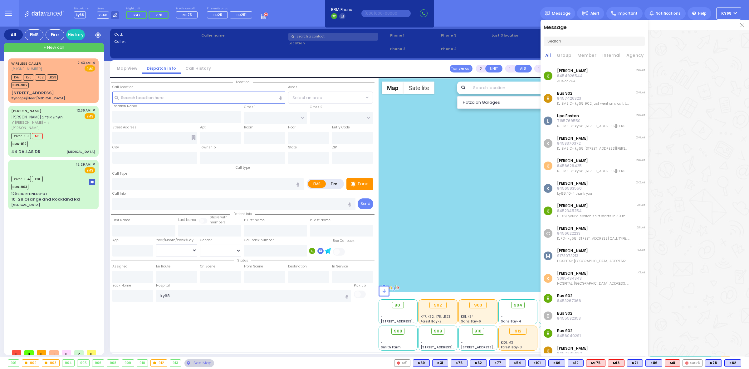
click at [560, 73] on p "8454926544" at bounding box center [572, 75] width 31 height 5
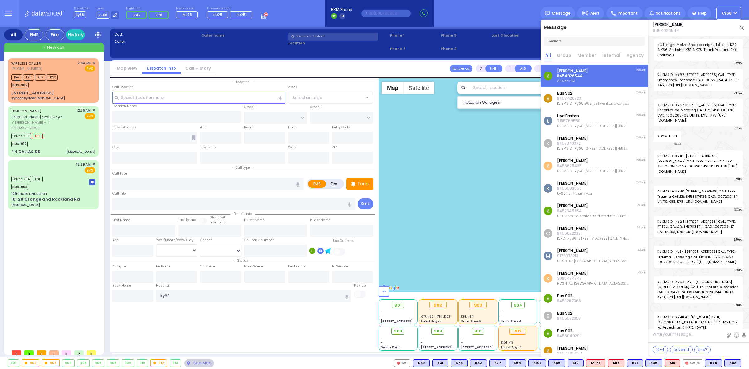
scroll to position [30027, 0]
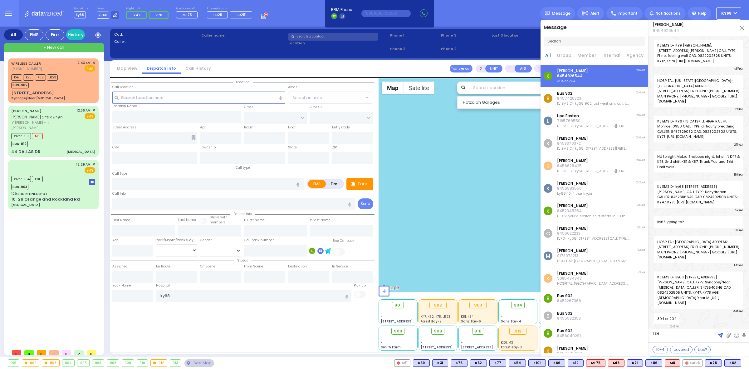
type textarea "1 sec"
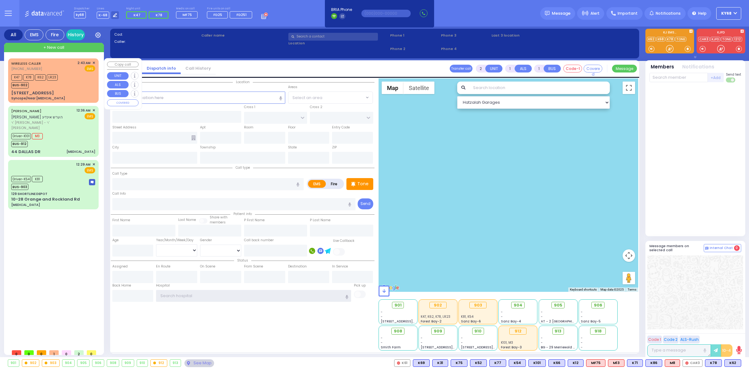
type input "ky68"
drag, startPoint x: 44, startPoint y: 87, endPoint x: 63, endPoint y: 41, distance: 50.3
click at [45, 83] on div "BUS-902" at bounding box center [34, 85] width 47 height 8
select select
type input "Syncope/Near [MEDICAL_DATA]"
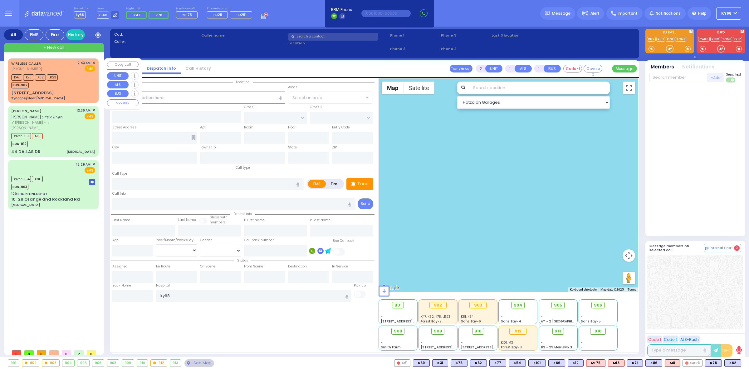
radio input "true"
type input "25"
select select "Year"
select select "[DEMOGRAPHIC_DATA]"
type input "02:43"
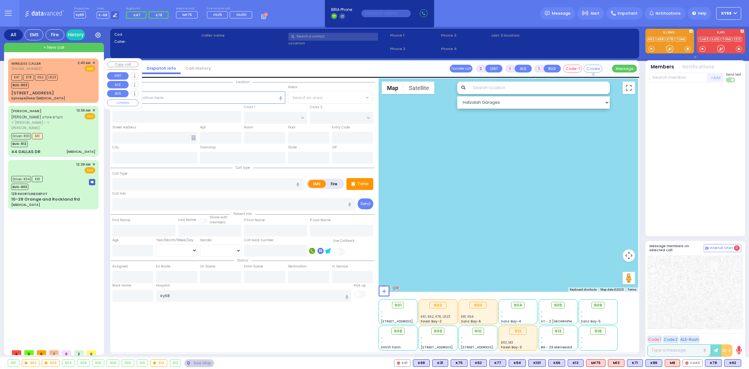
type input "02:45"
select select "Hatzalah Garages"
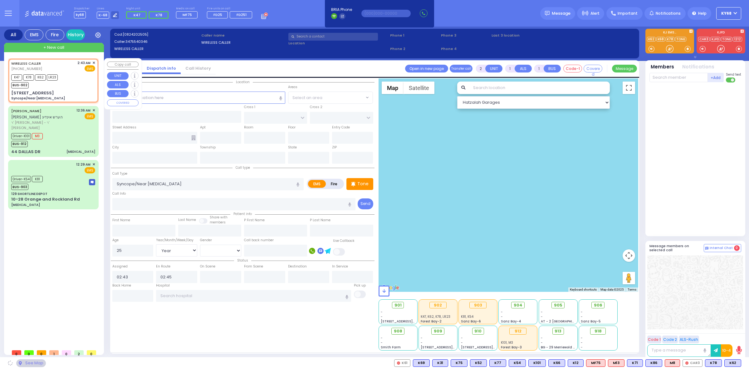
type input "CHUST RD"
type input "BEER SHEVA"
type input "[STREET_ADDRESS]"
type input "304"
type input "[PERSON_NAME]"
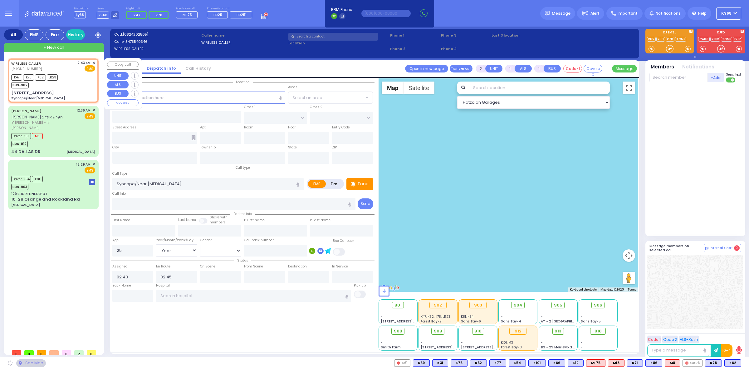
type input "[US_STATE]"
type input "10950"
select select "VYOEL MOSHE"
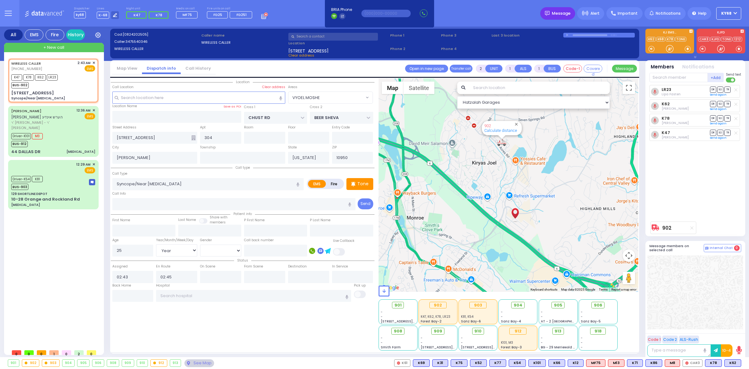
click at [559, 15] on span "Message" at bounding box center [561, 13] width 19 height 6
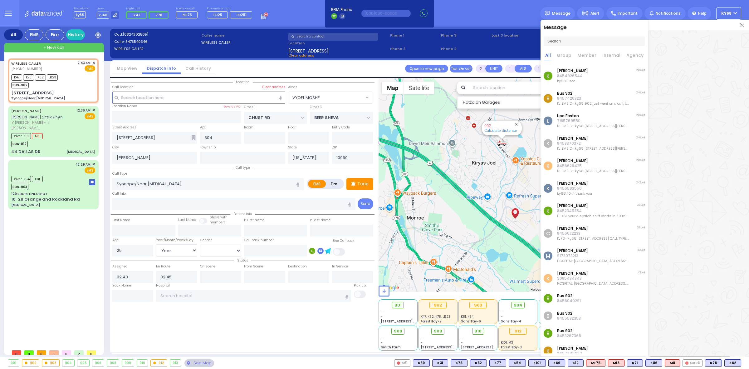
click at [584, 76] on div "K Chaim Brach 8454926544 ky68: 1 sec 2:46 AM" at bounding box center [594, 76] width 107 height 22
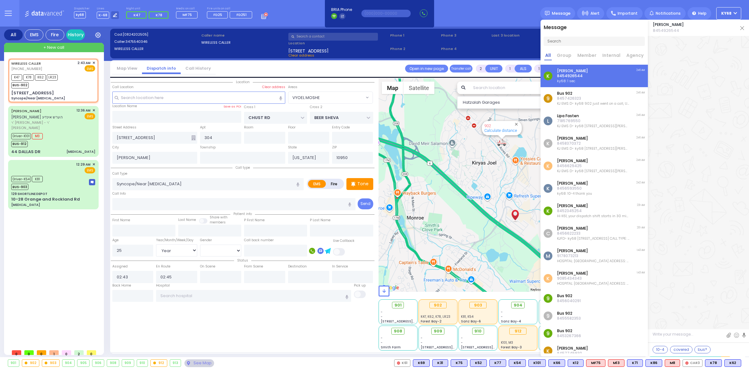
scroll to position [30047, 0]
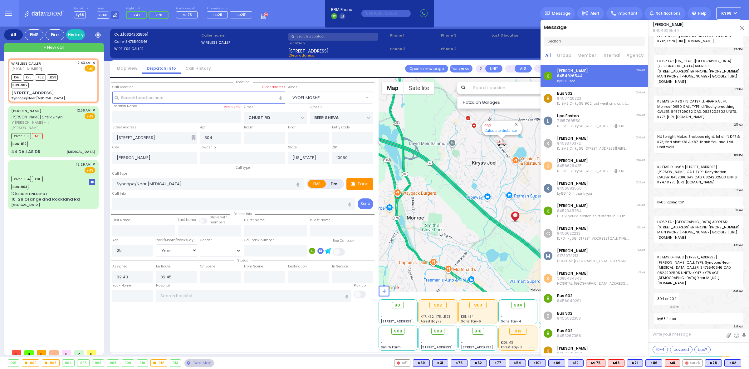
click at [667, 33] on span "8454926544" at bounding box center [668, 30] width 31 height 6
copy span "8454926544"
drag, startPoint x: 393, startPoint y: 12, endPoint x: 396, endPoint y: 15, distance: 4.0
click at [392, 12] on input "text" at bounding box center [385, 13] width 49 height 7
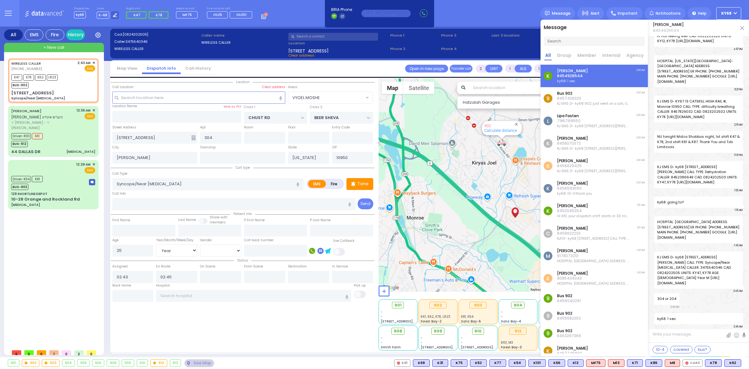
paste input "8454926544"
type input "8454926544"
click at [743, 30] on link at bounding box center [742, 28] width 4 height 6
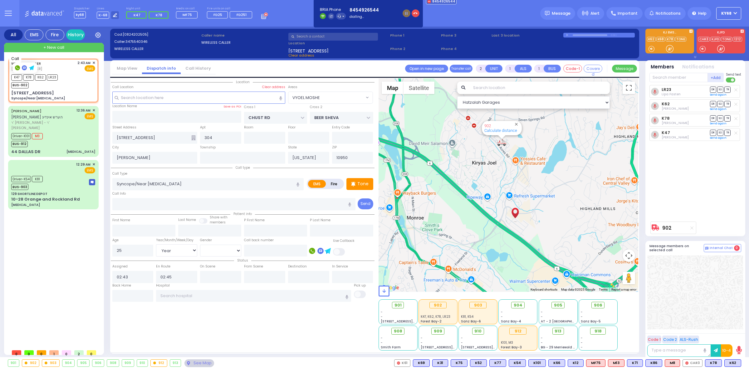
click at [16, 68] on rect at bounding box center [17, 67] width 5 height 5
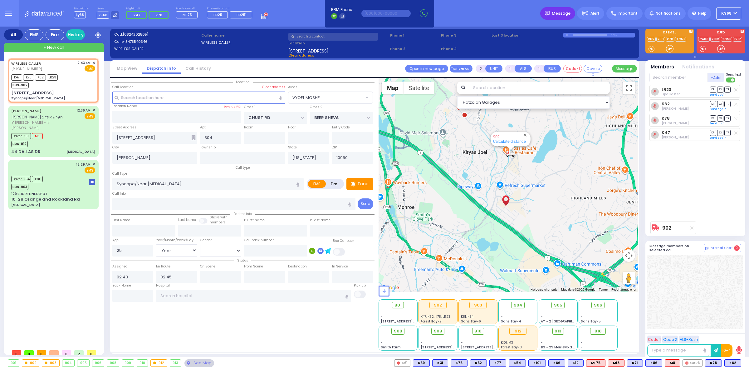
click at [557, 7] on div "Message" at bounding box center [557, 13] width 35 height 12
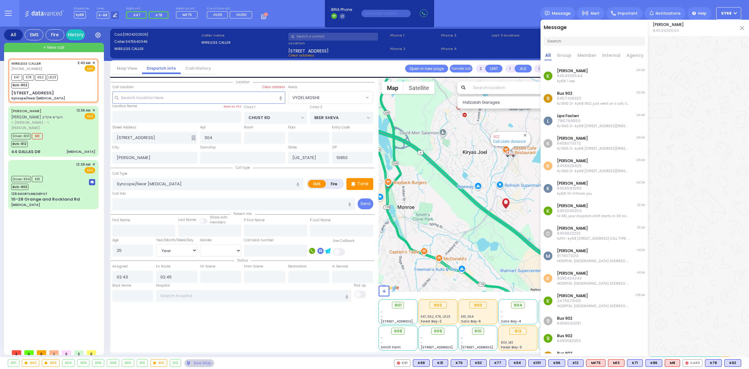
click at [586, 79] on div "K Chaim Brach 8454926544 ky68: 1 sec 2:46 AM" at bounding box center [594, 76] width 107 height 22
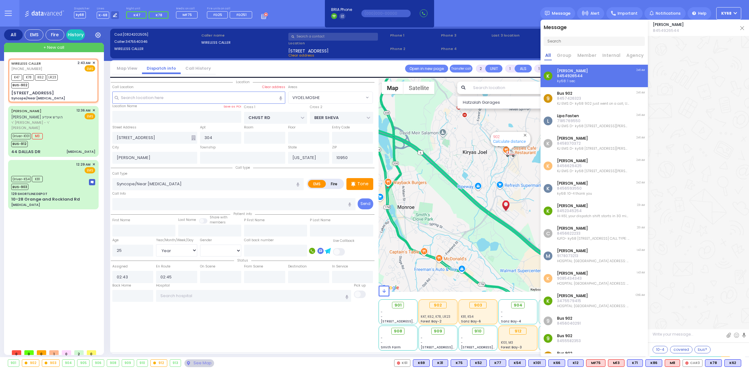
scroll to position [30047, 0]
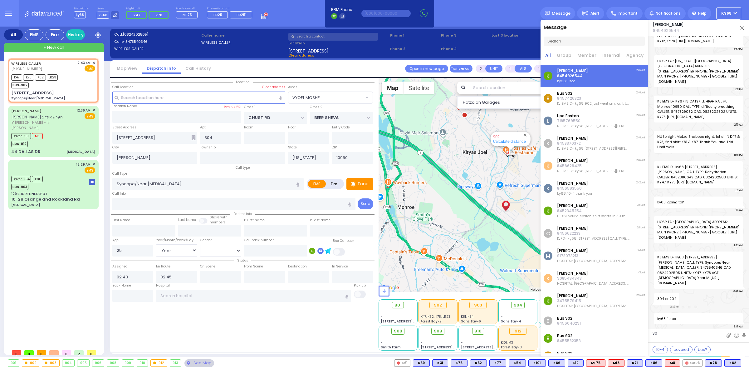
type textarea "304"
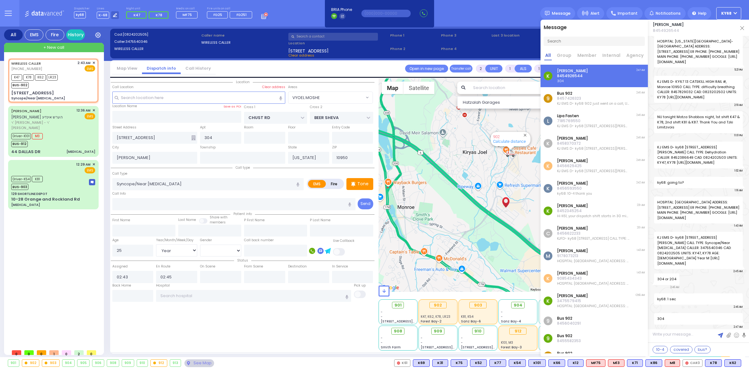
scroll to position [30067, 0]
click at [307, 5] on div "Dispatcher ky68 shift has started. Are you ? Lines K-68" at bounding box center [374, 13] width 749 height 27
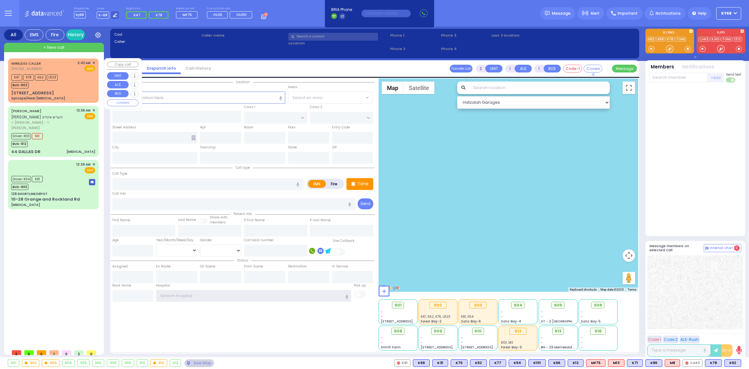
type input "ky68"
click at [38, 67] on span "[PHONE_NUMBER]" at bounding box center [26, 68] width 31 height 5
select select
type input "Syncope/Near [MEDICAL_DATA]"
radio input "true"
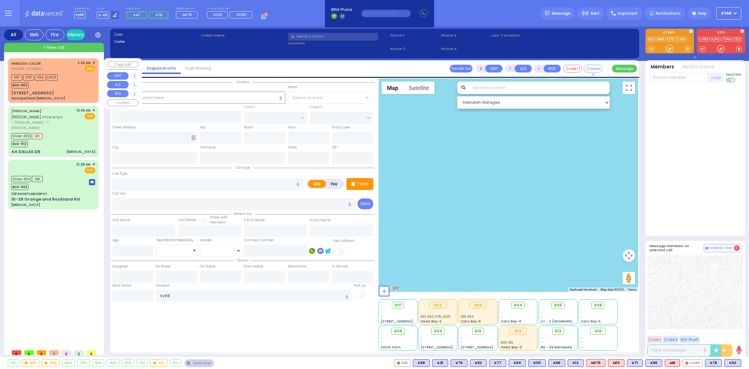
type input "25"
select select "Year"
select select "[DEMOGRAPHIC_DATA]"
type input "02:43"
type input "02:45"
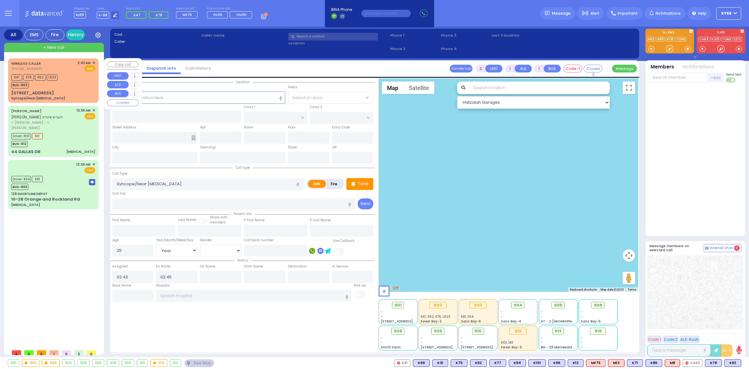
select select "Hatzalah Garages"
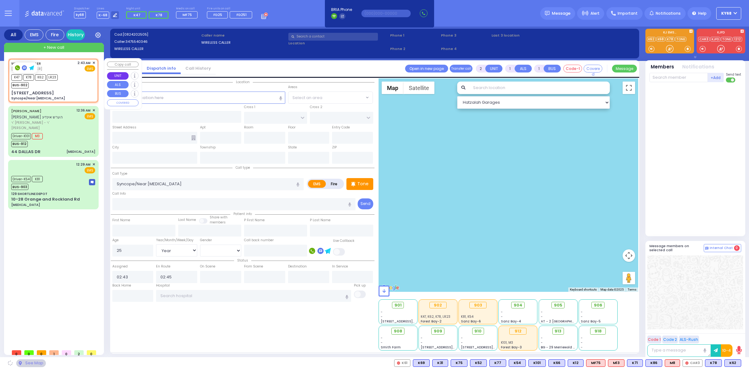
type input "CHUST RD"
type input "BEER SHEVA"
type input "[STREET_ADDRESS]"
type input "304"
type input "[PERSON_NAME]"
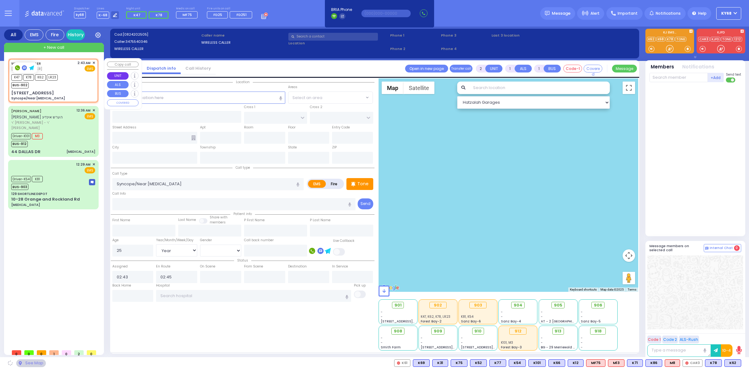
type input "[US_STATE]"
type input "10950"
select select "VYOEL MOSHE"
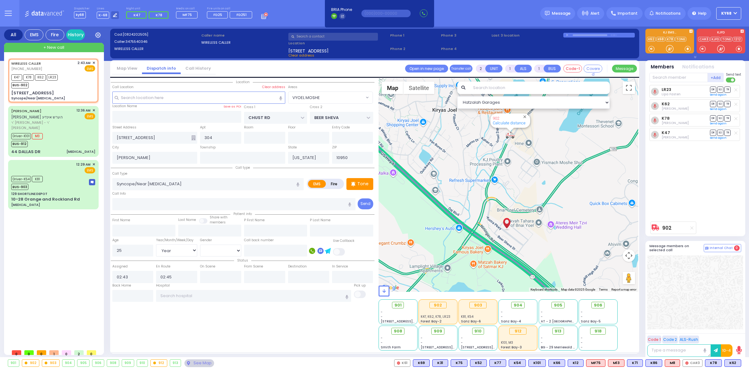
click at [305, 34] on input "text" at bounding box center [333, 37] width 90 height 8
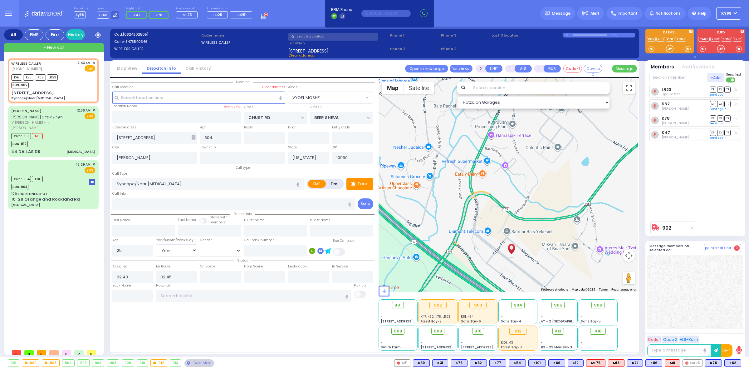
drag, startPoint x: 522, startPoint y: 191, endPoint x: 522, endPoint y: 235, distance: 44.3
click at [522, 235] on div "902 Calculate distance" at bounding box center [509, 184] width 260 height 213
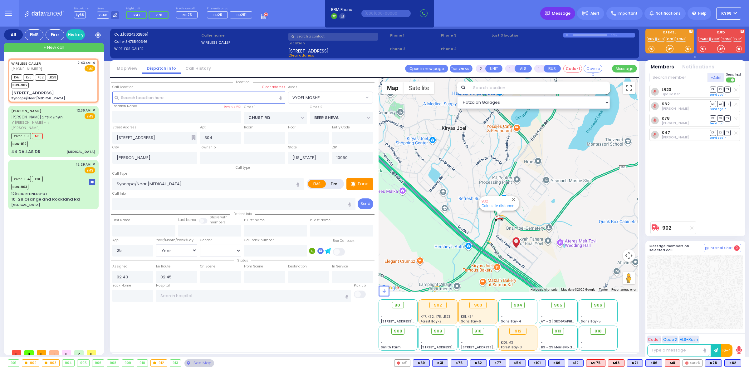
click at [550, 14] on img at bounding box center [547, 13] width 5 height 5
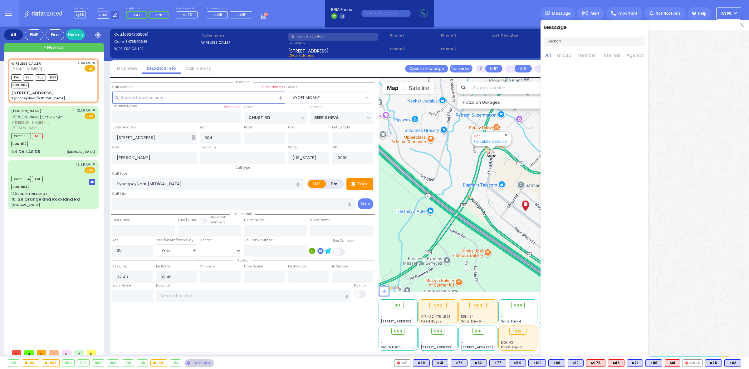
click at [564, 42] on input "text" at bounding box center [594, 41] width 101 height 9
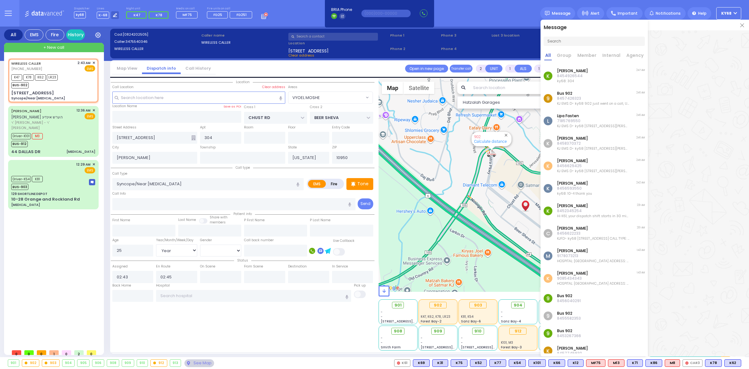
paste input "9173451390"
type input "9173451390"
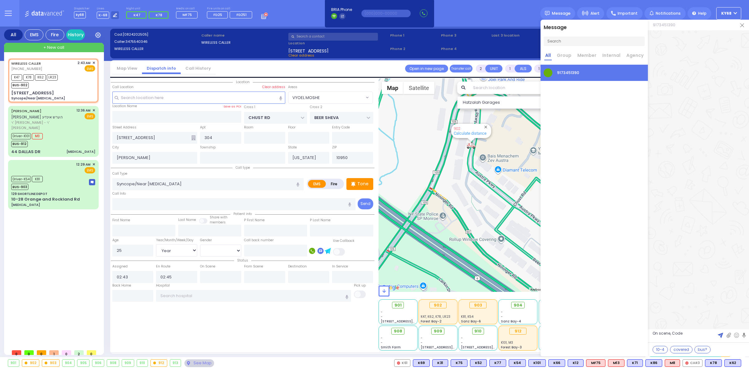
type textarea "On scene, Code 2"
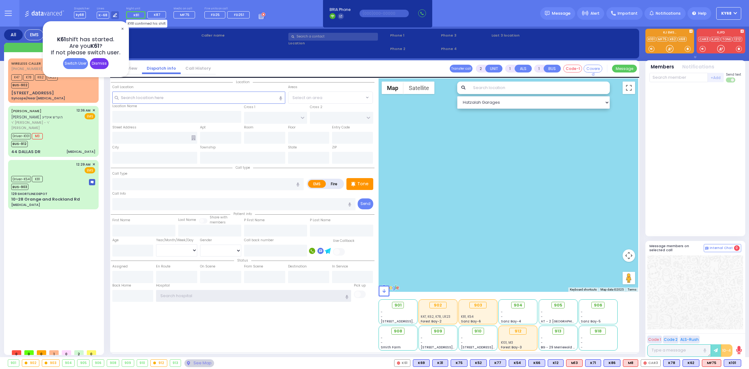
type input "ky68"
click at [104, 63] on div "Dismiss" at bounding box center [99, 63] width 19 height 11
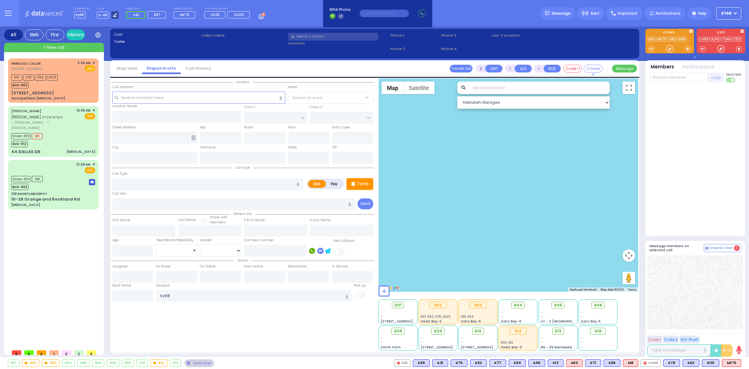
click at [113, 16] on icon at bounding box center [115, 15] width 4 height 4
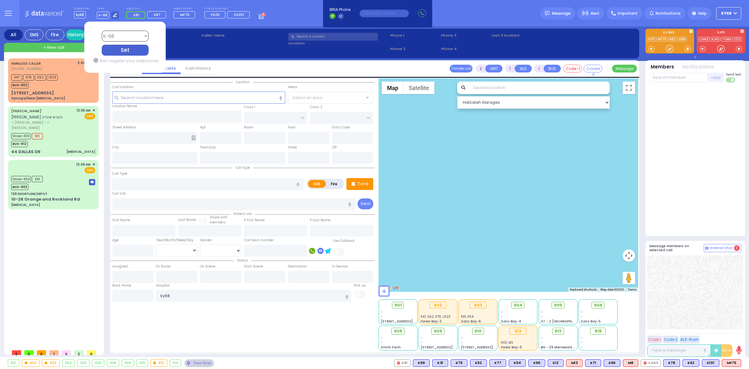
click at [122, 33] on select "Bay K-14 K-16 K-18 K-40 K-6 K-61 K-63 K-67 K-72 Medic 7 K-68 K-48 D-801 D-802 D…" at bounding box center [124, 36] width 47 height 11
select select "7"
click at [101, 31] on select "Bay K-14 K-16 K-18 K-40 K-6 K-61 K-63 K-67 K-72 Medic 7 K-68 K-48 D-801 D-802 D…" at bounding box center [124, 36] width 47 height 11
click at [205, 65] on li "Call History" at bounding box center [198, 68] width 35 height 11
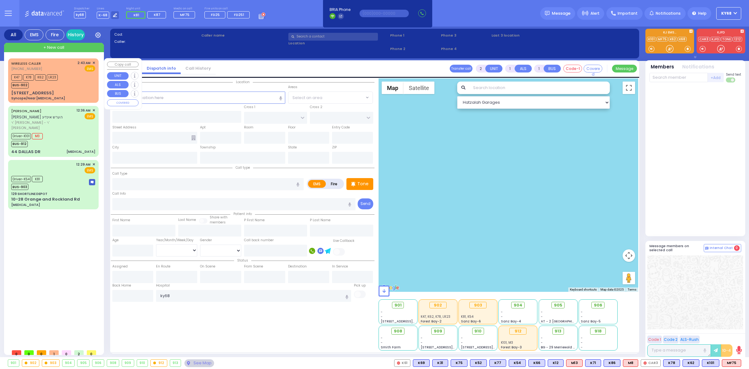
click at [59, 96] on div "Syncope/Near [MEDICAL_DATA]" at bounding box center [38, 98] width 54 height 5
select select
type input "Syncope/Near [MEDICAL_DATA]"
radio input "true"
type input "25"
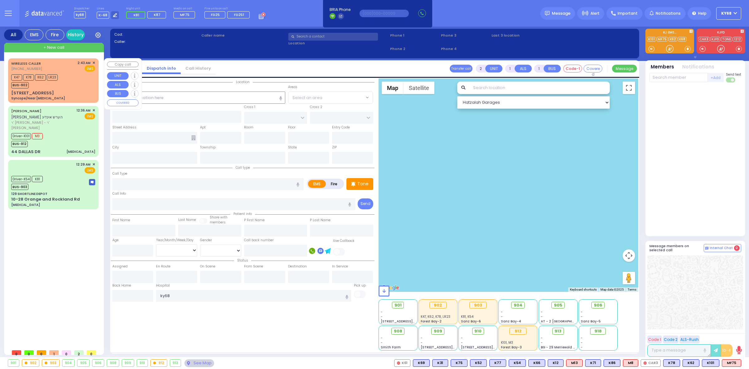
select select "Year"
select select "[DEMOGRAPHIC_DATA]"
type input "02:43"
type input "02:45"
select select "Hatzalah Garages"
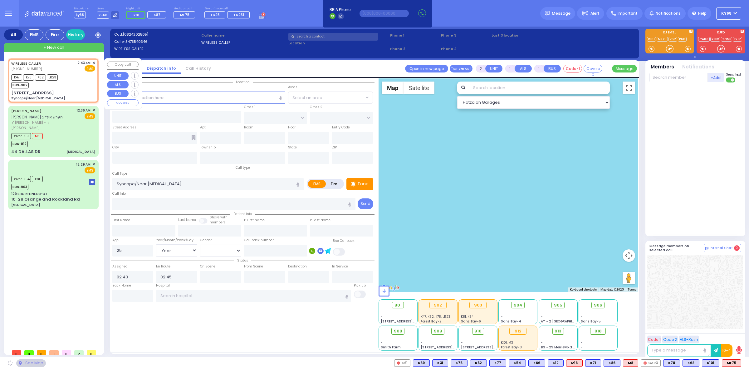
type input "CHUST RD"
type input "BEER SHEVA"
type input "[STREET_ADDRESS]"
type input "304"
type input "[PERSON_NAME]"
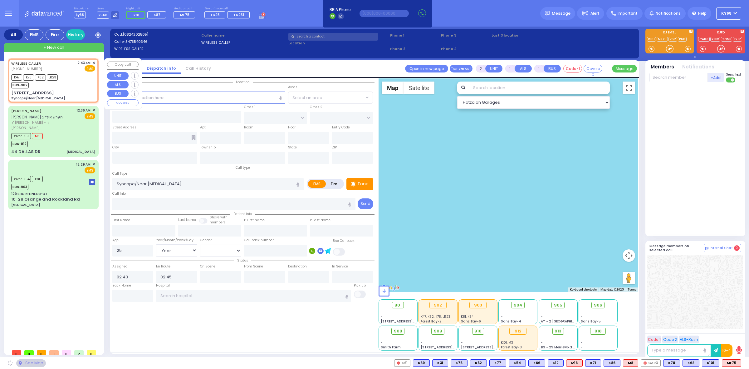
type input "[US_STATE]"
type input "10950"
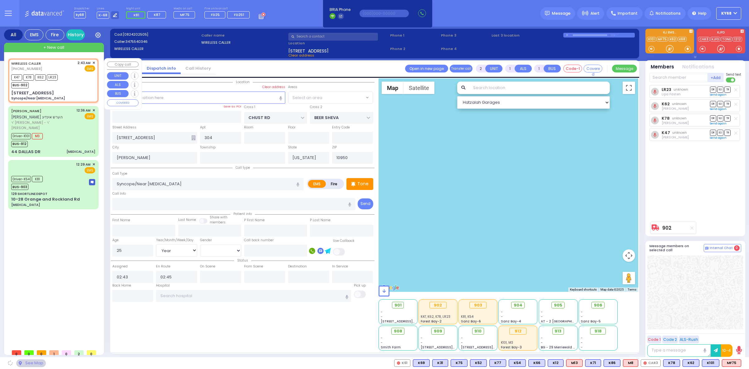
select select "VYOEL MOSHE"
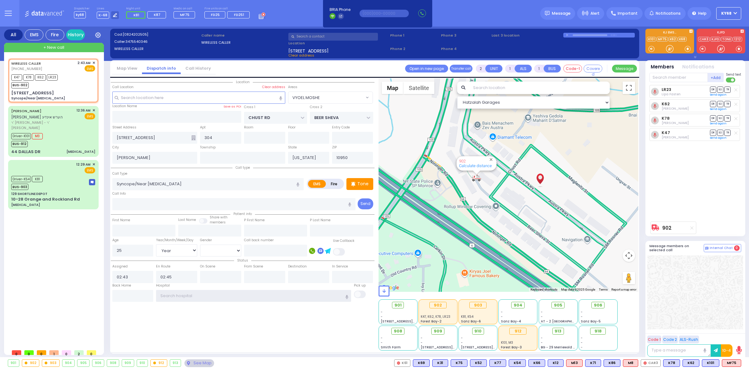
click at [186, 296] on input "text" at bounding box center [253, 296] width 195 height 12
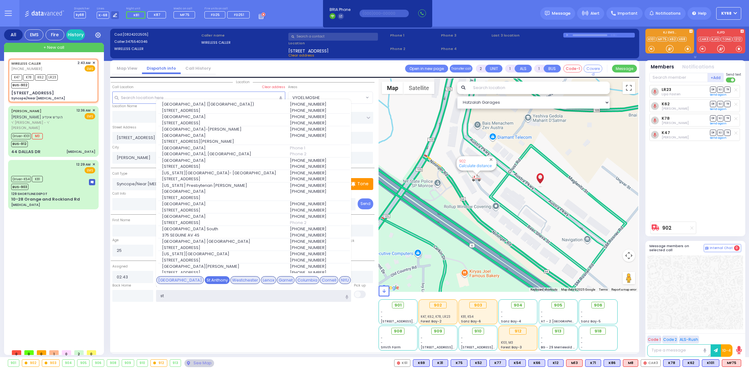
type input "st"
click at [205, 278] on div "St Anthony" at bounding box center [217, 280] width 25 height 8
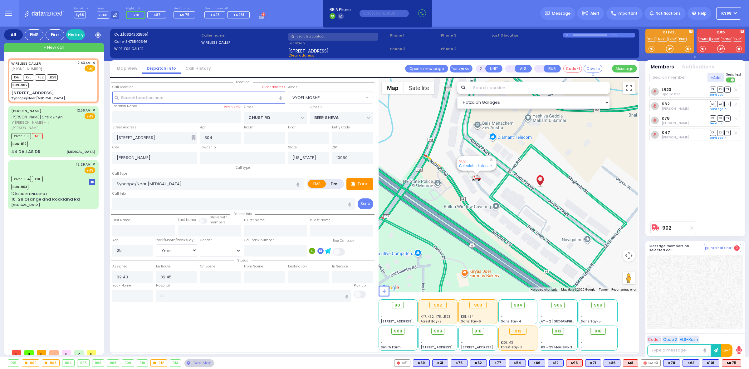
select select
radio input "true"
select select "Year"
select select "[DEMOGRAPHIC_DATA]"
type input "[GEOGRAPHIC_DATA]"
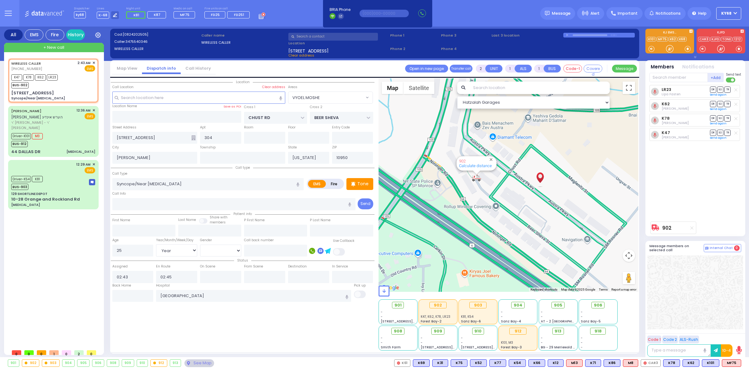
select select "Hatzalah Garages"
select select "VYOEL MOSHE"
click at [113, 14] on icon at bounding box center [115, 15] width 4 height 4
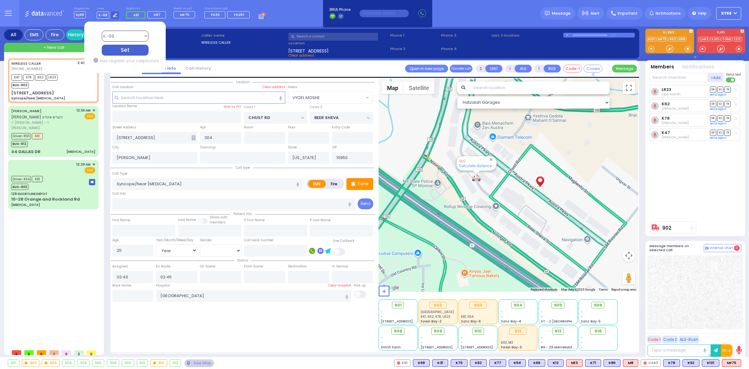
click at [123, 40] on select "Bay K-14 K-16 K-18 K-40 K-6 K-61 K-63 K-67 K-72 Medic 7 K-68 K-48 D-801 D-802 D…" at bounding box center [124, 36] width 47 height 11
select select "7"
click at [101, 31] on select "Bay K-14 K-16 K-18 K-40 K-6 K-61 K-63 K-67 K-72 Medic 7 K-68 K-48 D-801 D-802 D…" at bounding box center [124, 36] width 47 height 11
click at [130, 50] on div "Set" at bounding box center [124, 50] width 47 height 11
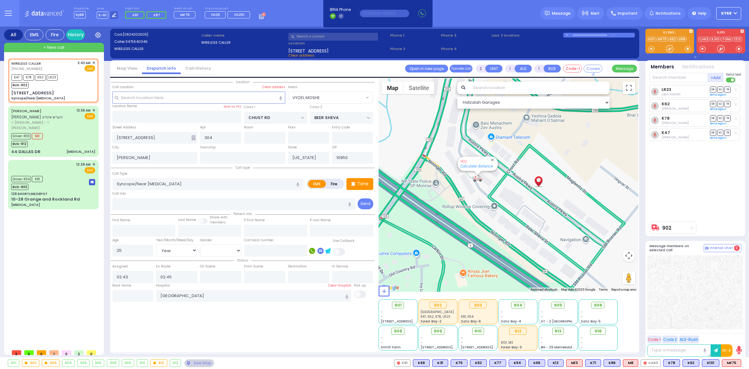
type input "6"
select select
radio input "true"
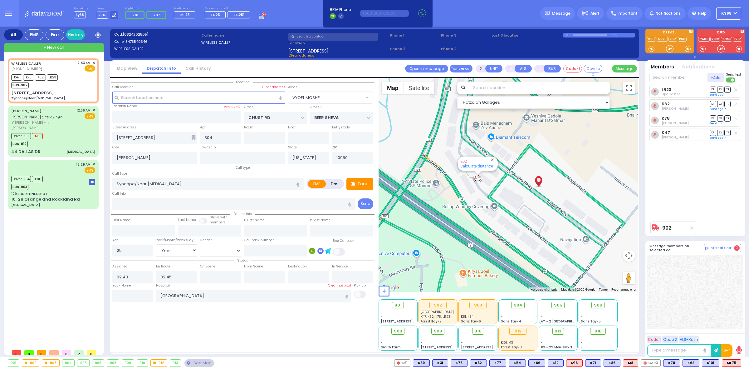
type input "Unknown"
select select "Year"
select select "[DEMOGRAPHIC_DATA]"
select select "Hatzalah Garages"
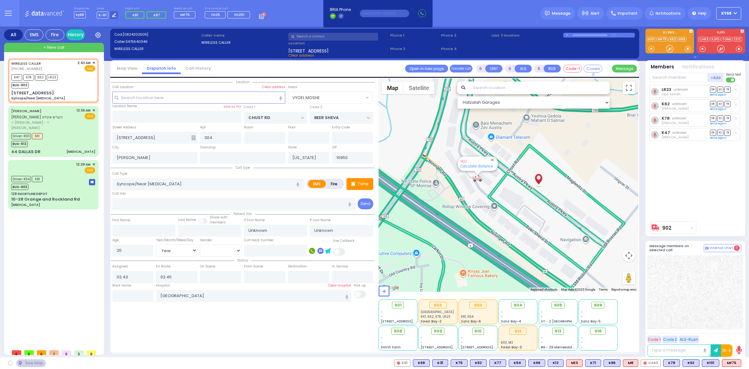
select select "VYOEL MOSHE"
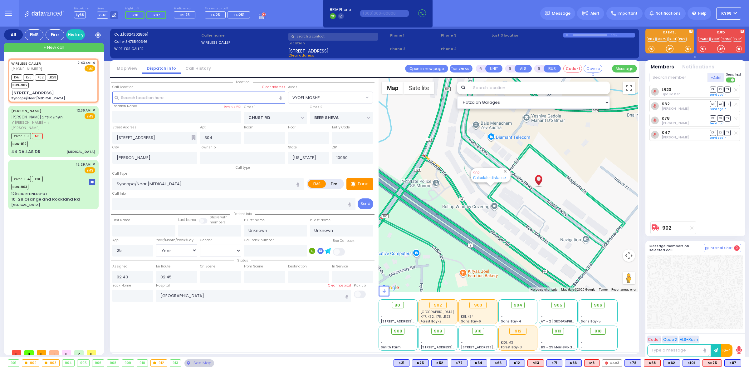
select select
radio input "true"
type input "[PERSON_NAME]"
type input "Teitelbaun"
type input "26"
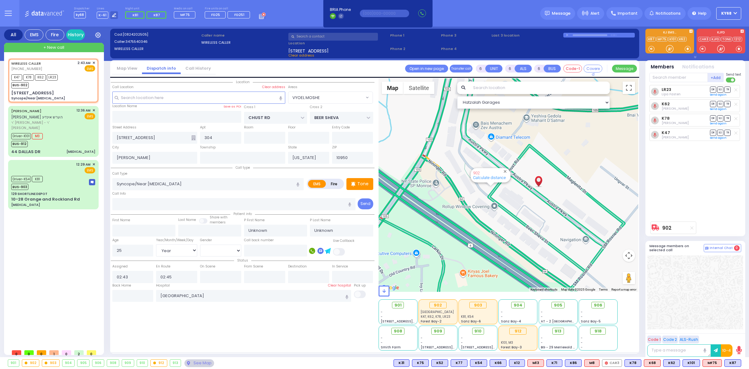
select select "Year"
select select "[DEMOGRAPHIC_DATA]"
select select "VYOEL MOSHE"
select select "Hatzalah Garages"
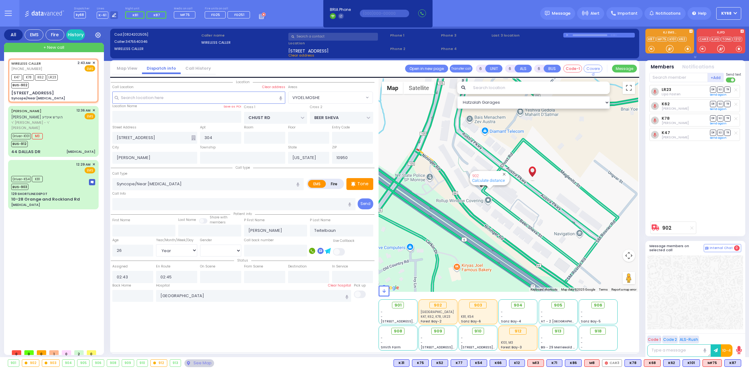
select select
radio input "true"
select select "Year"
select select "[DEMOGRAPHIC_DATA]"
select select "VYOEL MOSHE"
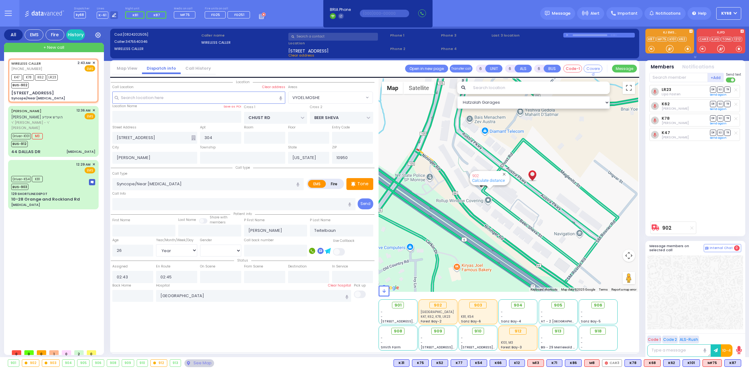
select select "Hatzalah Garages"
select select
radio input "true"
select select "Year"
select select "[DEMOGRAPHIC_DATA]"
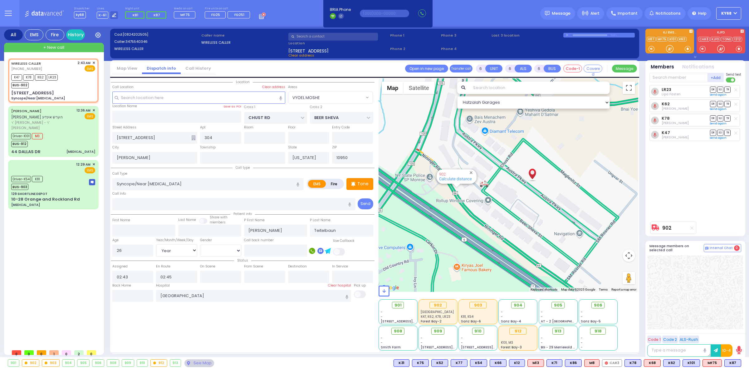
select select "VYOEL MOSHE"
select select "Hatzalah Garages"
select select
radio input "true"
select select "Year"
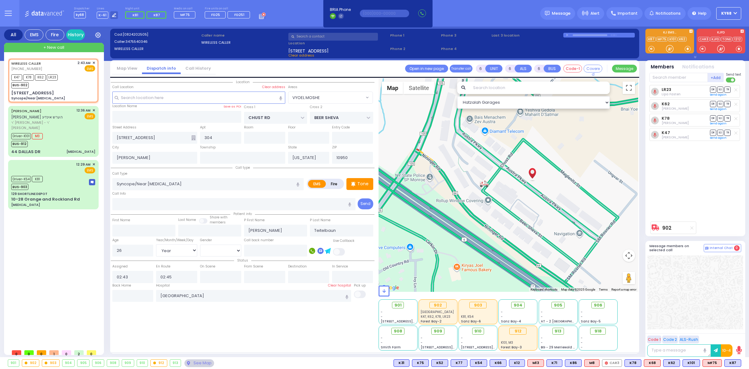
select select "[DEMOGRAPHIC_DATA]"
radio input "true"
select select "Year"
select select "[DEMOGRAPHIC_DATA]"
radio input "true"
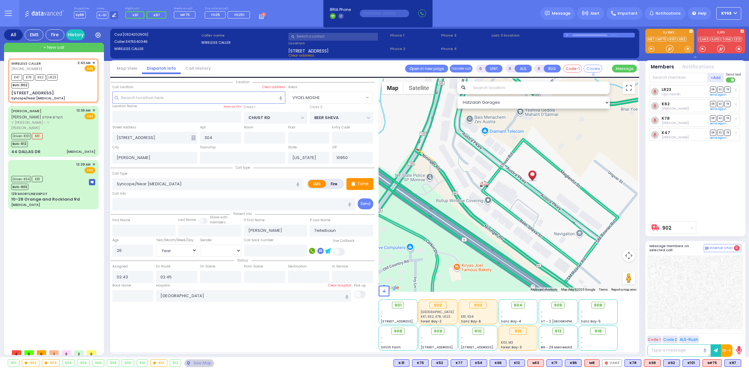
select select "Year"
select select "[DEMOGRAPHIC_DATA]"
select select "VYOEL MOSHE"
select select "Hatzalah Garages"
select select
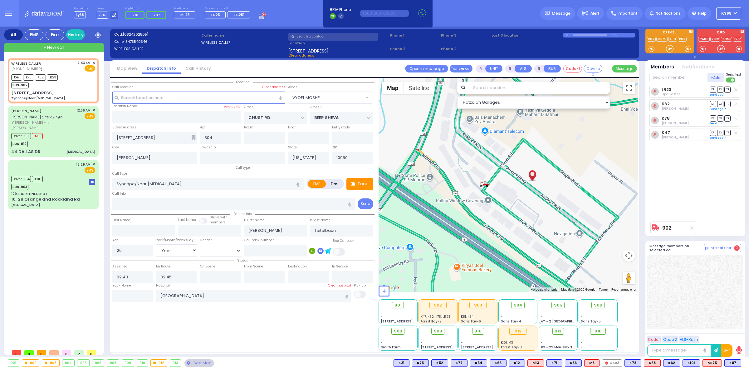
radio input "true"
select select "Year"
select select "[DEMOGRAPHIC_DATA]"
type input "02:47"
type input "03:05"
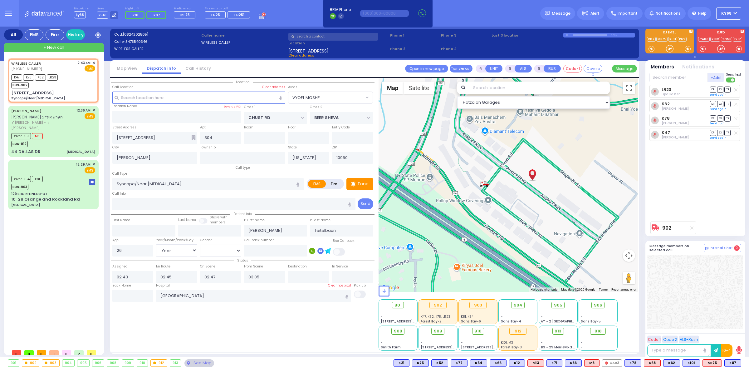
select select
radio input "true"
select select "Year"
select select "[DEMOGRAPHIC_DATA]"
radio input "true"
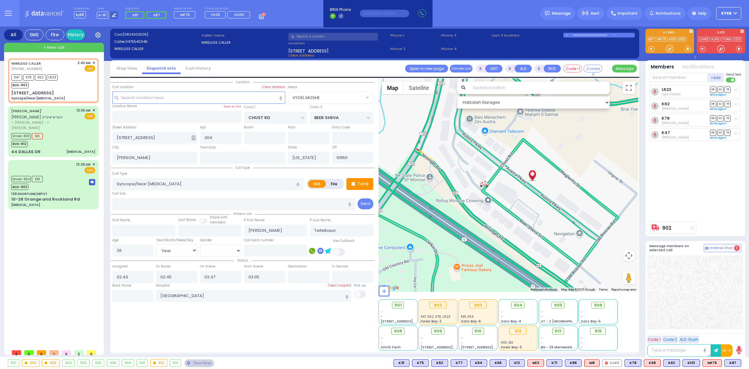
select select "Year"
select select "[DEMOGRAPHIC_DATA]"
select select "VYOEL MOSHE"
select select "Hatzalah Garages"
select select
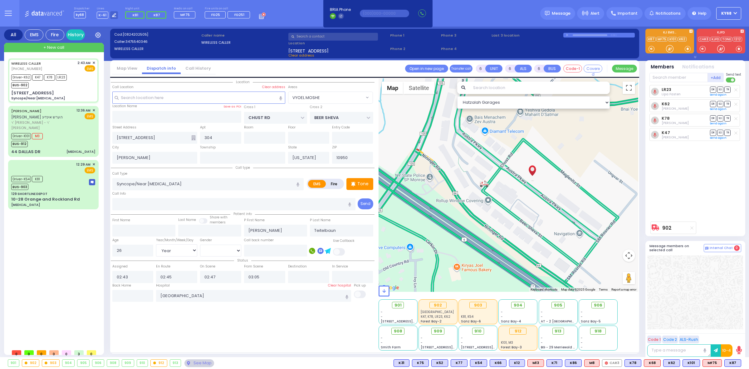
radio input "true"
select select "Year"
select select "[DEMOGRAPHIC_DATA]"
select select "Hatzalah Garages"
radio input "true"
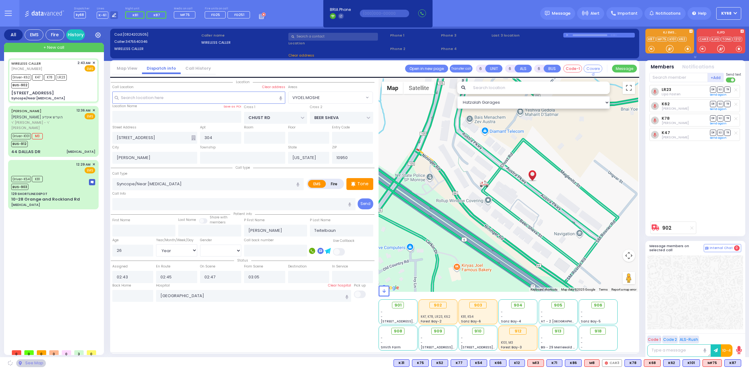
select select "Year"
select select "[DEMOGRAPHIC_DATA]"
radio input "true"
select select "Year"
select select "[DEMOGRAPHIC_DATA]"
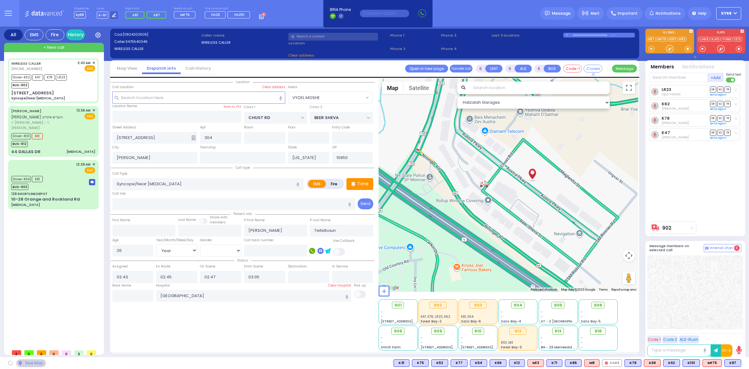
radio input "true"
select select "Year"
select select "[DEMOGRAPHIC_DATA]"
radio input "true"
select select "Year"
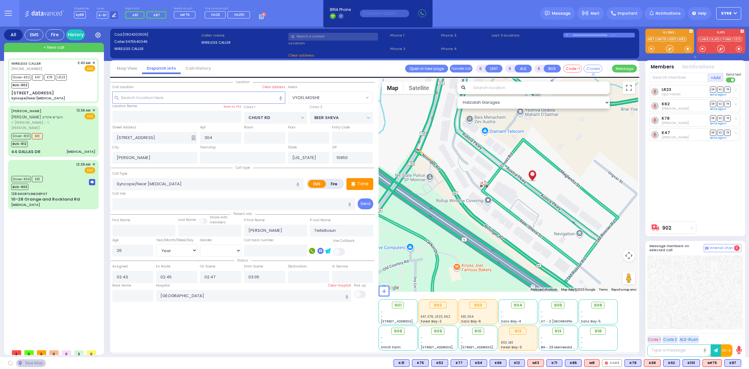
select select "[DEMOGRAPHIC_DATA]"
type input "03:25"
select select "VYOEL MOSHE"
select select "Hatzalah Garages"
select select
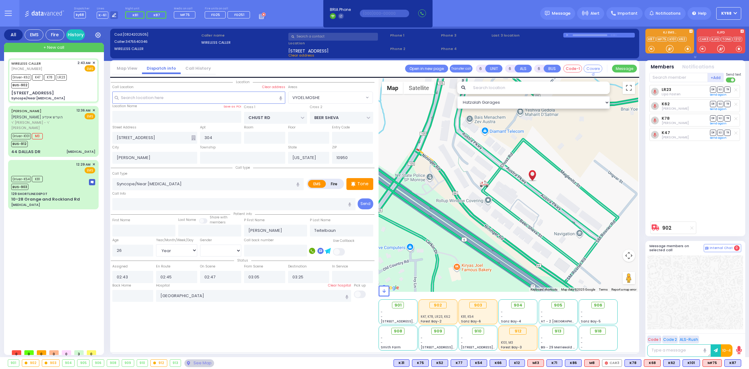
radio input "true"
select select "Year"
select select "[DEMOGRAPHIC_DATA]"
radio input "true"
select select "Year"
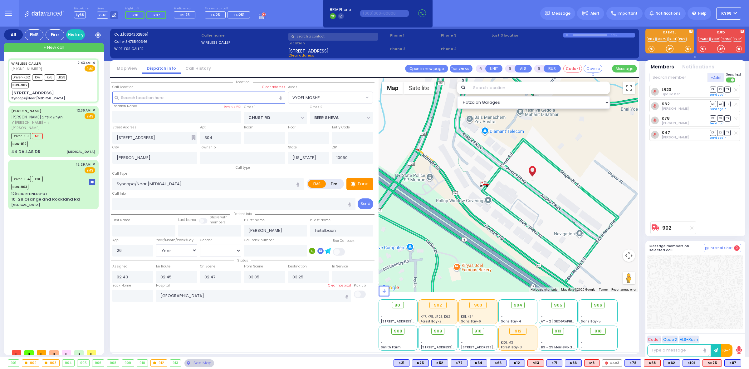
select select "[DEMOGRAPHIC_DATA]"
radio input "true"
select select "Year"
select select "[DEMOGRAPHIC_DATA]"
select select "VYOEL MOSHE"
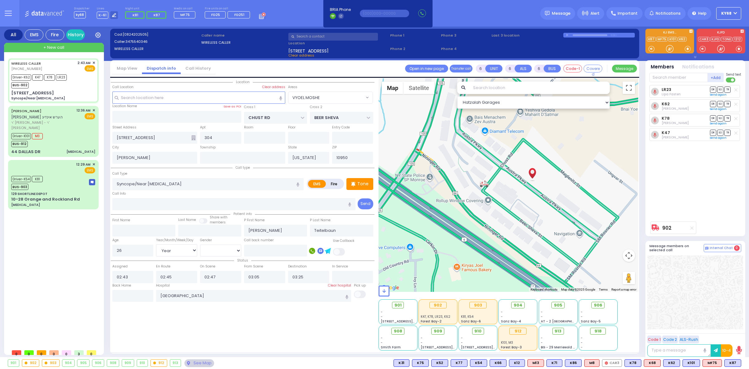
select select "Hatzalah Garages"
select select
radio input "true"
select select "Year"
select select "[DEMOGRAPHIC_DATA]"
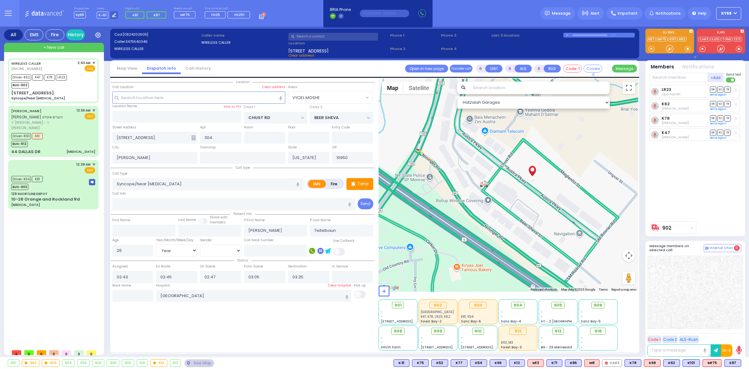
select select "VYOEL MOSHE"
select select "Hatzalah Garages"
select select
radio input "true"
select select "Year"
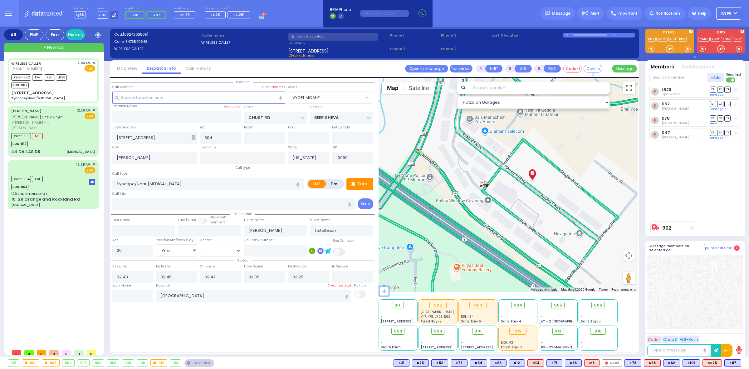
select select "[DEMOGRAPHIC_DATA]"
radio input "true"
select select "Year"
select select "[DEMOGRAPHIC_DATA]"
select select "VYOEL MOSHE"
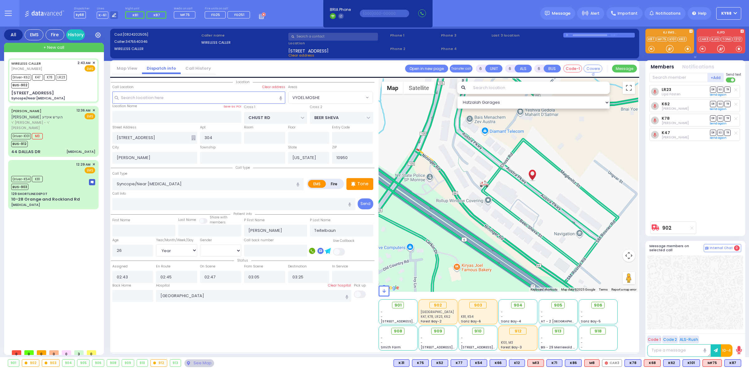
select select "Hatzalah Garages"
select select
radio input "true"
select select "Year"
select select "[DEMOGRAPHIC_DATA]"
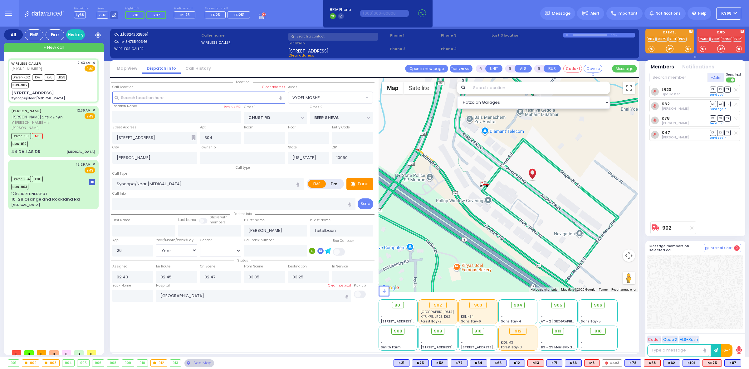
select select "VYOEL MOSHE"
select select "Hatzalah Garages"
select select
radio input "true"
select select "Year"
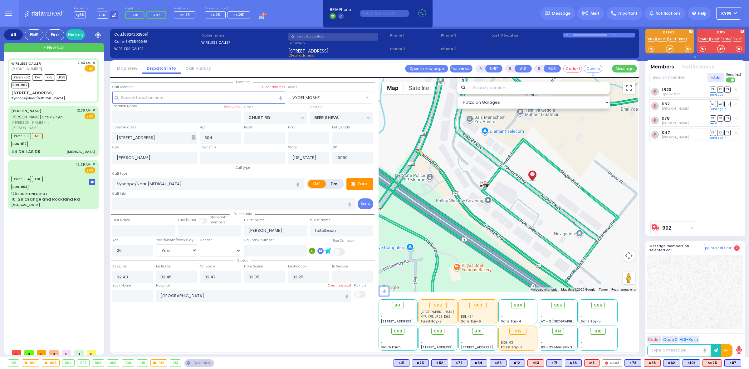
select select "[DEMOGRAPHIC_DATA]"
radio input "true"
select select "Year"
select select "[DEMOGRAPHIC_DATA]"
select select "VYOEL MOSHE"
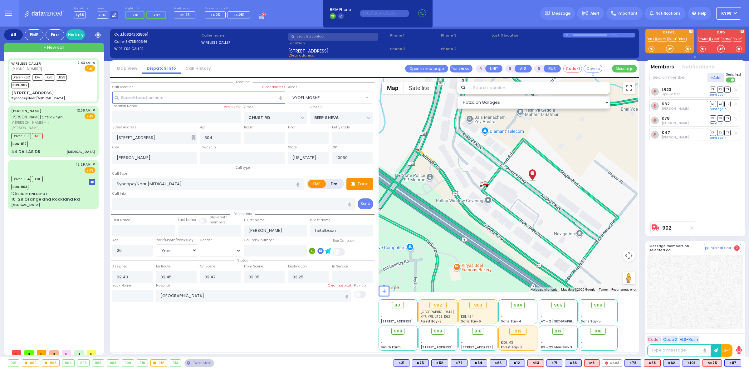
select select "Hatzalah Garages"
select select
radio input "true"
select select "Year"
select select "[DEMOGRAPHIC_DATA]"
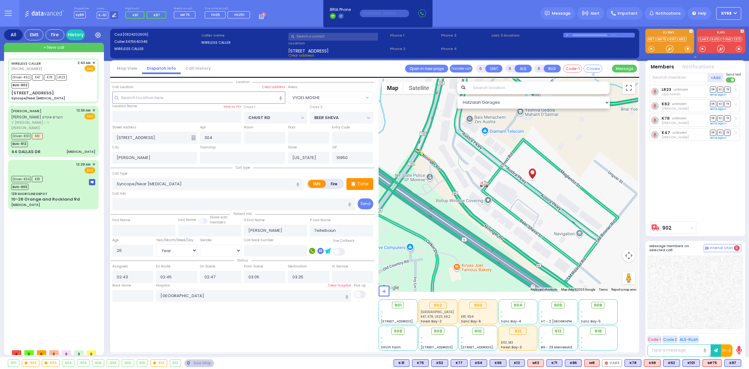
radio input "true"
select select "Year"
select select "[DEMOGRAPHIC_DATA]"
select select "VYOEL MOSHE"
select select "Hatzalah Garages"
